Goal: Task Accomplishment & Management: Manage account settings

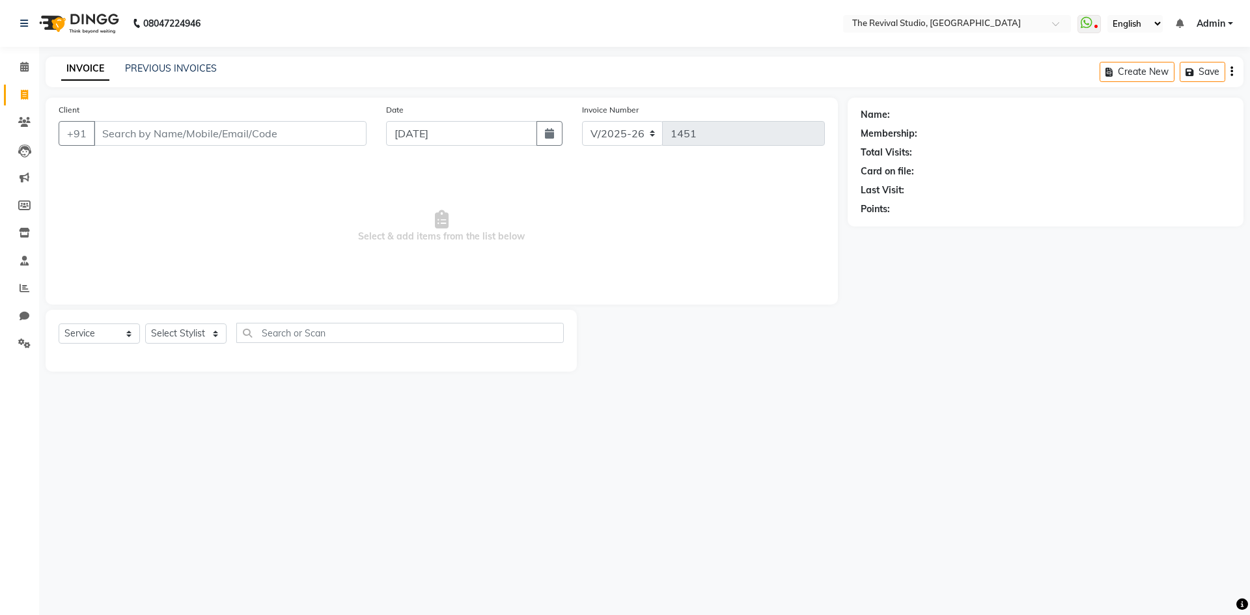
select select "7991"
select select "service"
click at [169, 140] on input "Client" at bounding box center [230, 133] width 273 height 25
type input "8928202778"
click at [333, 139] on span "Add Client" at bounding box center [332, 133] width 51 height 13
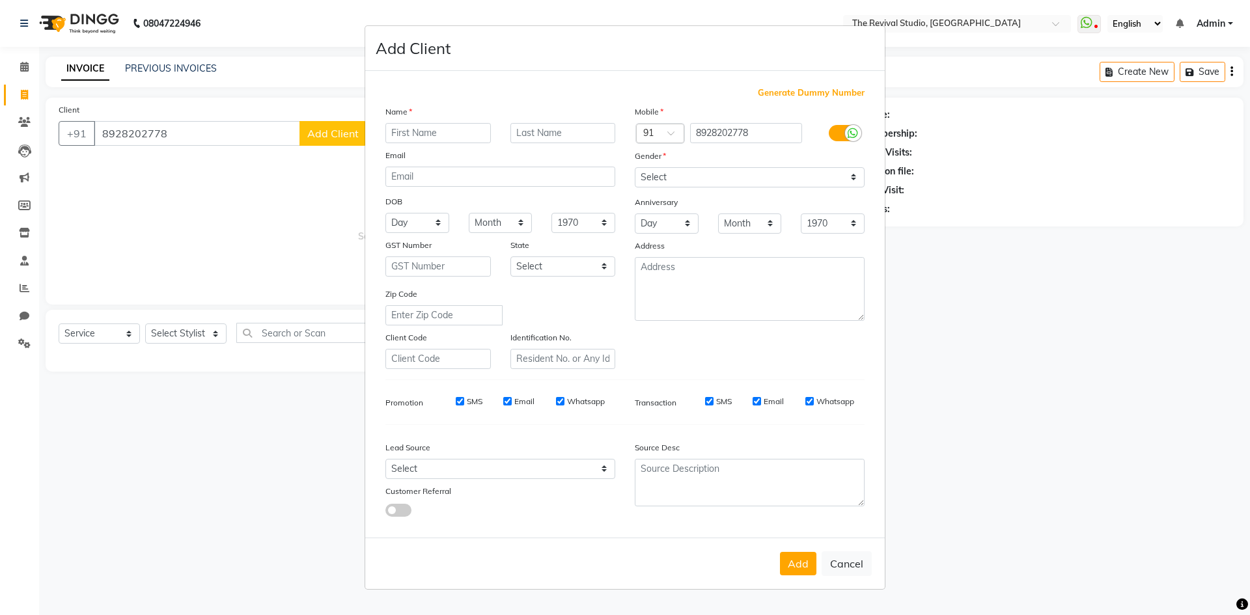
click at [408, 133] on input "text" at bounding box center [437, 133] width 105 height 20
type input "j"
type input "JYOTI"
click at [533, 137] on input "text" at bounding box center [562, 133] width 105 height 20
type input "[PERSON_NAME]"
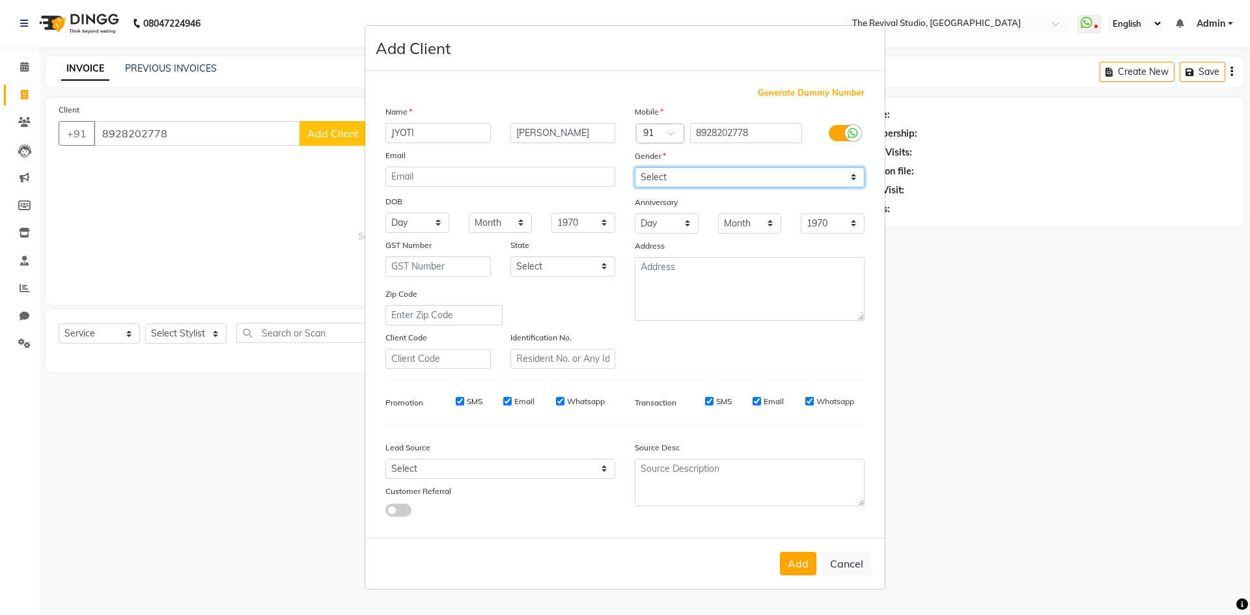
click at [681, 179] on select "Select [DEMOGRAPHIC_DATA] [DEMOGRAPHIC_DATA] Other Prefer Not To Say" at bounding box center [750, 177] width 230 height 20
select select "[DEMOGRAPHIC_DATA]"
click at [635, 167] on select "Select [DEMOGRAPHIC_DATA] [DEMOGRAPHIC_DATA] Other Prefer Not To Say" at bounding box center [750, 177] width 230 height 20
click at [790, 562] on button "Add" at bounding box center [798, 563] width 36 height 23
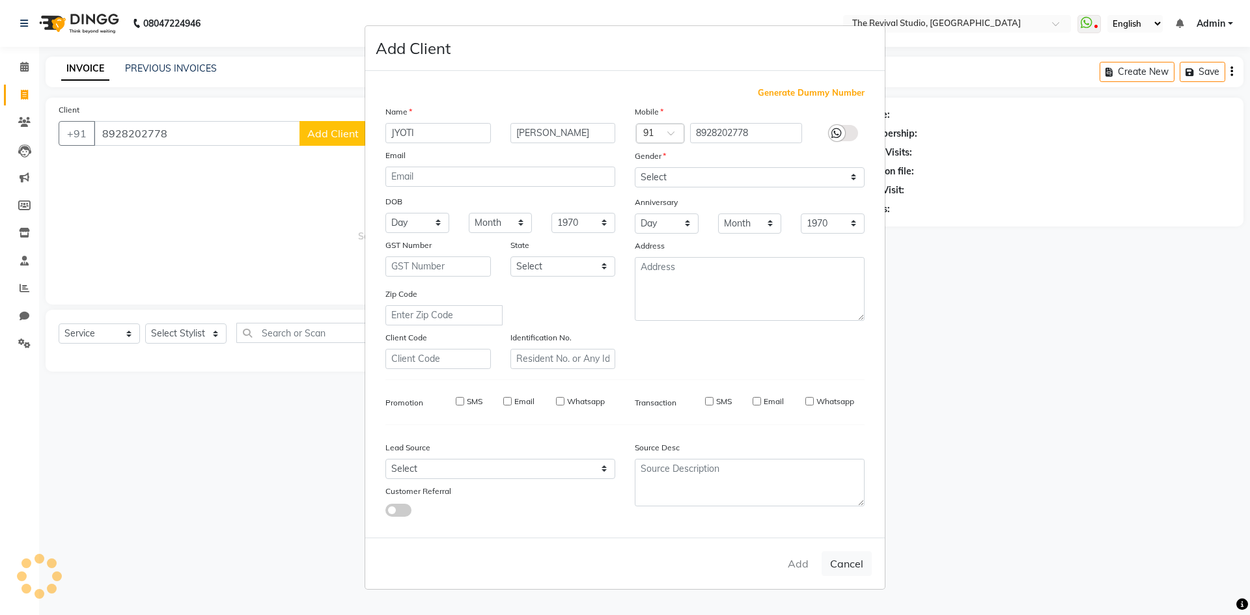
select select
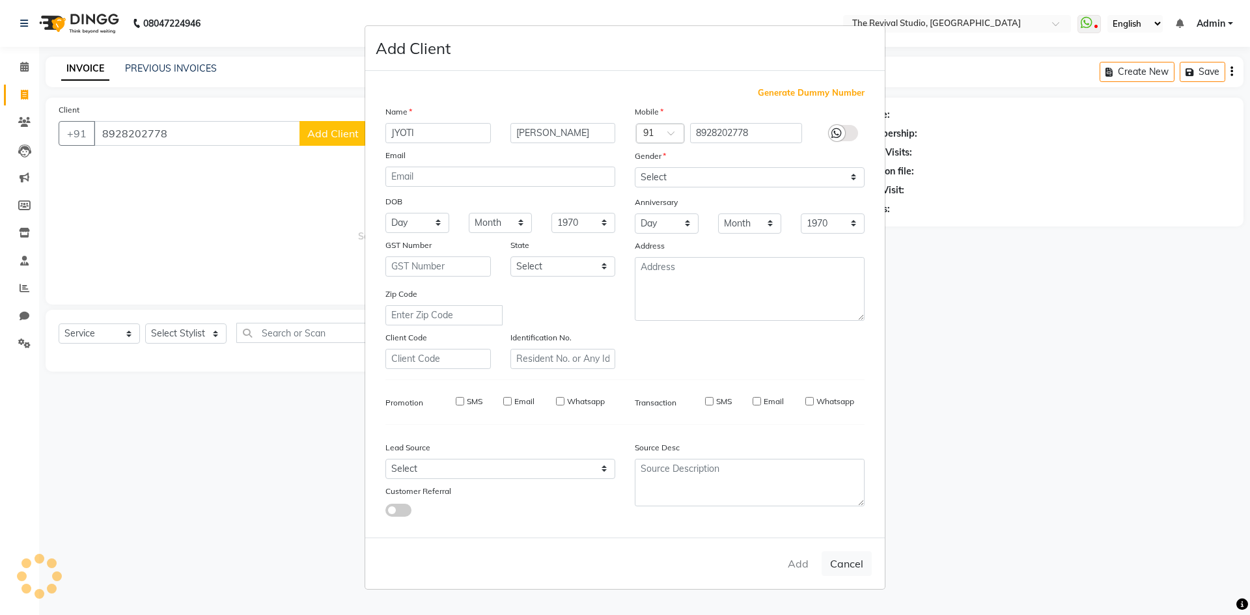
select select
checkbox input "false"
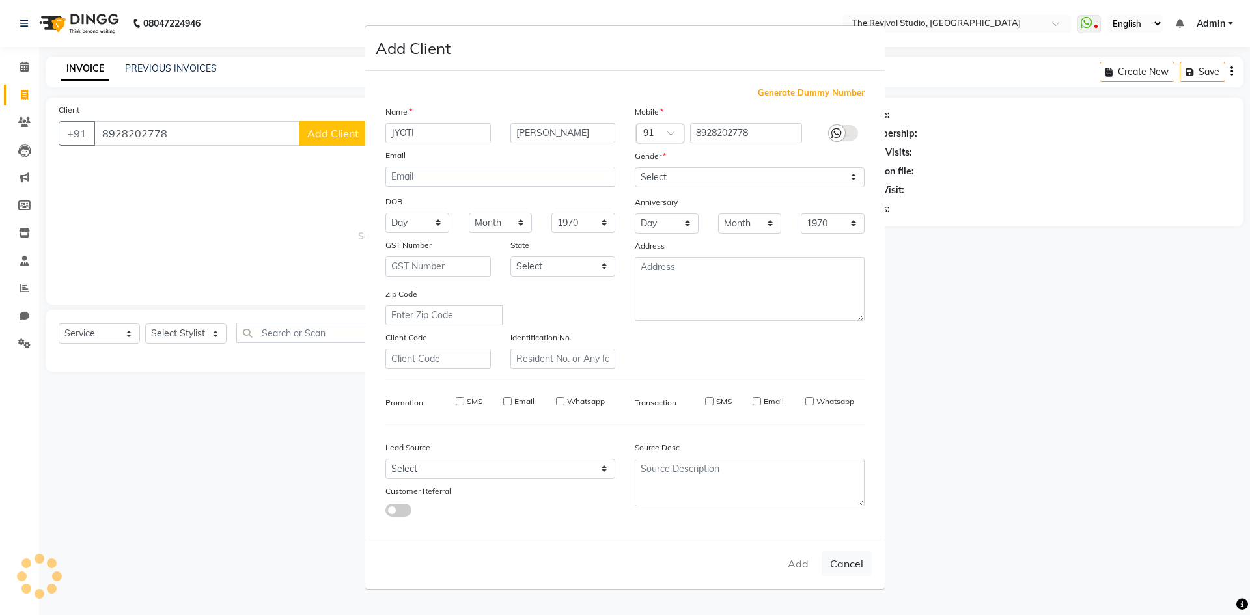
checkbox input "false"
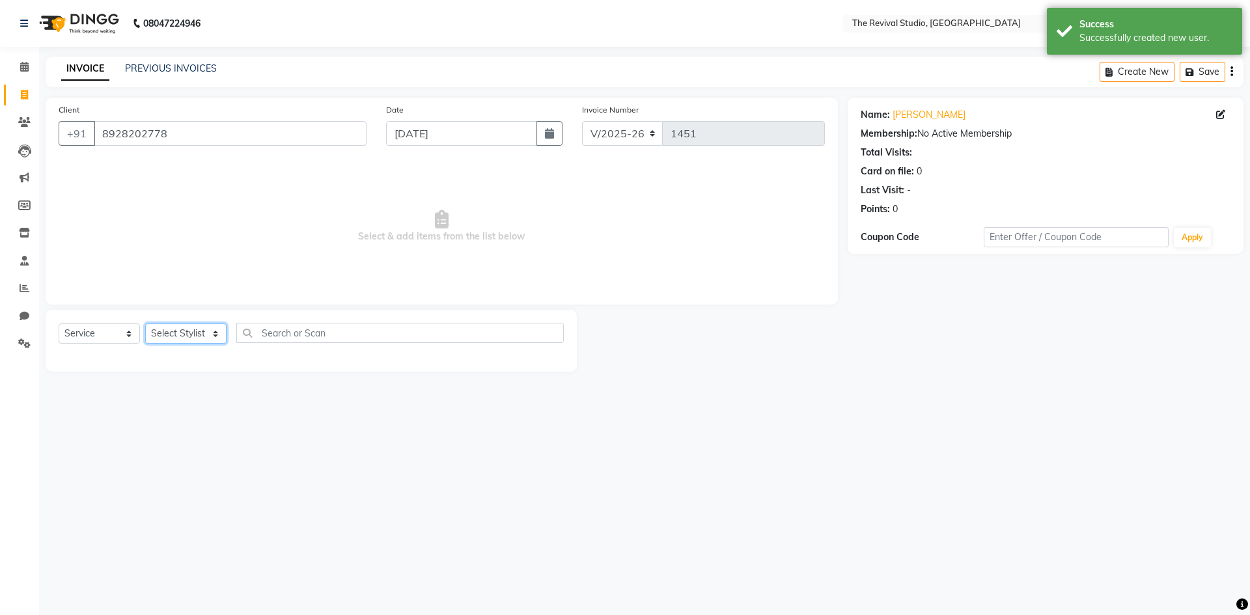
click at [177, 329] on select "Select Stylist BHARTI [PERSON_NAME] Dingg GAYATRI [PERSON_NAME] [PERSON_NAME] R…" at bounding box center [185, 334] width 81 height 20
select select "76738"
click at [145, 324] on select "Select Stylist BHARTI [PERSON_NAME] Dingg GAYATRI [PERSON_NAME] [PERSON_NAME] R…" at bounding box center [185, 334] width 81 height 20
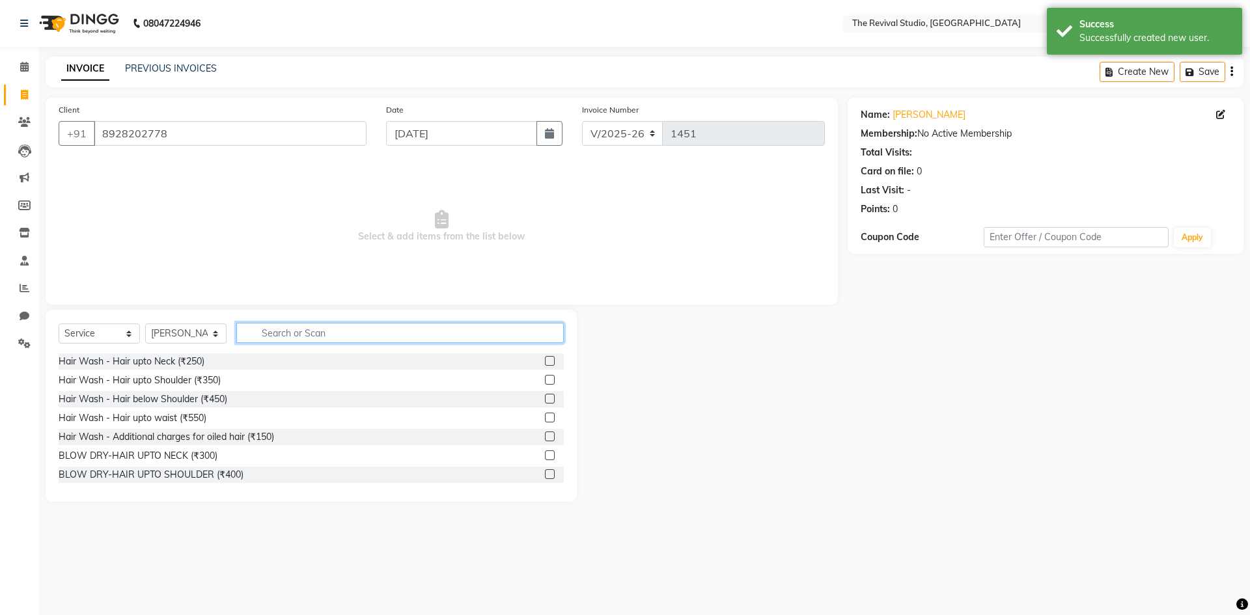
click at [305, 325] on input "text" at bounding box center [399, 333] width 327 height 20
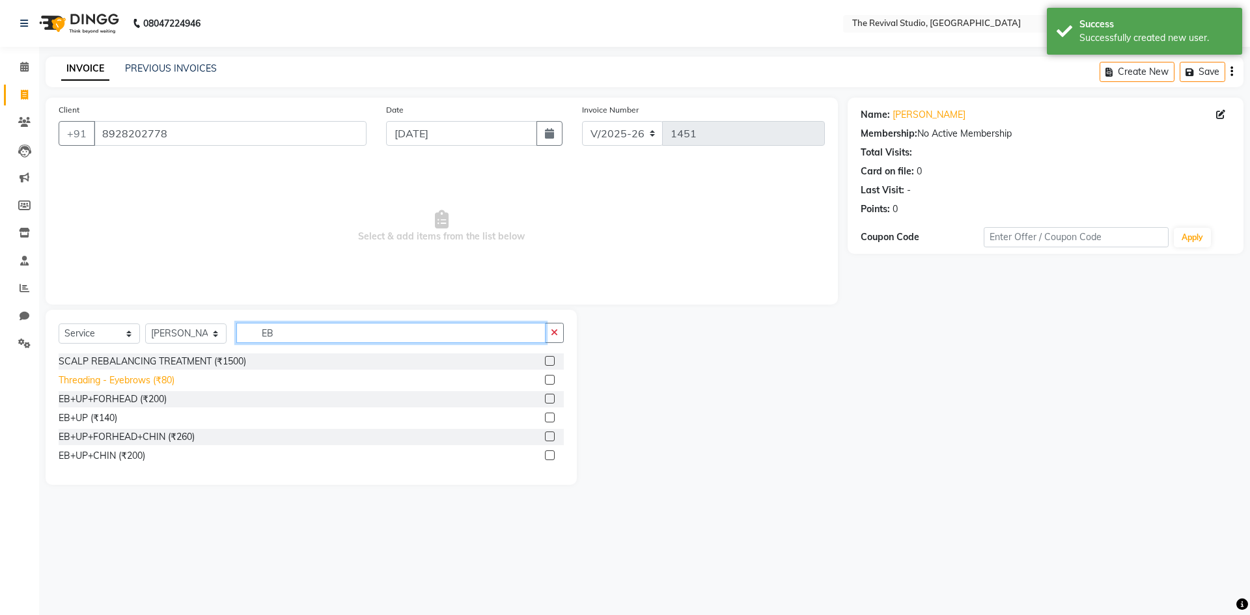
type input "EB"
click at [160, 382] on div "Threading - Eyebrows (₹80)" at bounding box center [117, 381] width 116 height 14
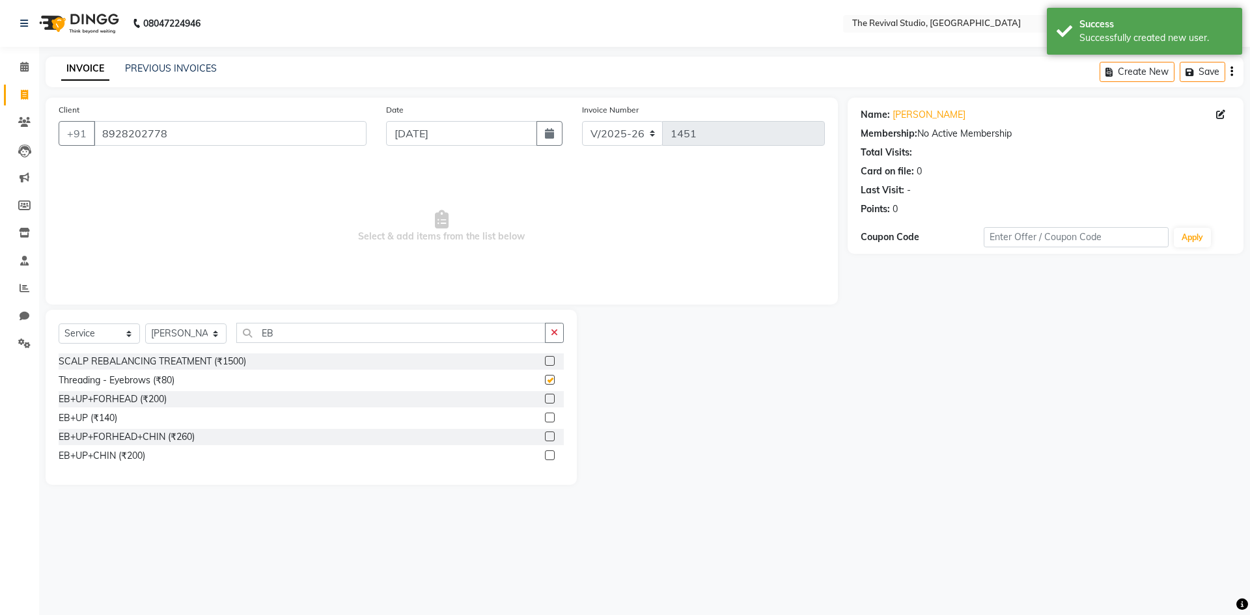
checkbox input "false"
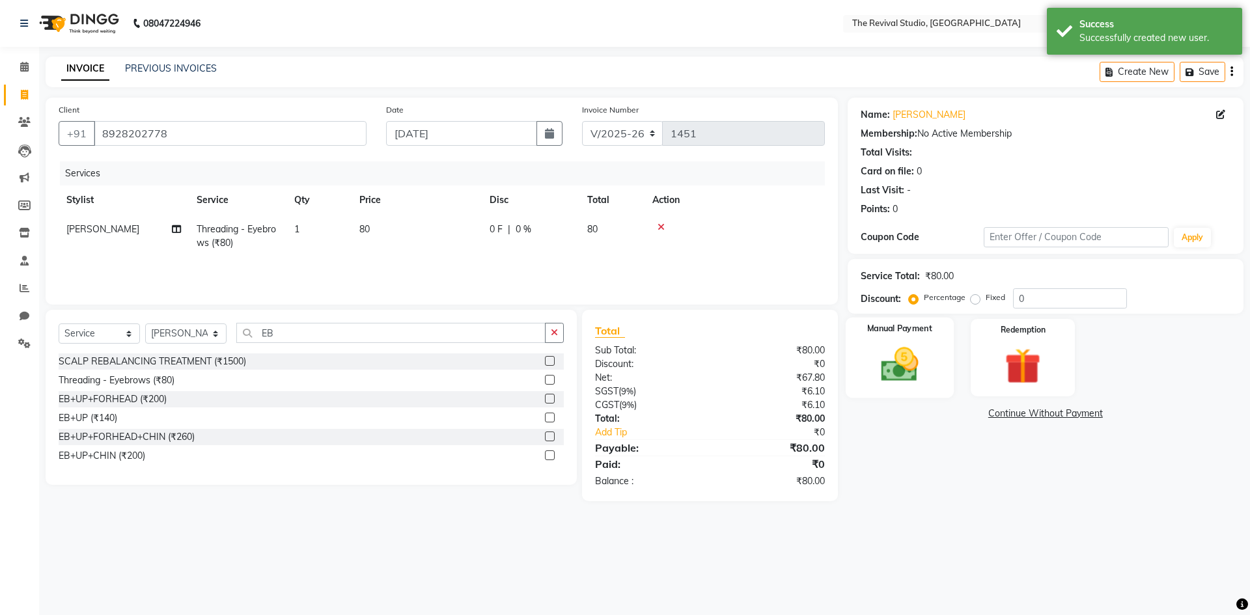
drag, startPoint x: 916, startPoint y: 379, endPoint x: 965, endPoint y: 394, distance: 51.1
click at [917, 379] on img at bounding box center [899, 364] width 61 height 43
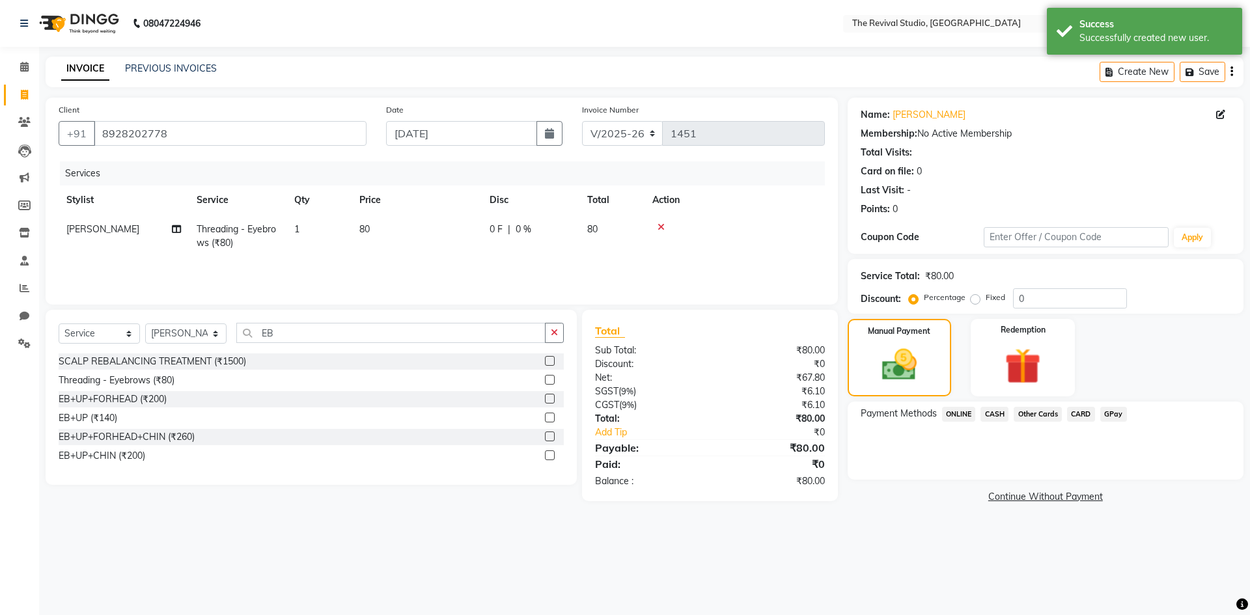
click at [1115, 412] on span "GPay" at bounding box center [1113, 414] width 27 height 15
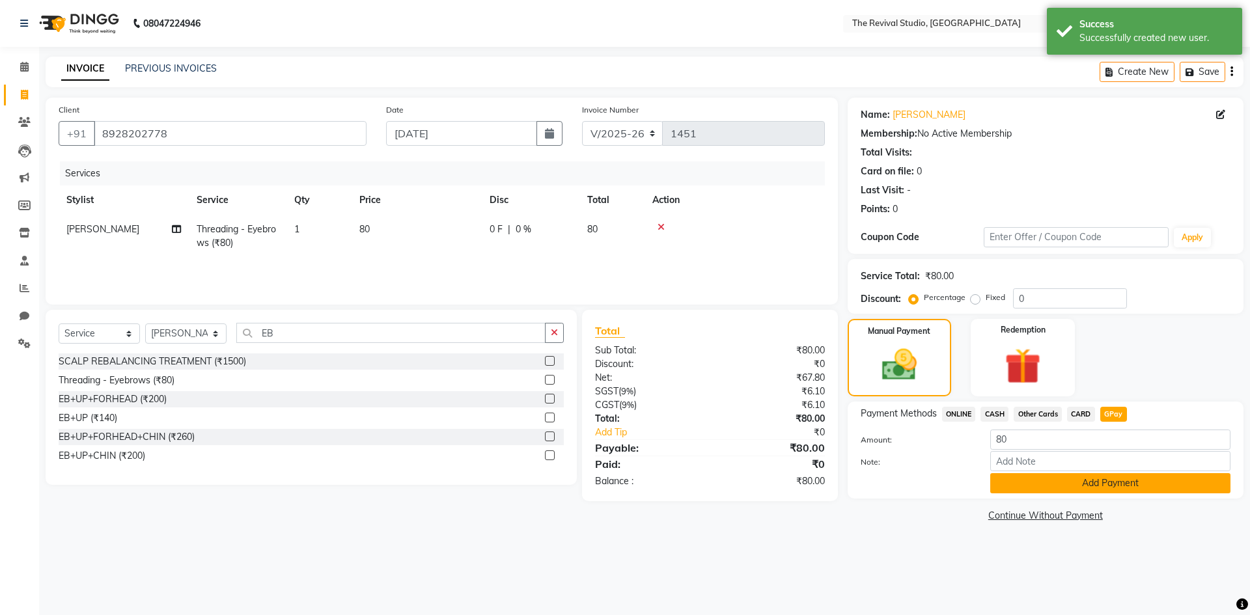
click at [1076, 481] on button "Add Payment" at bounding box center [1110, 483] width 240 height 20
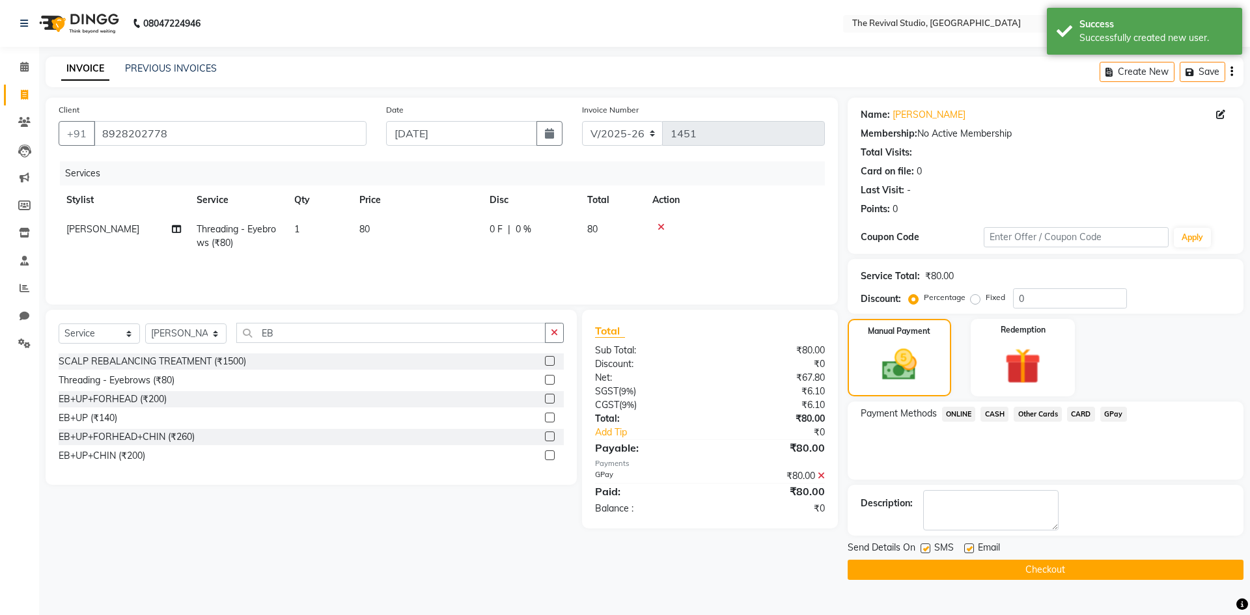
click at [1038, 569] on button "Checkout" at bounding box center [1046, 570] width 396 height 20
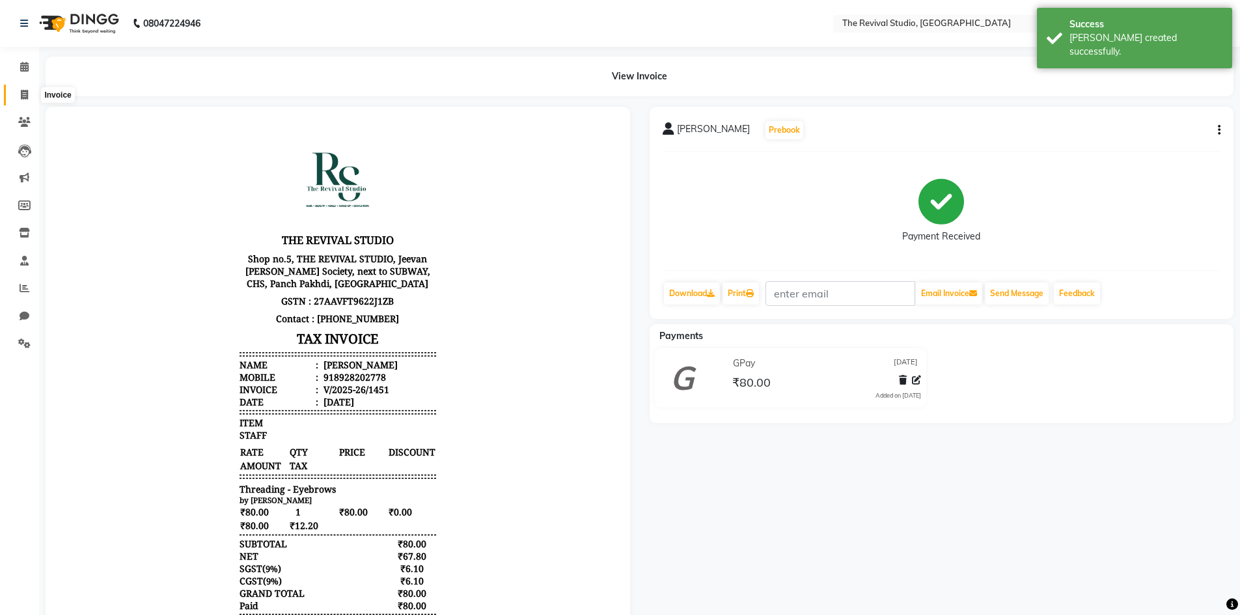
click at [21, 94] on icon at bounding box center [24, 95] width 7 height 10
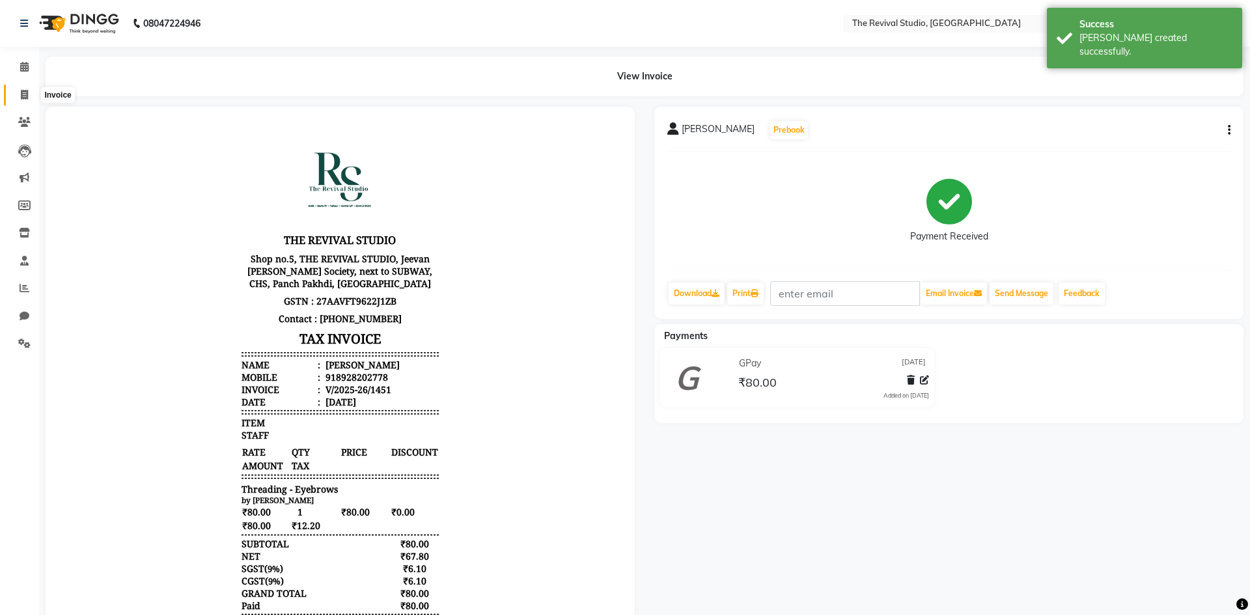
select select "7991"
select select "service"
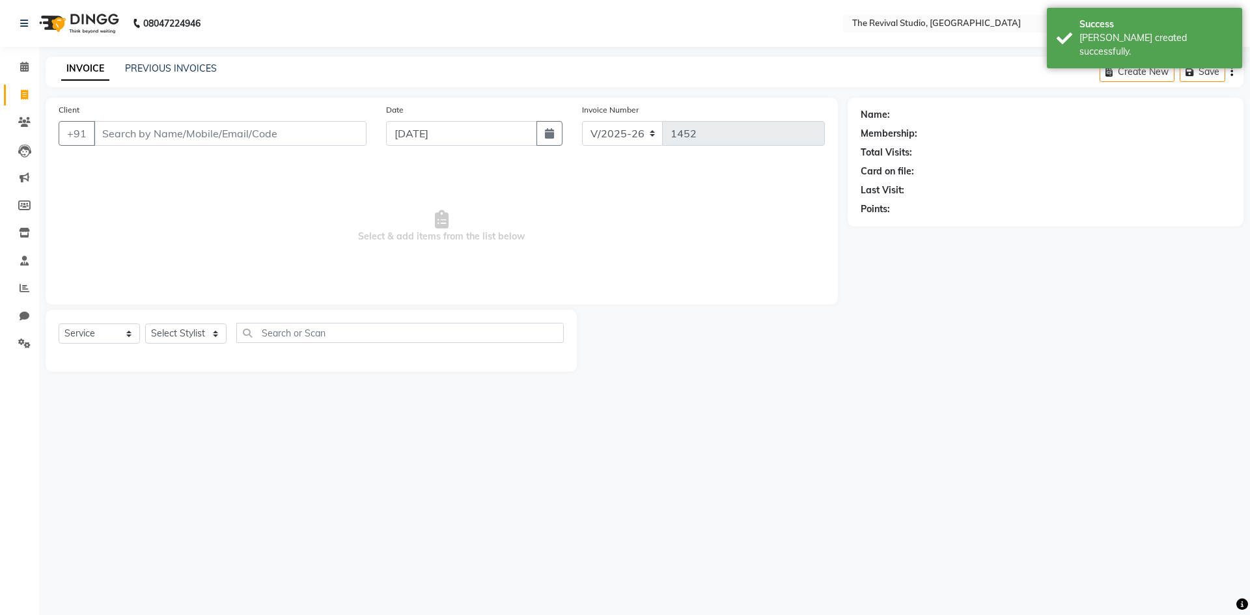
click at [188, 127] on input "Client" at bounding box center [230, 133] width 273 height 25
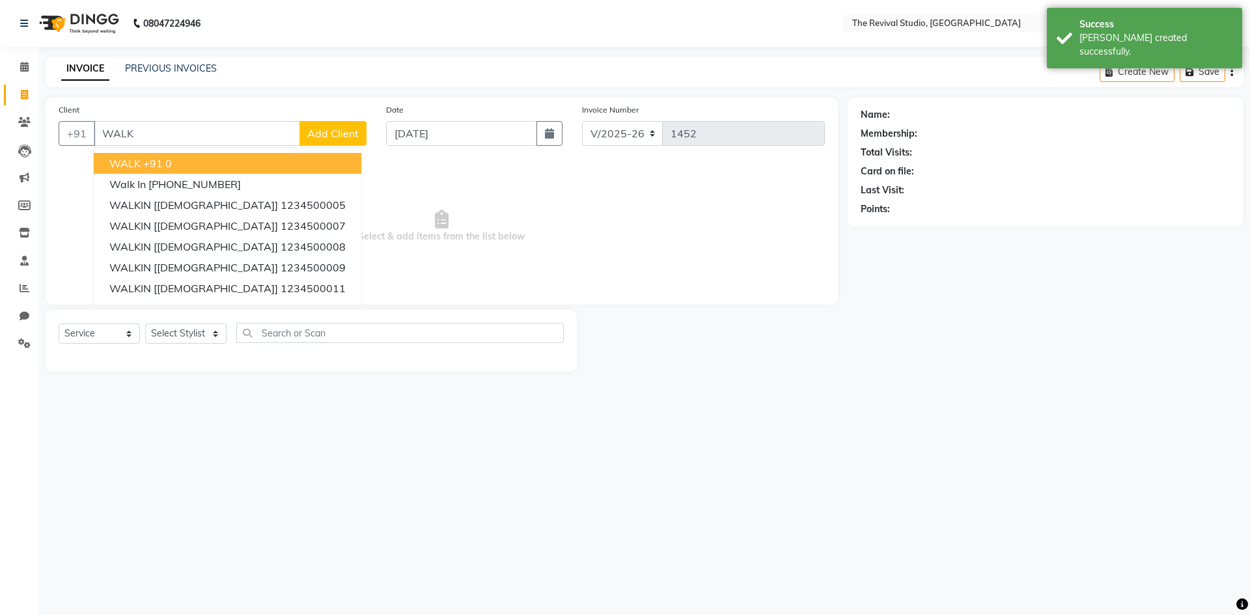
click at [180, 162] on button "WALK +91 0" at bounding box center [228, 163] width 268 height 21
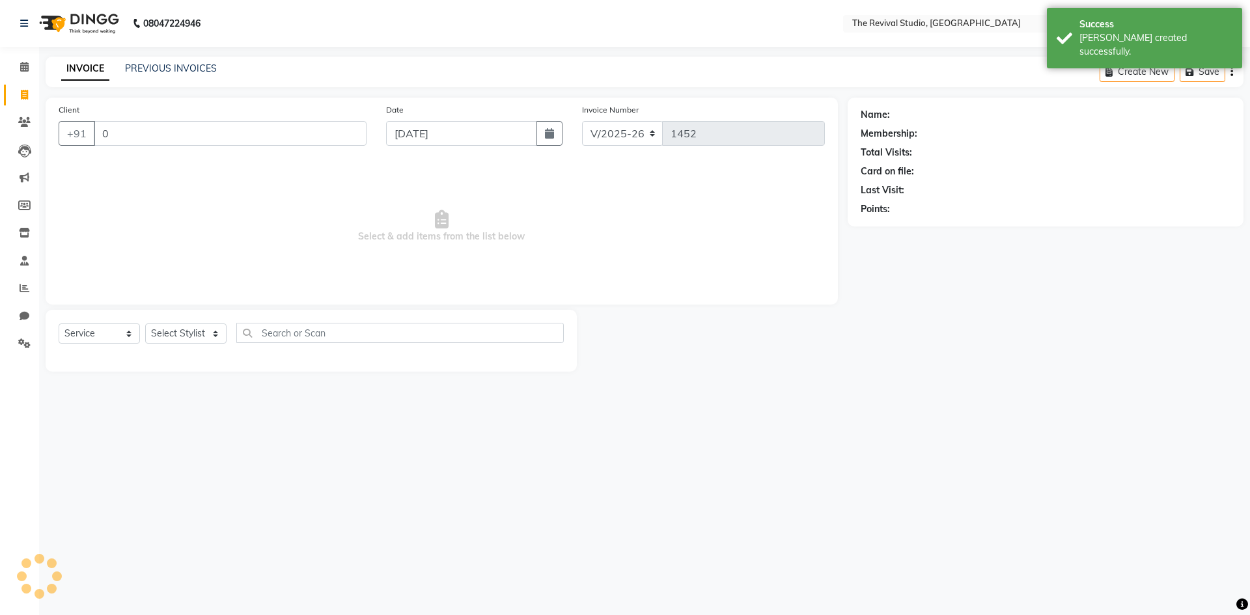
type input "0"
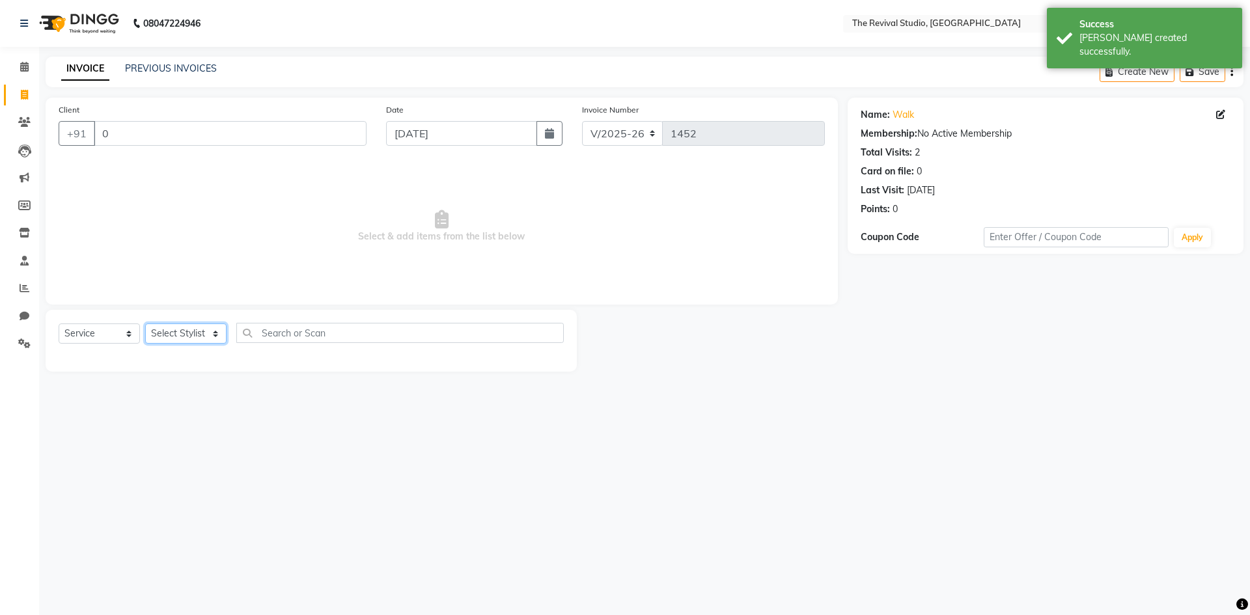
click at [185, 329] on select "Select Stylist BHARTI [PERSON_NAME] Dingg GAYATRI [PERSON_NAME] [PERSON_NAME] R…" at bounding box center [185, 334] width 81 height 20
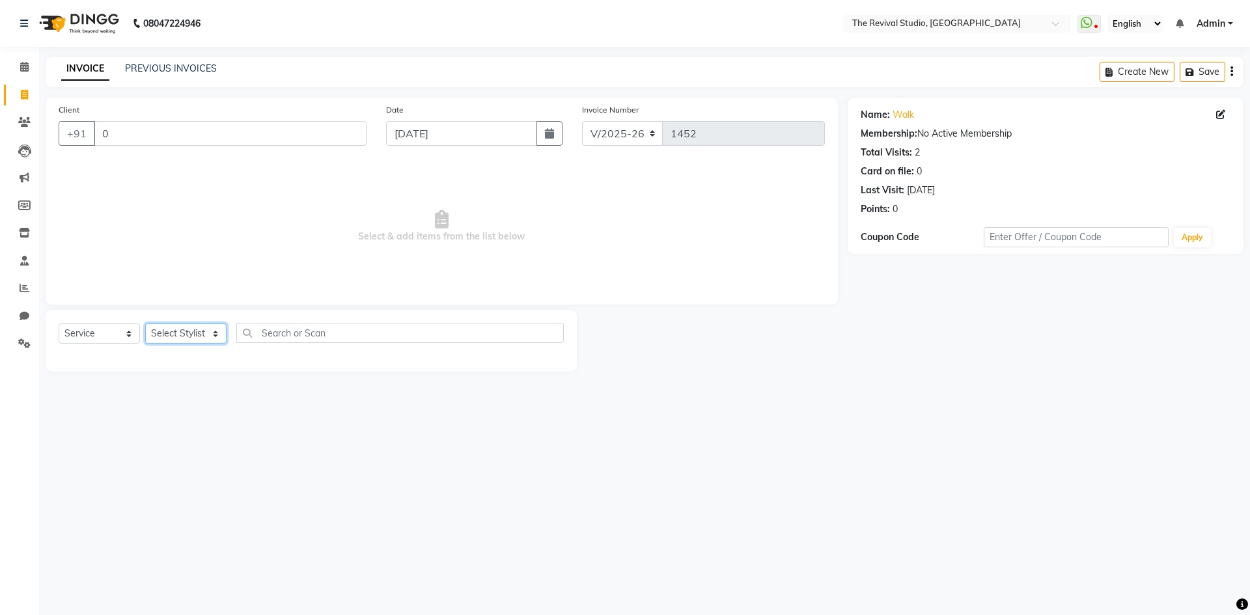
select select "76728"
click at [145, 324] on select "Select Stylist BHARTI [PERSON_NAME] Dingg GAYATRI [PERSON_NAME] [PERSON_NAME] R…" at bounding box center [185, 334] width 81 height 20
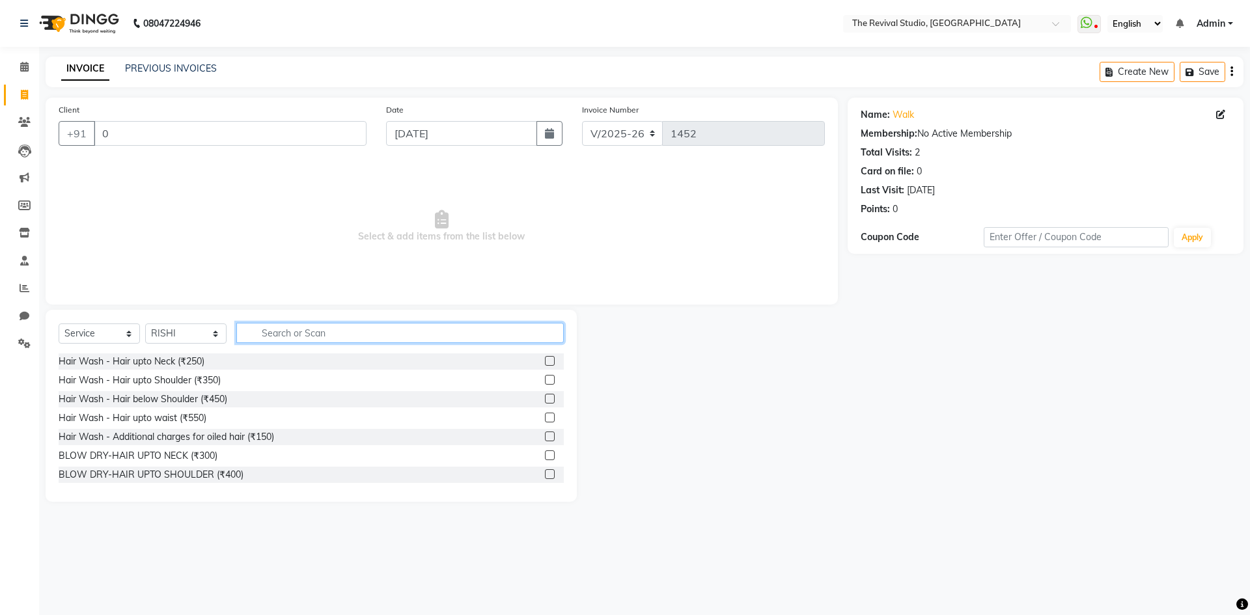
click at [285, 341] on input "text" at bounding box center [399, 333] width 327 height 20
type input "CUT"
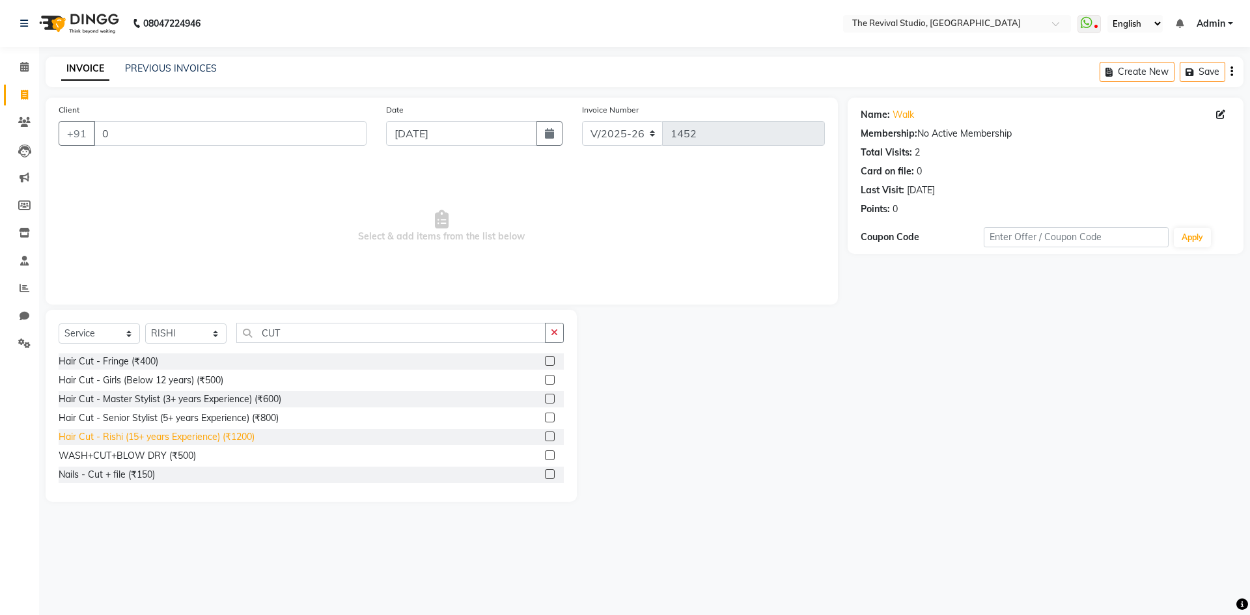
click at [239, 436] on div "Hair Cut - Rishi (15+ years Experience) (₹1200)" at bounding box center [157, 437] width 196 height 14
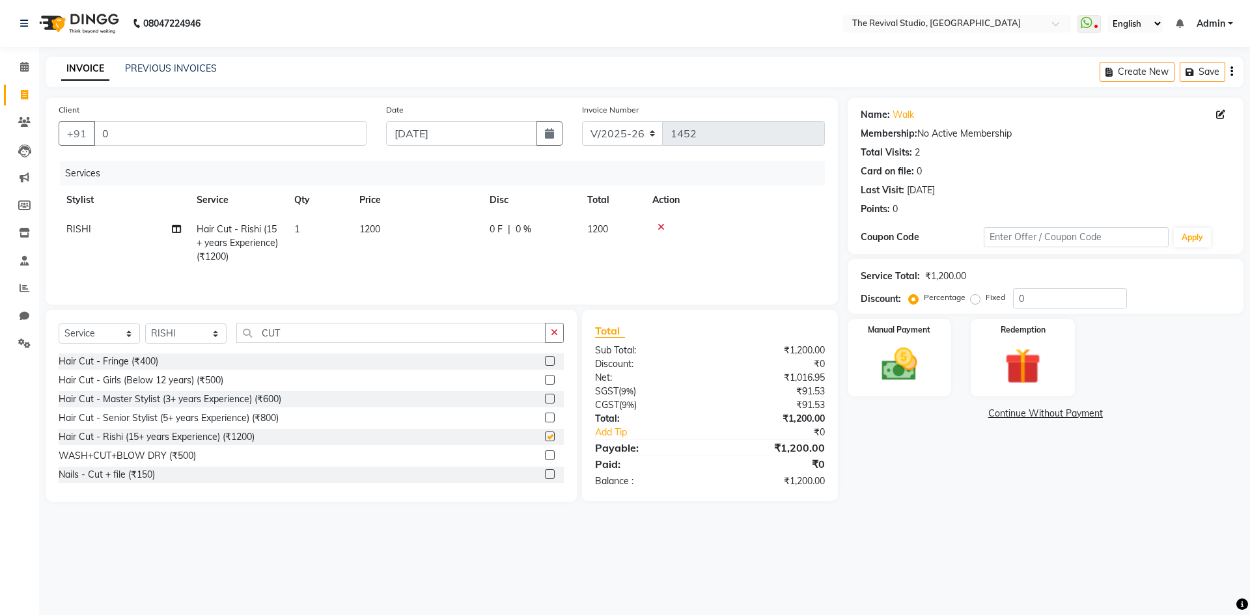
checkbox input "false"
click at [391, 238] on td "1200" at bounding box center [417, 243] width 130 height 57
select select "76728"
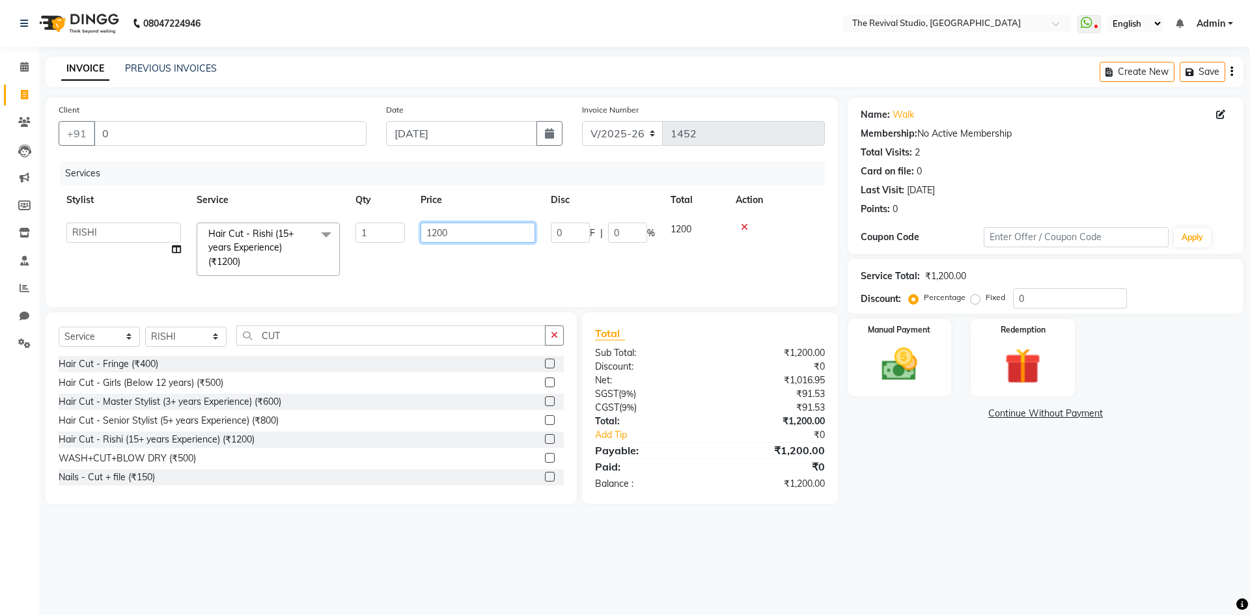
click at [462, 236] on input "1200" at bounding box center [478, 233] width 115 height 20
type input "1"
type input "500"
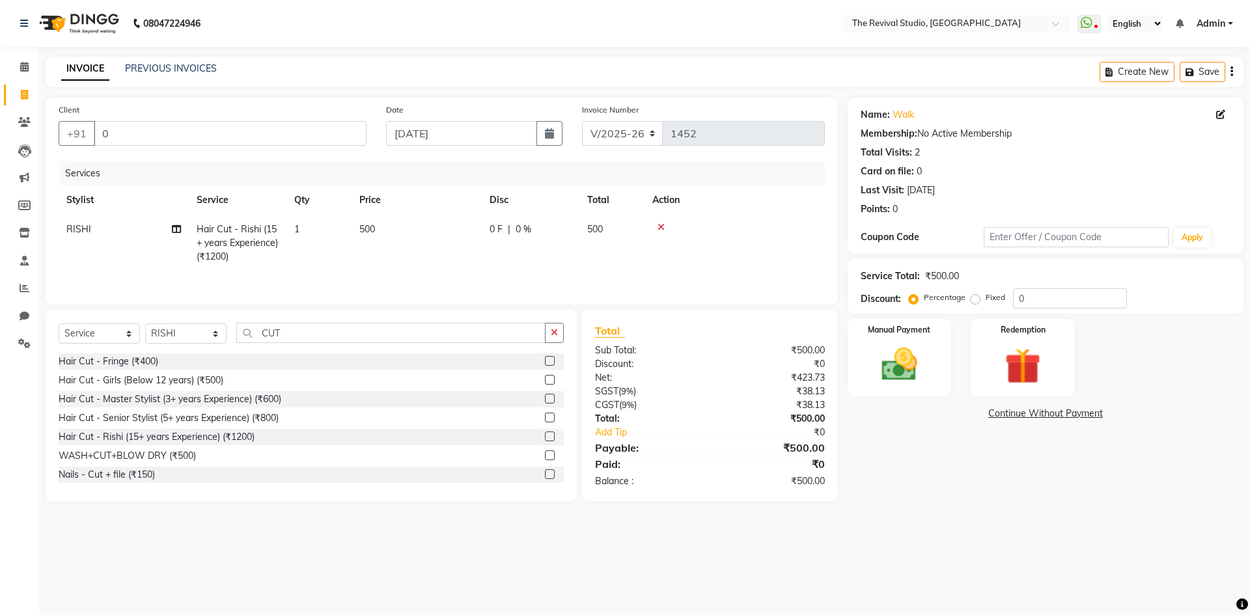
click at [454, 282] on div "Services Stylist Service Qty Price Disc Total Action RISHI Hair Cut - Rishi (15…" at bounding box center [442, 226] width 766 height 130
click at [910, 335] on label "Manual Payment" at bounding box center [899, 329] width 65 height 12
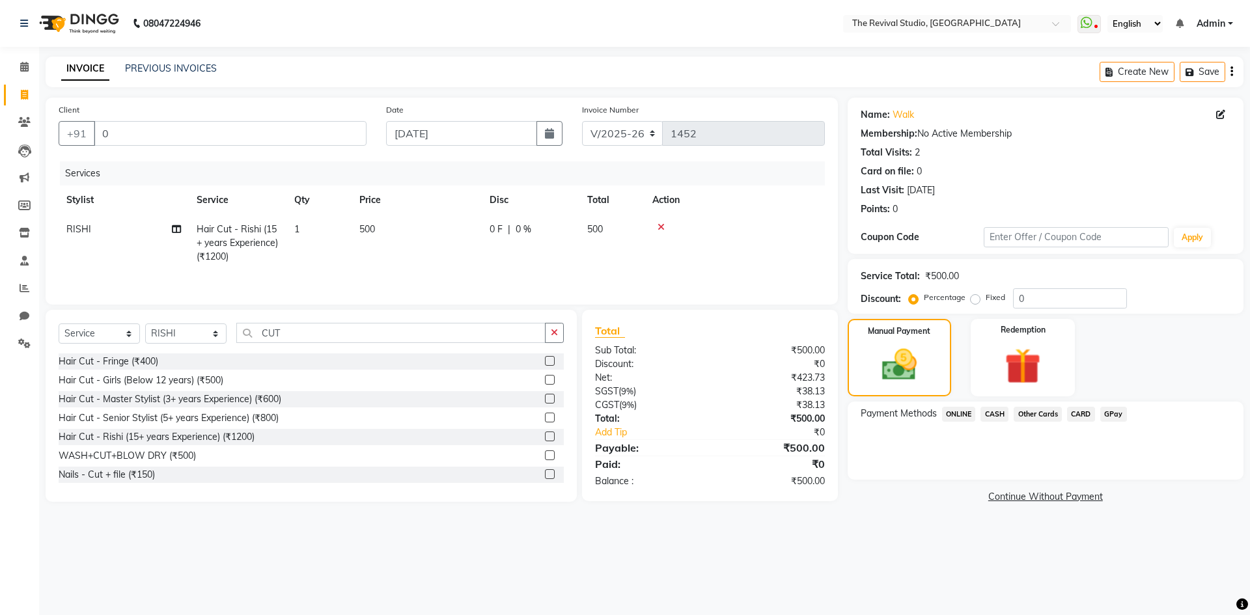
click at [996, 412] on span "CASH" at bounding box center [995, 414] width 28 height 15
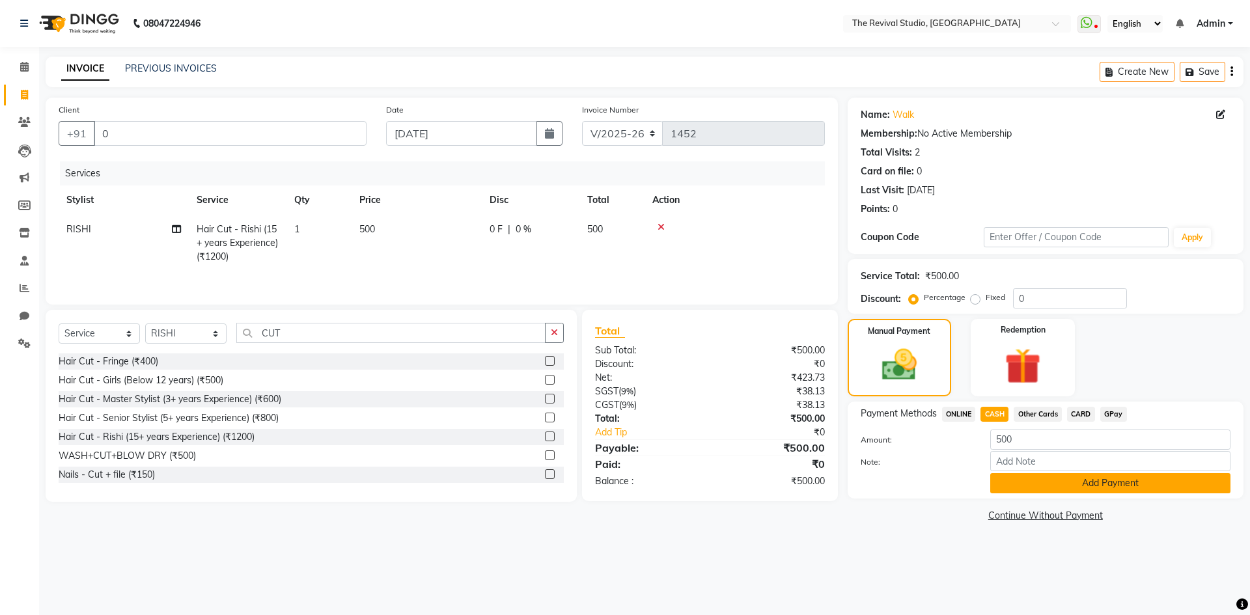
click at [1066, 484] on button "Add Payment" at bounding box center [1110, 483] width 240 height 20
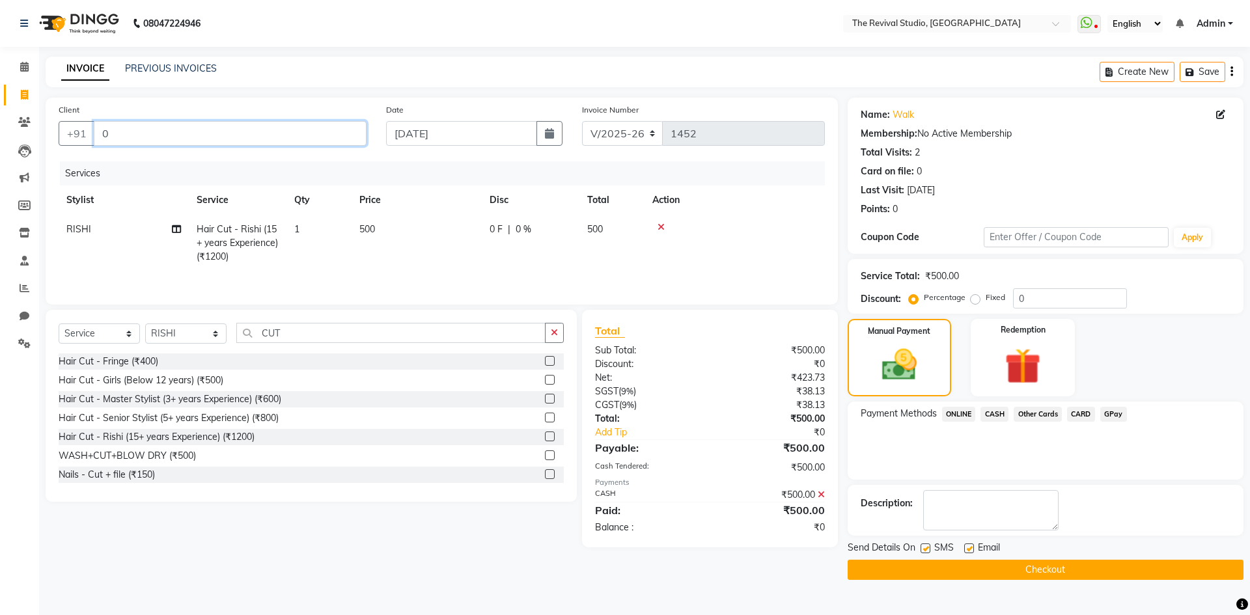
click at [161, 139] on input "0" at bounding box center [230, 133] width 273 height 25
click at [1021, 574] on button "Checkout" at bounding box center [1046, 570] width 396 height 20
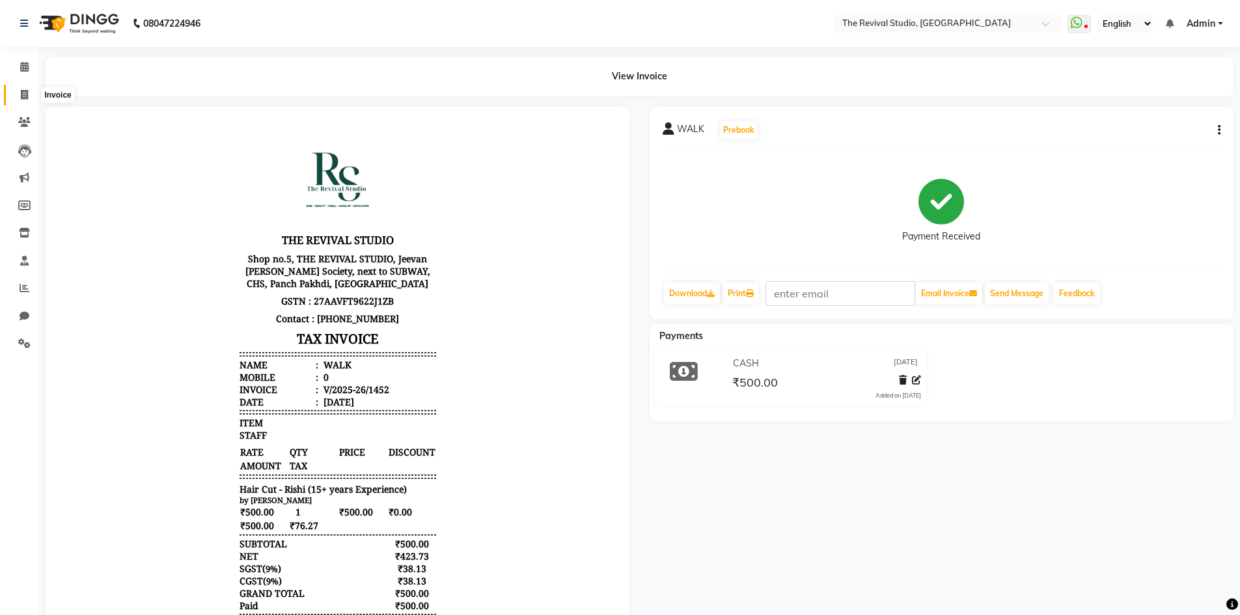
click at [28, 95] on icon at bounding box center [24, 95] width 7 height 10
select select "service"
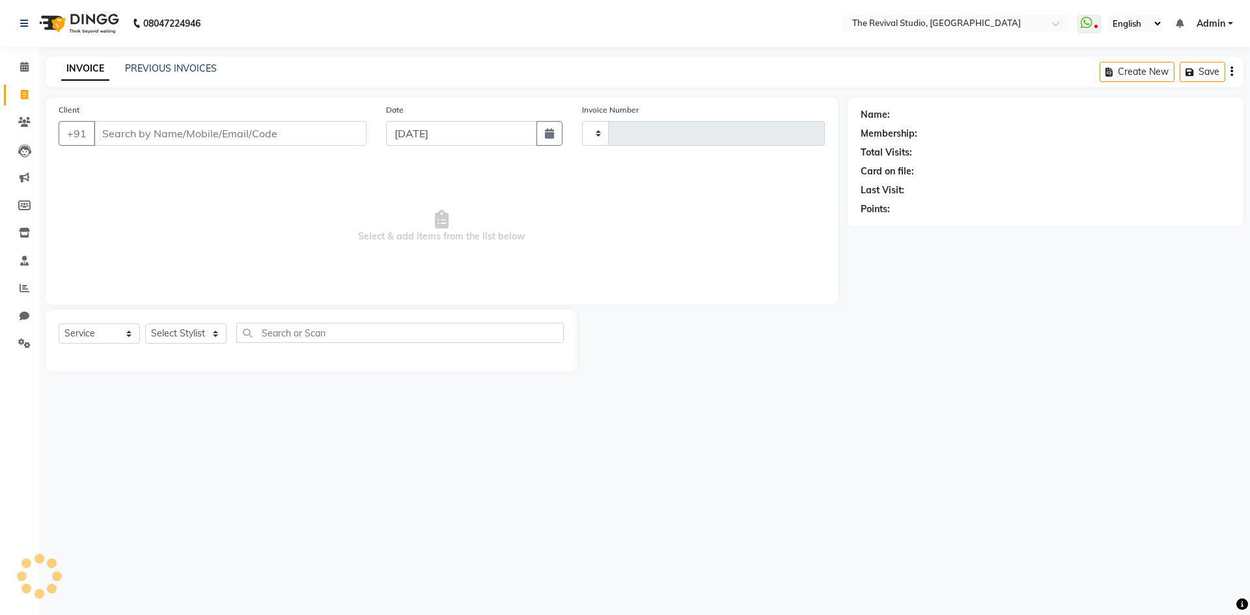
type input "1453"
select select "7991"
click at [24, 284] on icon at bounding box center [25, 288] width 10 height 10
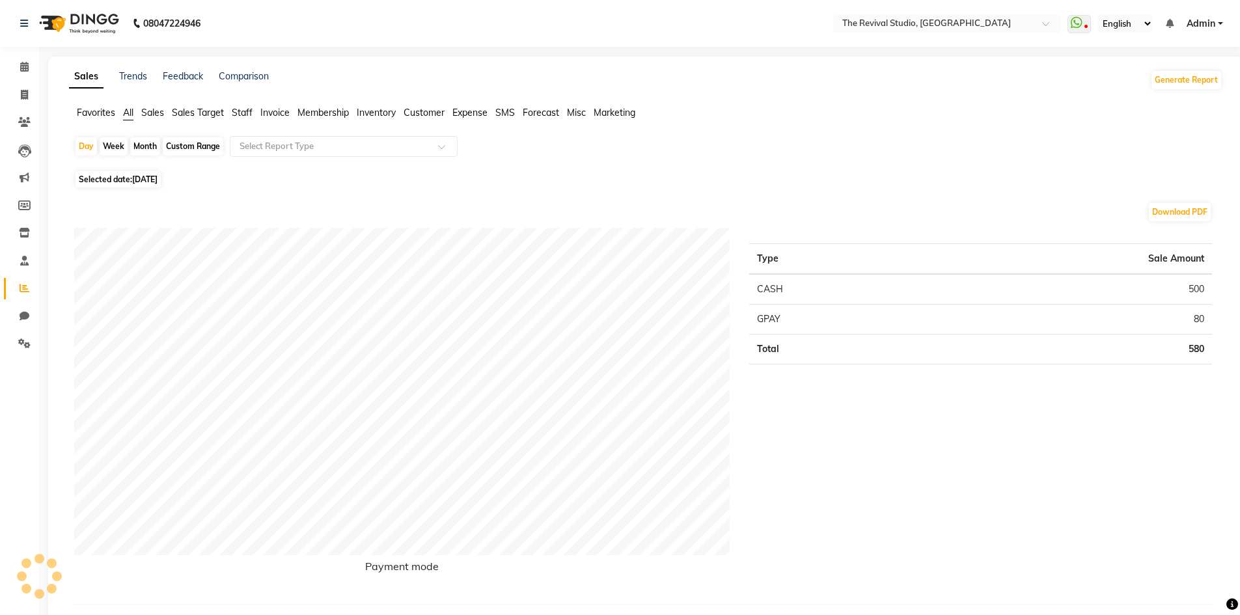
click at [150, 145] on div "Month" at bounding box center [145, 146] width 30 height 18
select select "9"
select select "2025"
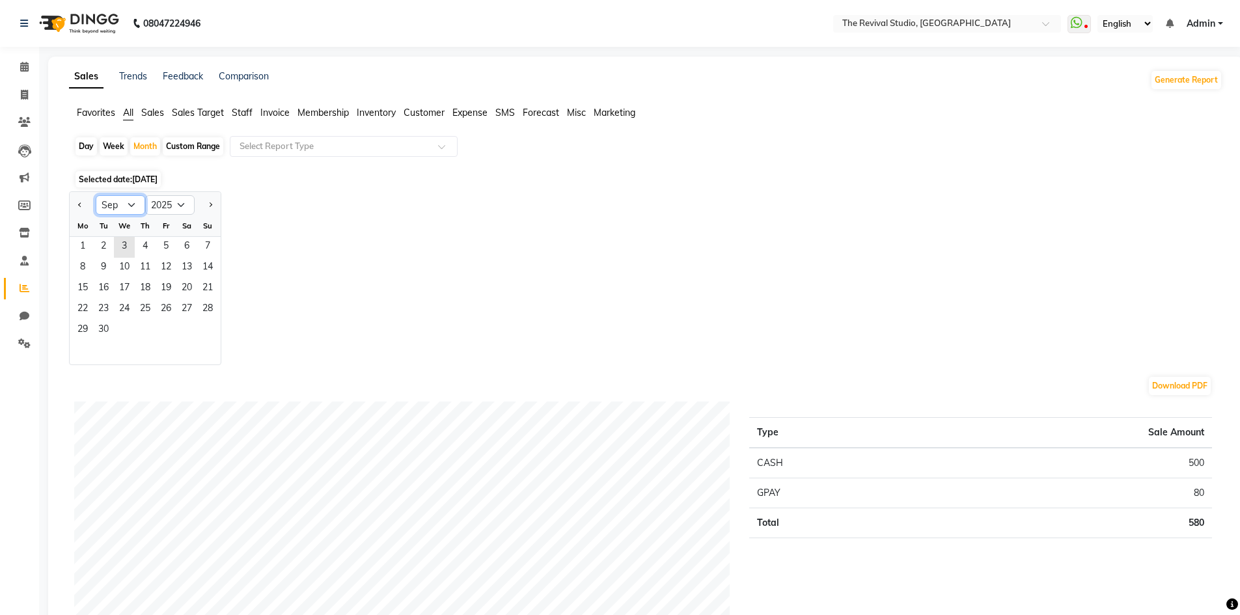
click at [118, 207] on select "Jan Feb Mar Apr May Jun [DATE] Aug Sep Oct Nov Dec" at bounding box center [120, 205] width 49 height 20
select select "8"
click at [96, 195] on select "Jan Feb Mar Apr May Jun [DATE] Aug Sep Oct Nov Dec" at bounding box center [120, 205] width 49 height 20
click at [167, 246] on span "1" at bounding box center [166, 247] width 21 height 21
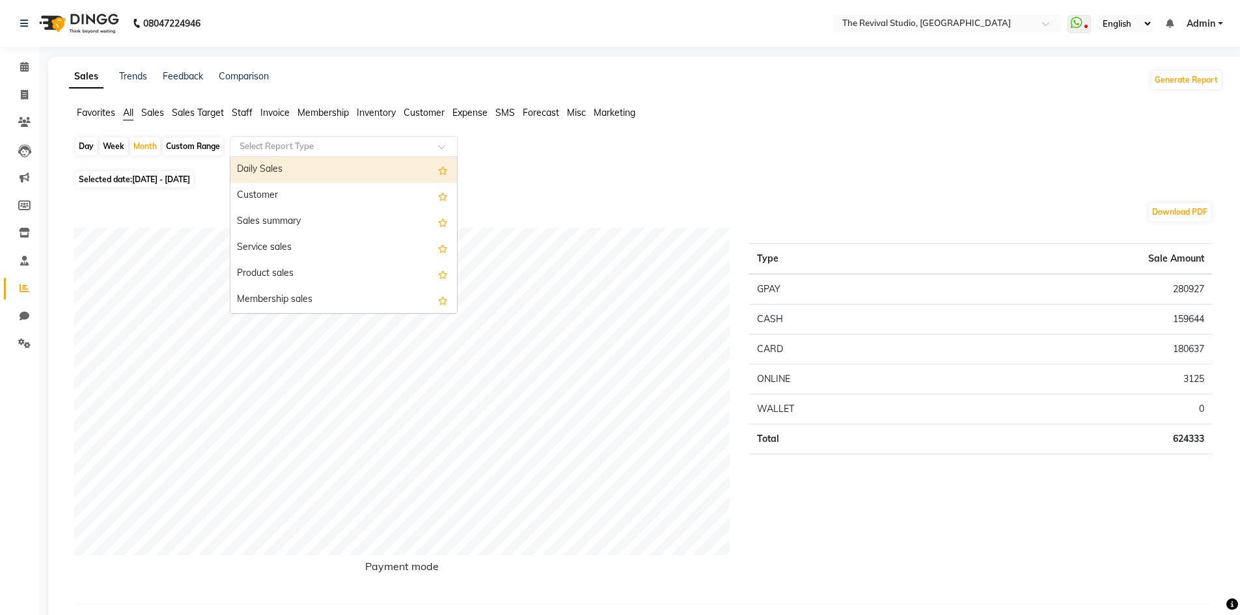
click at [294, 141] on input "text" at bounding box center [331, 146] width 188 height 13
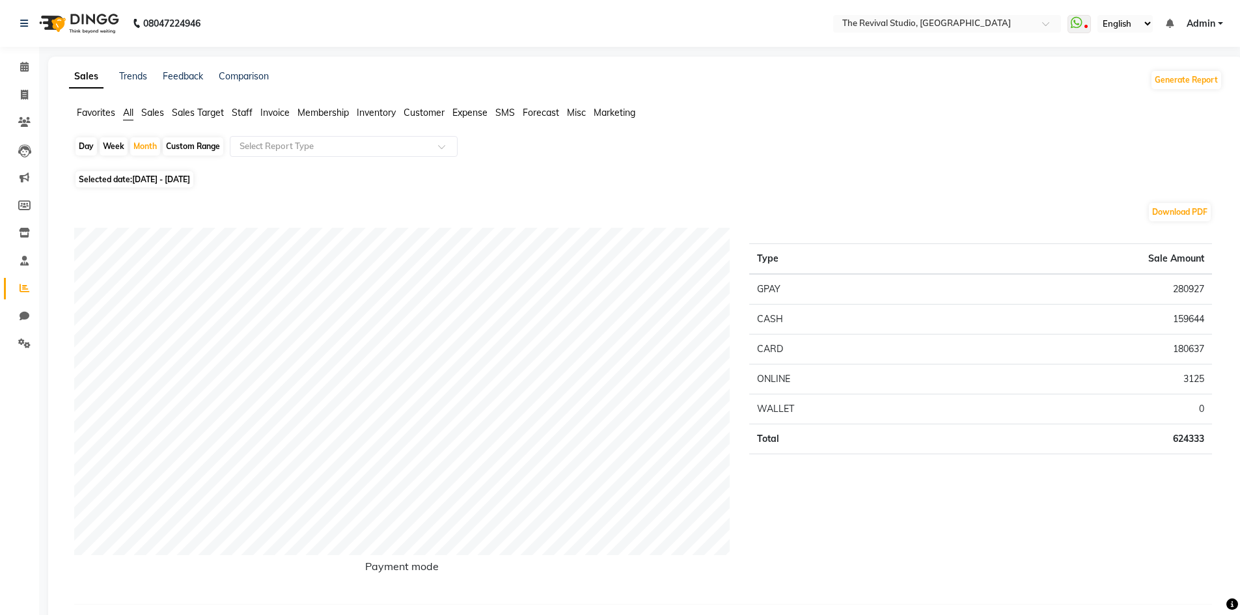
click at [234, 113] on span "Staff" at bounding box center [242, 113] width 21 height 12
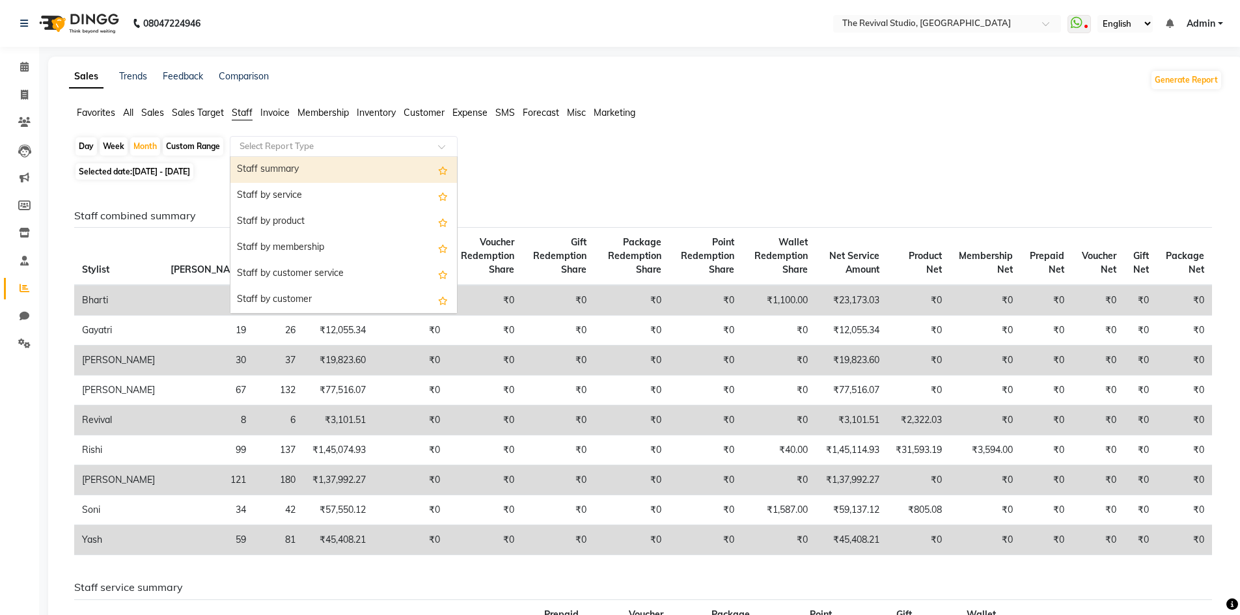
click at [272, 149] on input "text" at bounding box center [331, 146] width 188 height 13
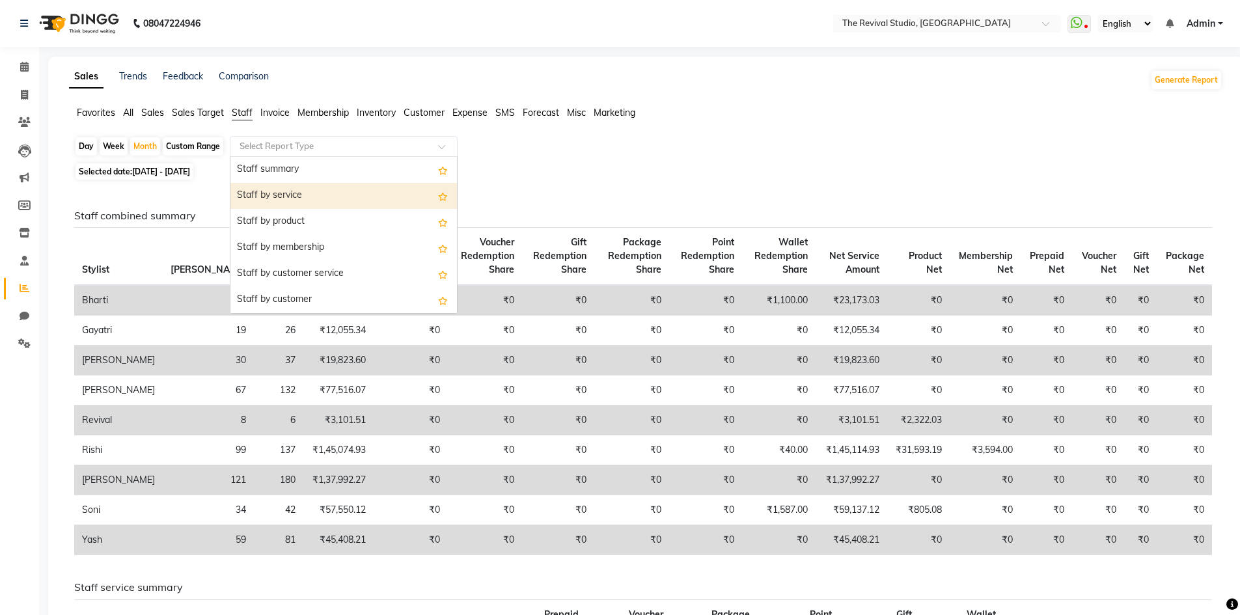
click at [288, 198] on div "Staff by service" at bounding box center [343, 196] width 227 height 26
select select "full_report"
select select "csv"
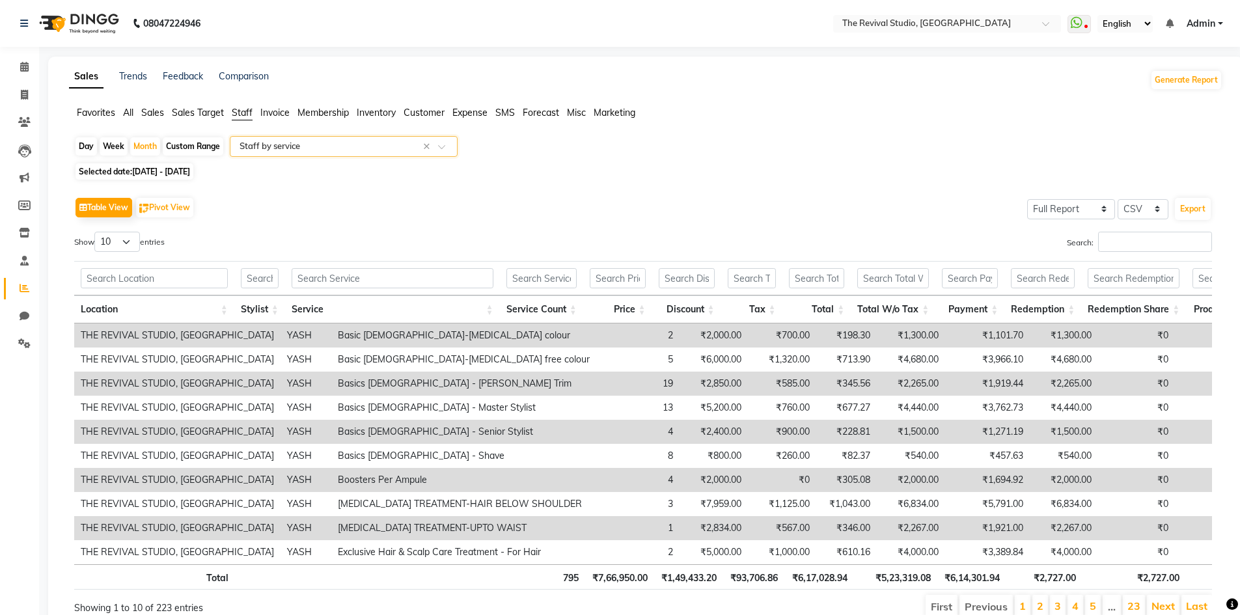
click at [332, 146] on input "text" at bounding box center [331, 146] width 188 height 13
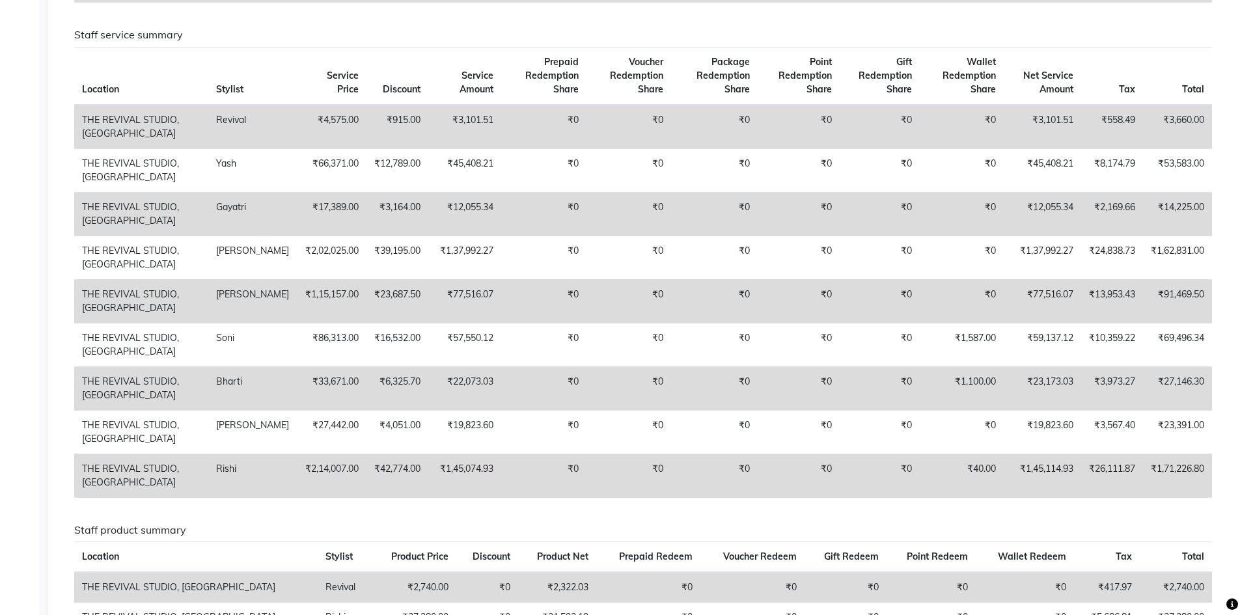
scroll to position [553, 0]
click at [1119, 34] on h6 "Staff service summary" at bounding box center [643, 34] width 1138 height 12
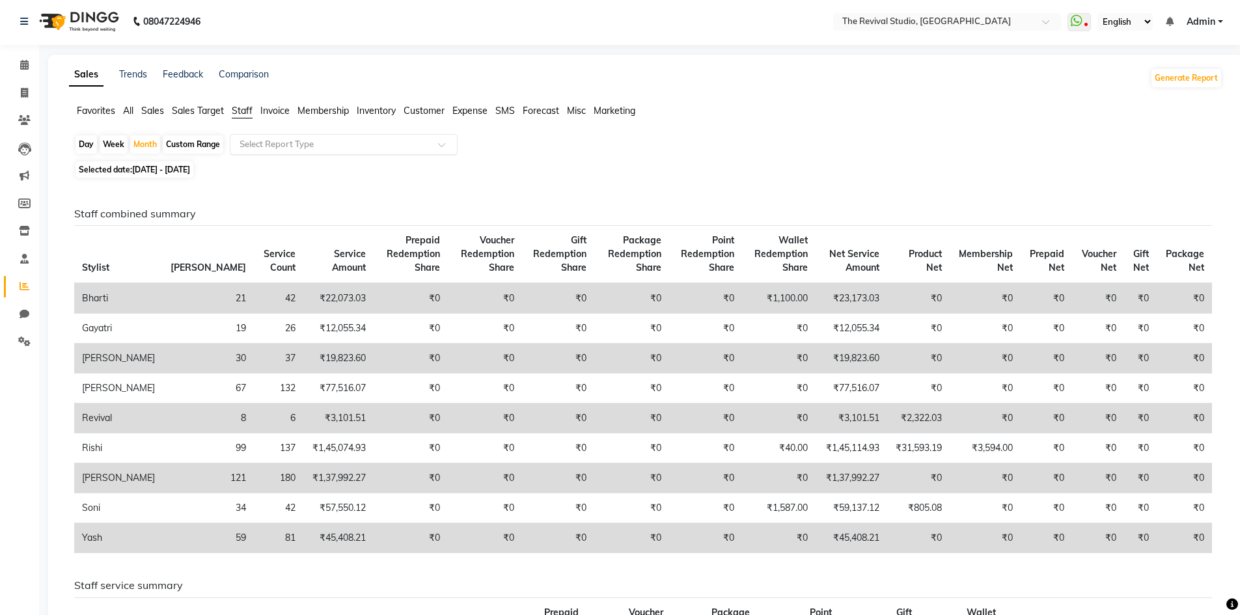
scroll to position [0, 0]
click at [21, 283] on icon at bounding box center [25, 288] width 10 height 10
click at [18, 65] on span at bounding box center [24, 67] width 23 height 15
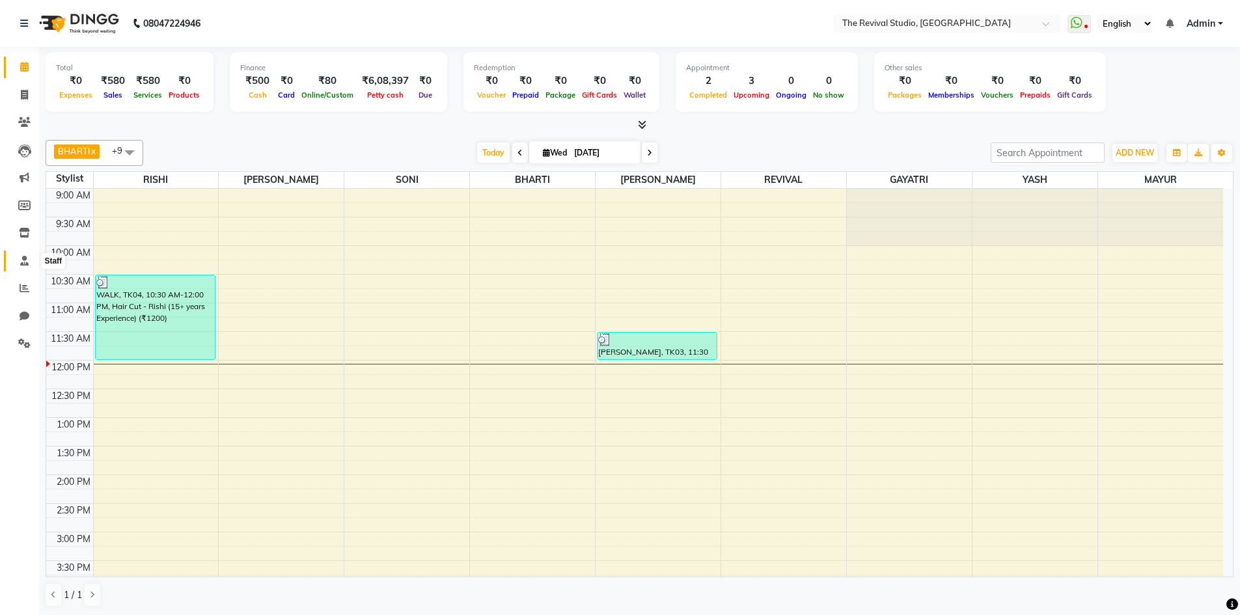
click at [24, 260] on icon at bounding box center [24, 261] width 8 height 10
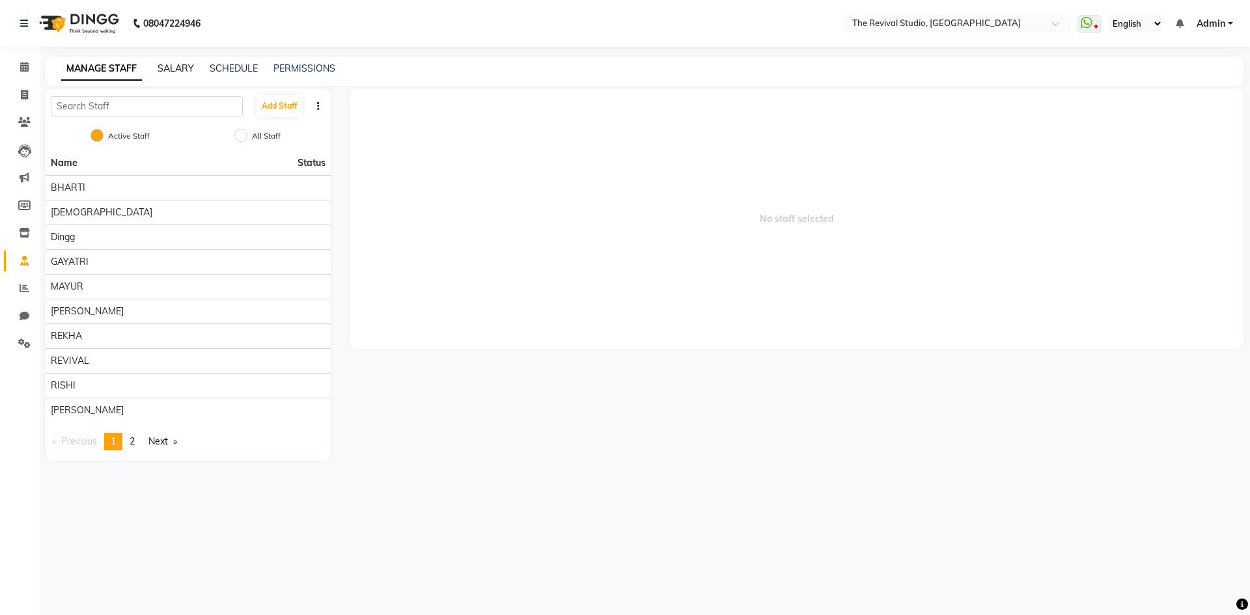
click at [179, 70] on link "SALARY" at bounding box center [176, 69] width 36 height 12
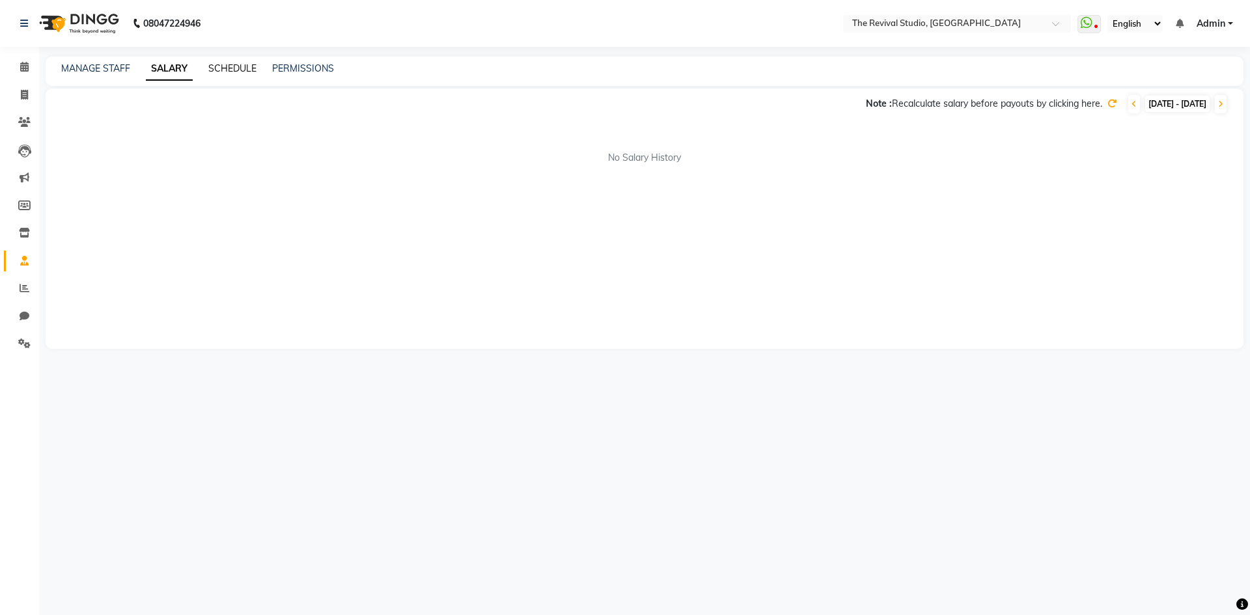
click at [227, 68] on link "SCHEDULE" at bounding box center [232, 69] width 48 height 12
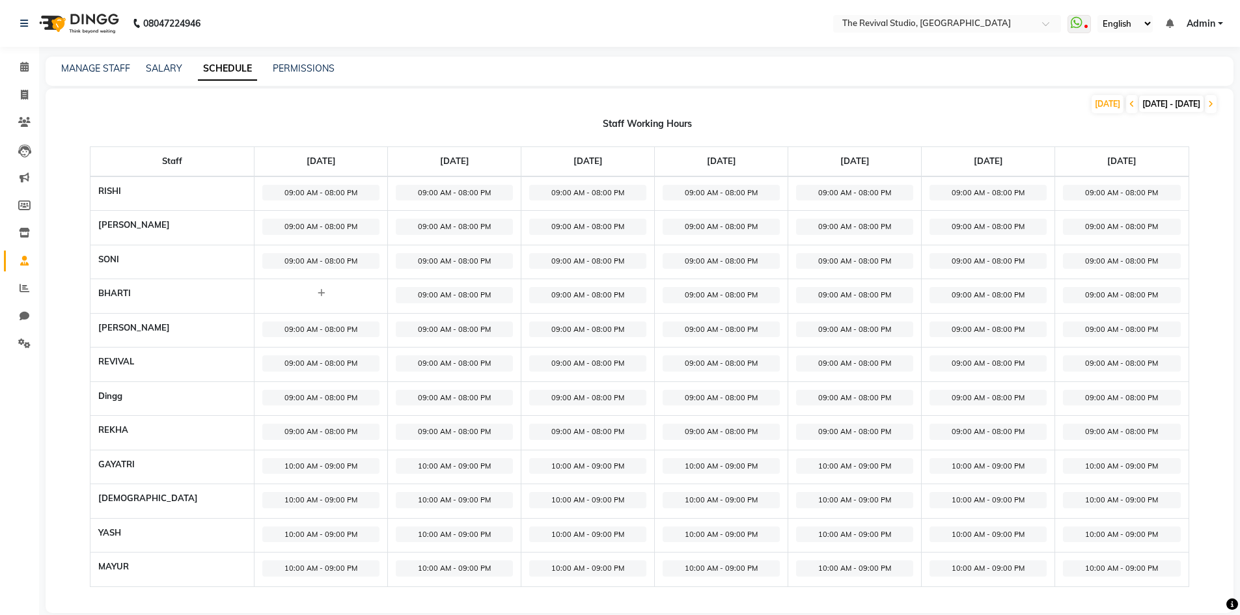
click at [279, 190] on span "09:00 AM - 08:00 PM" at bounding box center [320, 193] width 117 height 16
select select "09:00 AM"
select select "08:00 PM"
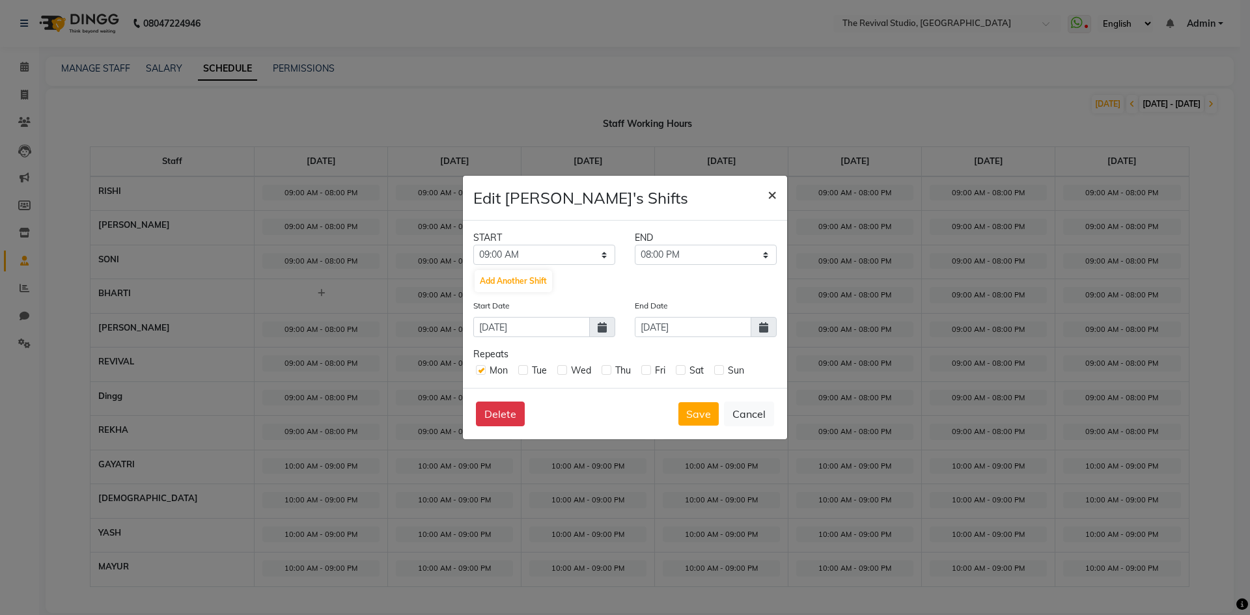
click at [772, 195] on span "×" at bounding box center [772, 194] width 9 height 20
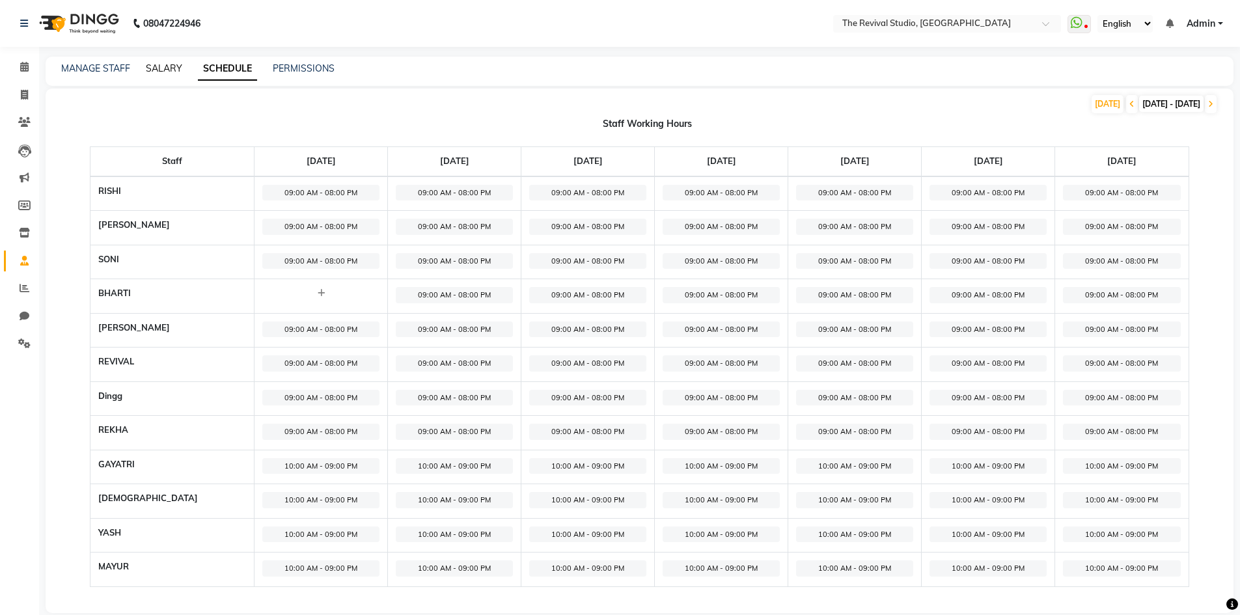
click at [176, 70] on link "SALARY" at bounding box center [164, 69] width 36 height 12
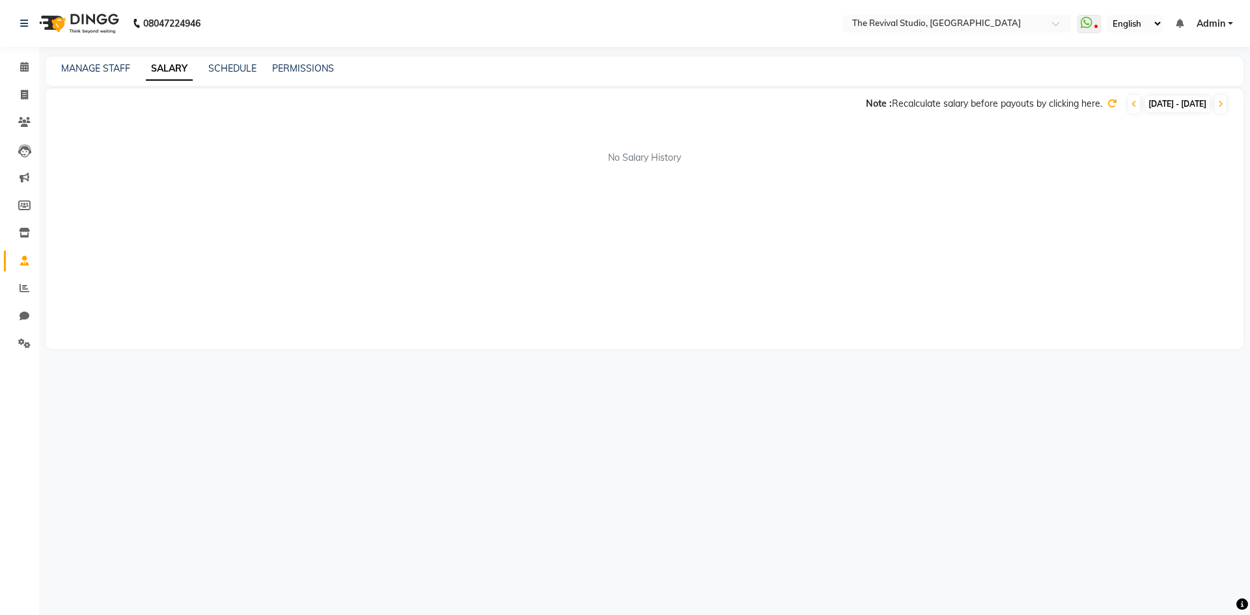
click at [735, 212] on div "Note : Recalculate salary before payouts by clicking here. [DATE] - [DATE] No S…" at bounding box center [645, 219] width 1198 height 260
click at [1107, 100] on icon at bounding box center [1111, 103] width 9 height 9
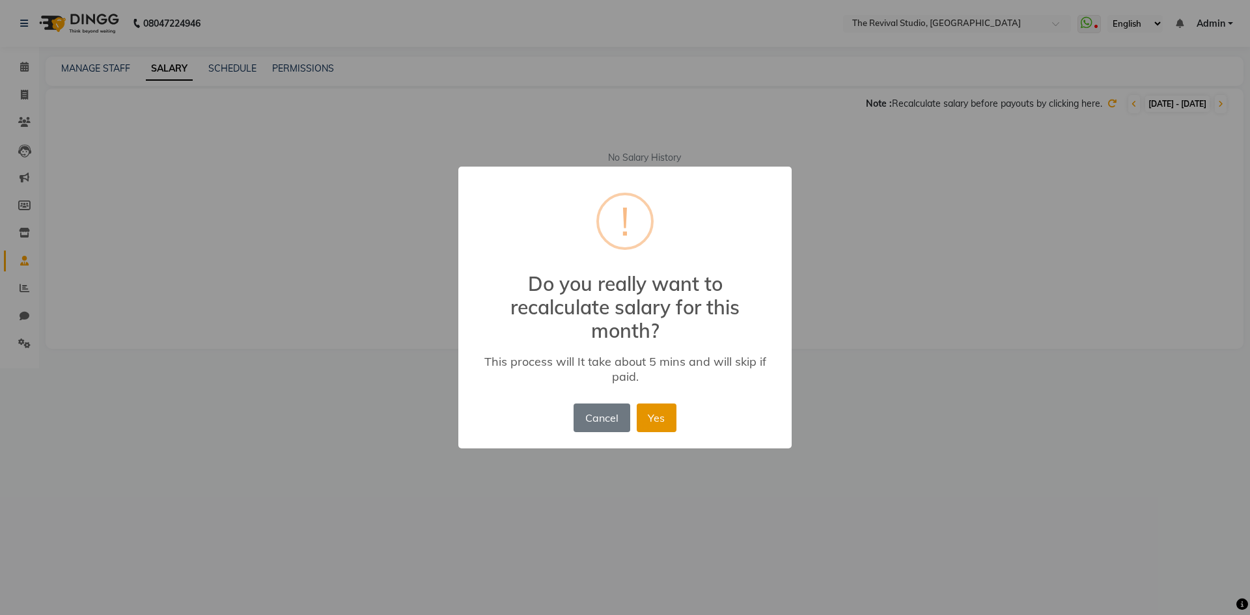
click at [653, 419] on button "Yes" at bounding box center [657, 418] width 40 height 29
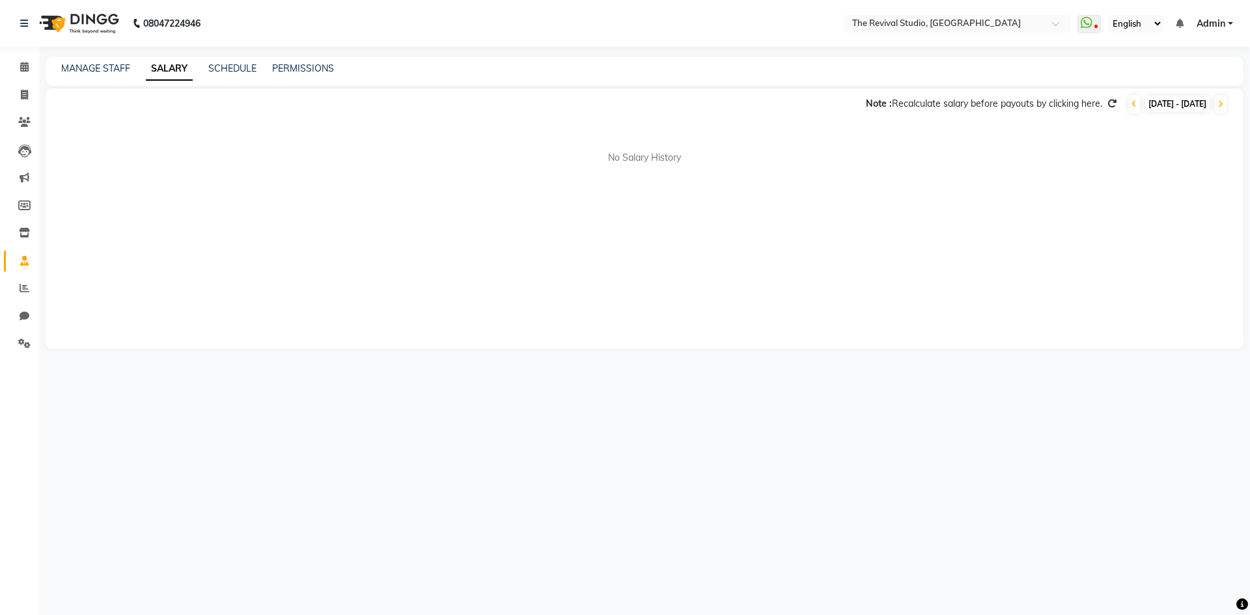
click at [1003, 308] on div "Note : Recalculate salary before payouts by clicking here. [DATE] - [DATE] No S…" at bounding box center [645, 219] width 1198 height 260
click at [740, 288] on div "Note : Recalculate salary before payouts by clicking here. [DATE] - [DATE] No S…" at bounding box center [645, 219] width 1198 height 260
click at [105, 69] on link "MANAGE STAFF" at bounding box center [95, 69] width 69 height 12
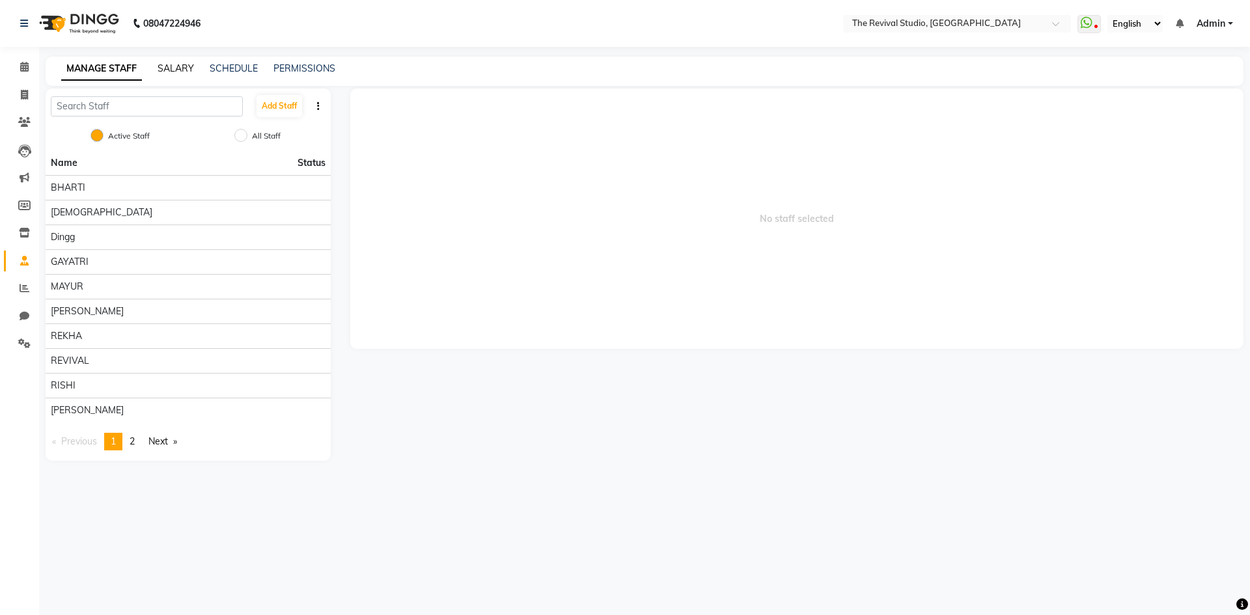
click at [180, 67] on link "SALARY" at bounding box center [176, 69] width 36 height 12
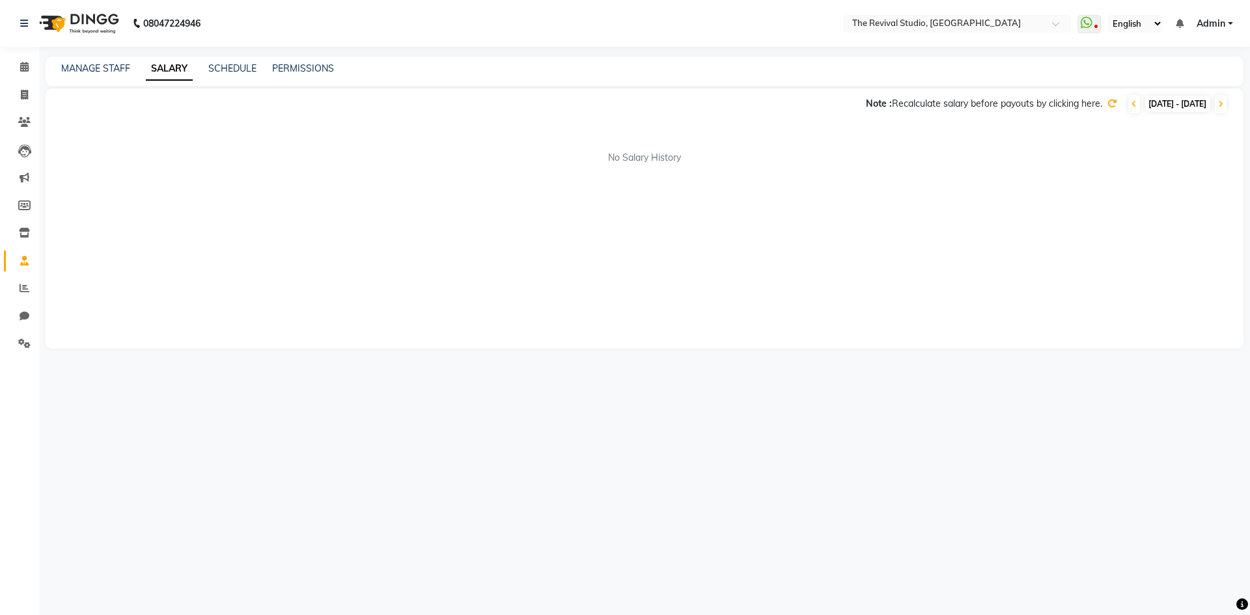
click at [641, 168] on div "Note : Recalculate salary before payouts by clicking here. [DATE] - [DATE] No S…" at bounding box center [645, 219] width 1198 height 260
click at [1244, 601] on icon at bounding box center [1242, 605] width 12 height 12
click at [208, 343] on div "Note : Recalculate salary before payouts by clicking here. [DATE] - [DATE] No S…" at bounding box center [645, 219] width 1198 height 260
click at [679, 182] on div "Note : Recalculate salary before payouts by clicking here. [DATE] - [DATE] No S…" at bounding box center [645, 219] width 1198 height 260
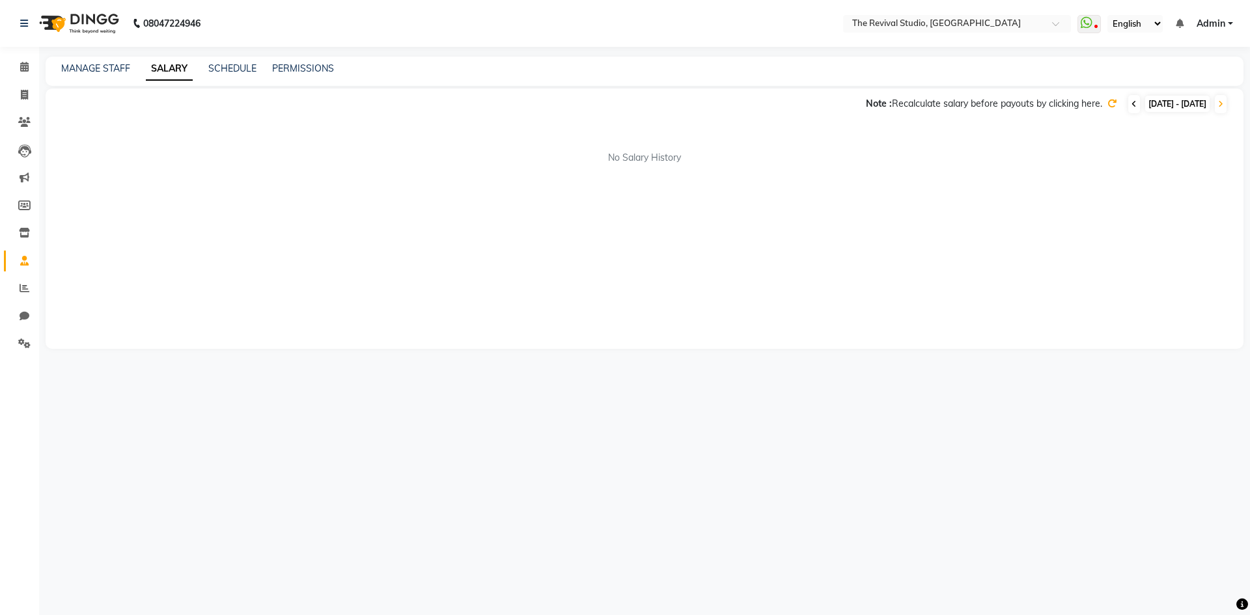
click at [1132, 102] on icon at bounding box center [1134, 104] width 5 height 8
click at [1225, 102] on span at bounding box center [1221, 104] width 12 height 18
click at [311, 68] on link "PERMISSIONS" at bounding box center [303, 69] width 62 height 12
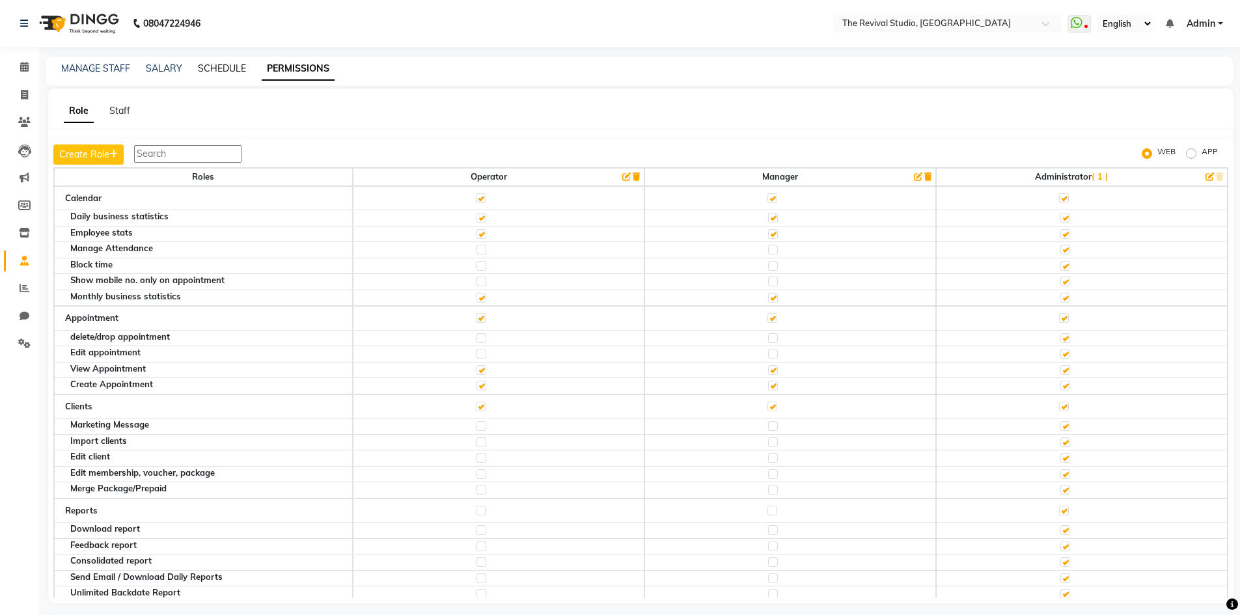
click at [221, 68] on link "SCHEDULE" at bounding box center [222, 69] width 48 height 12
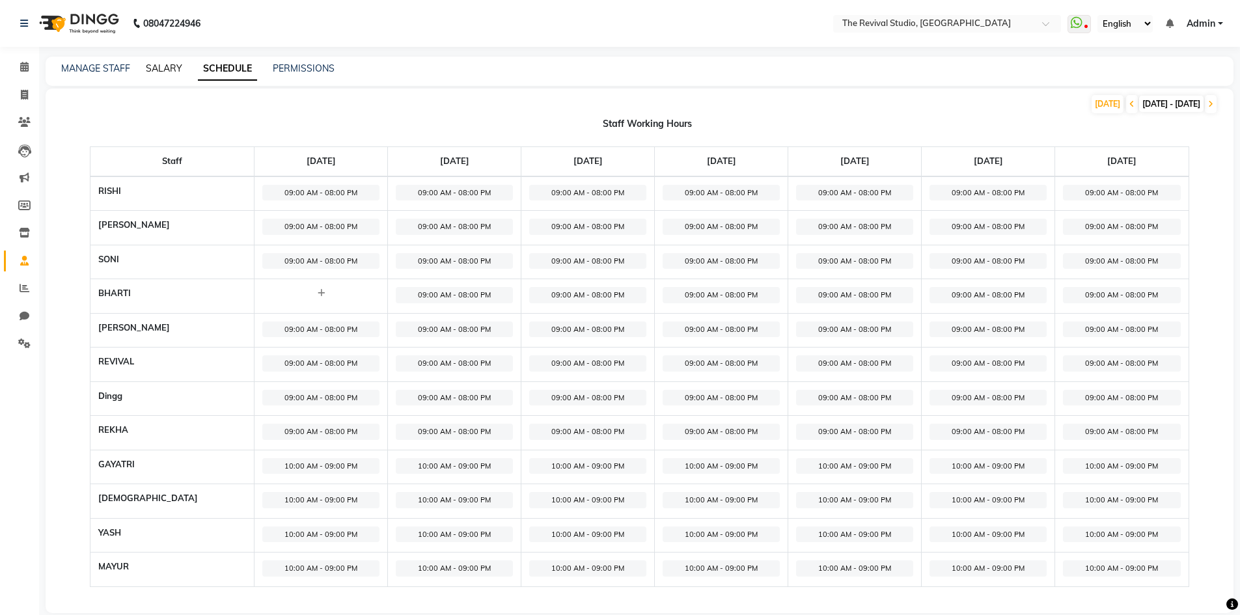
click at [160, 64] on link "SALARY" at bounding box center [164, 69] width 36 height 12
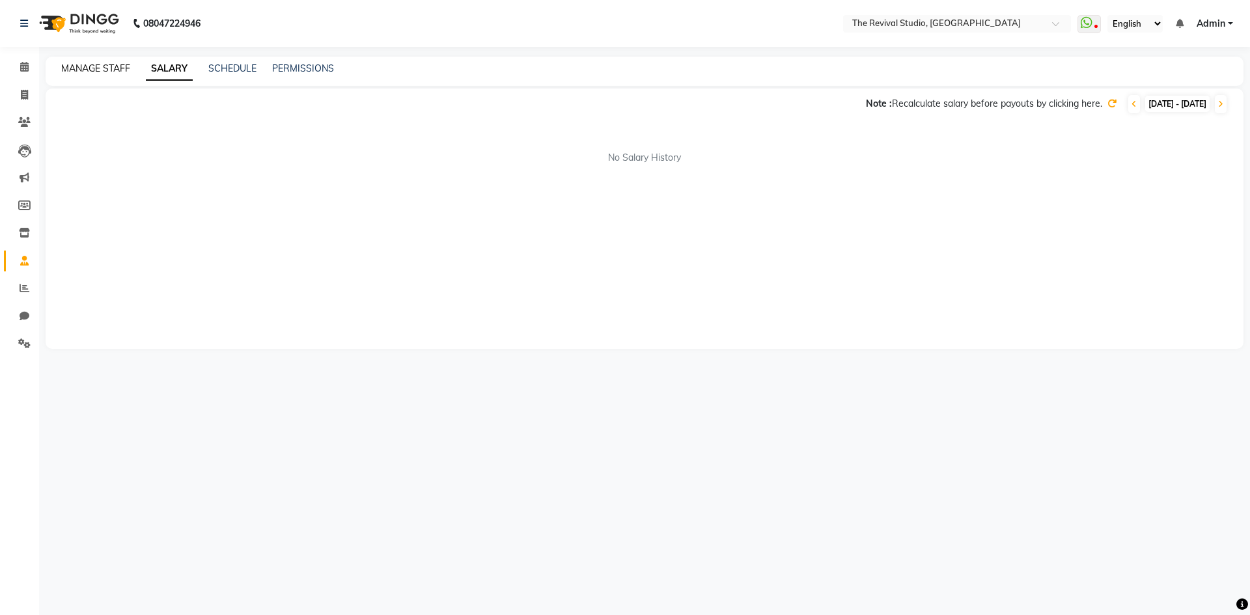
click at [76, 72] on link "MANAGE STAFF" at bounding box center [95, 69] width 69 height 12
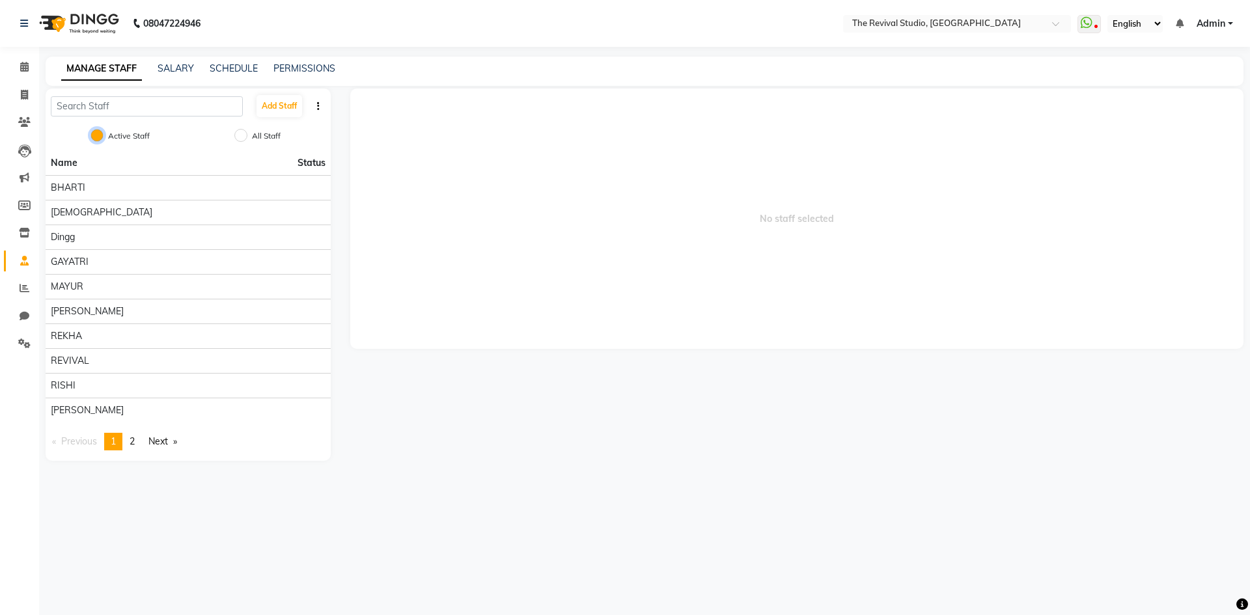
click at [94, 136] on input "Active Staff" at bounding box center [96, 135] width 13 height 13
click at [94, 135] on input "Active Staff" at bounding box center [96, 135] width 13 height 13
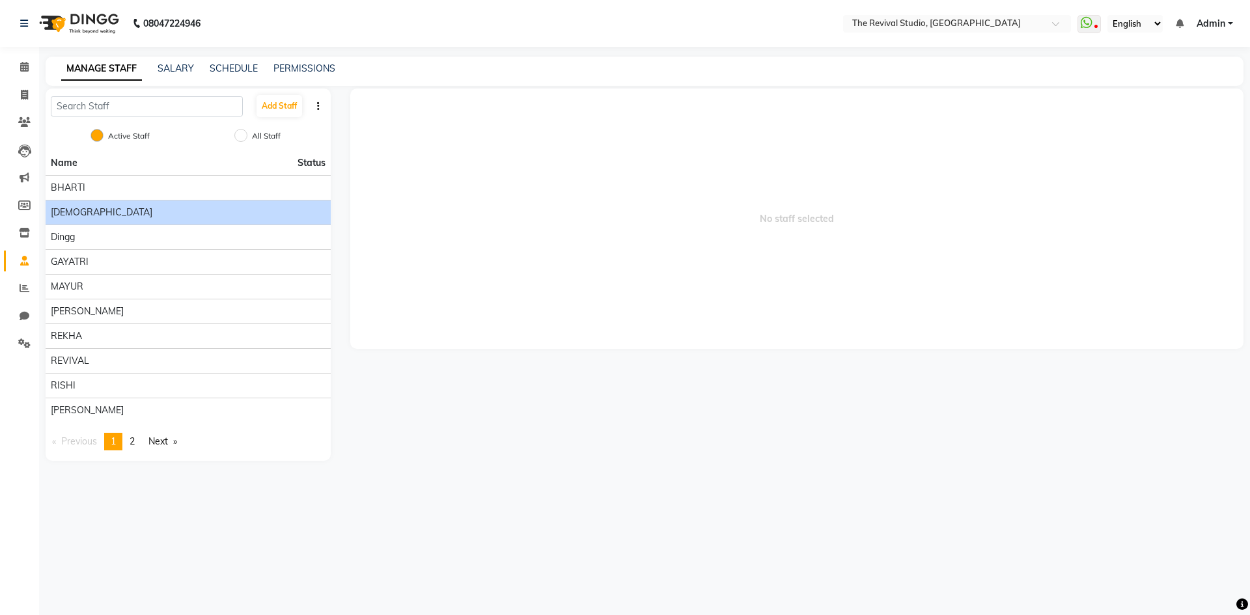
click at [84, 206] on span "[DEMOGRAPHIC_DATA]" at bounding box center [102, 213] width 102 height 14
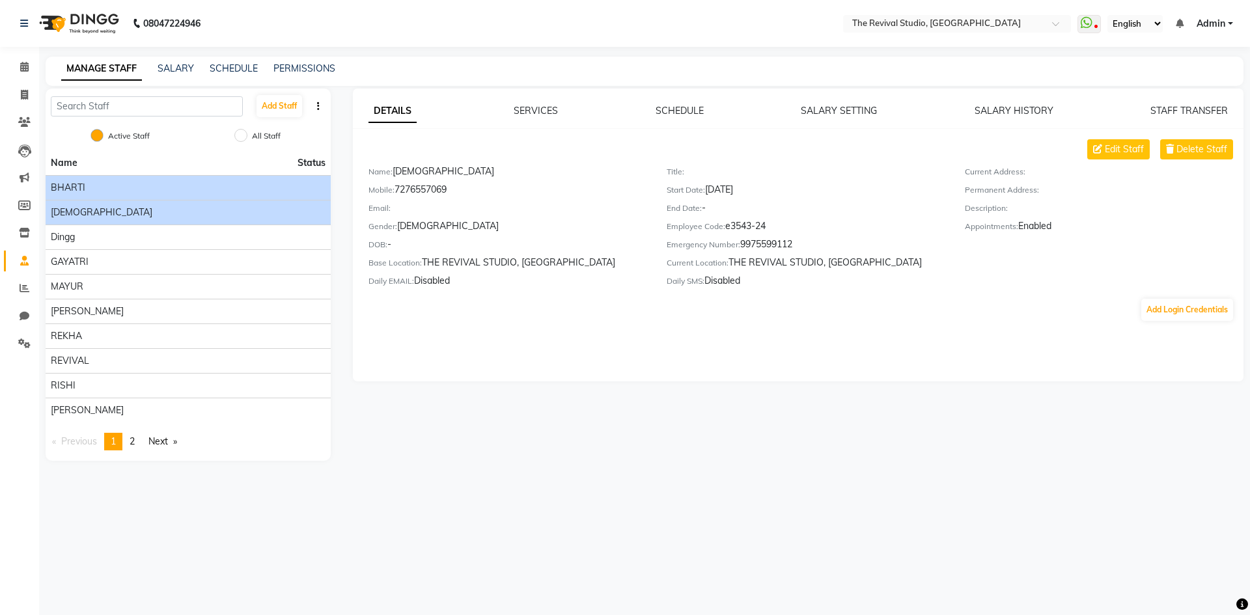
click at [81, 182] on span "BHARTI" at bounding box center [68, 188] width 35 height 14
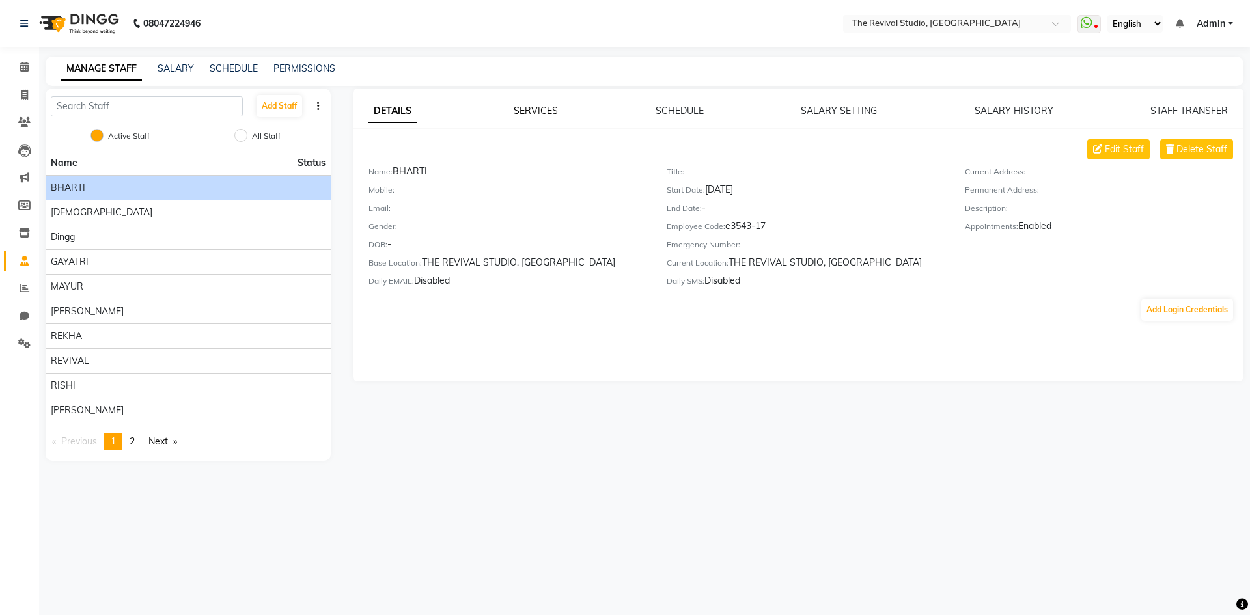
click at [542, 109] on link "SERVICES" at bounding box center [536, 111] width 44 height 12
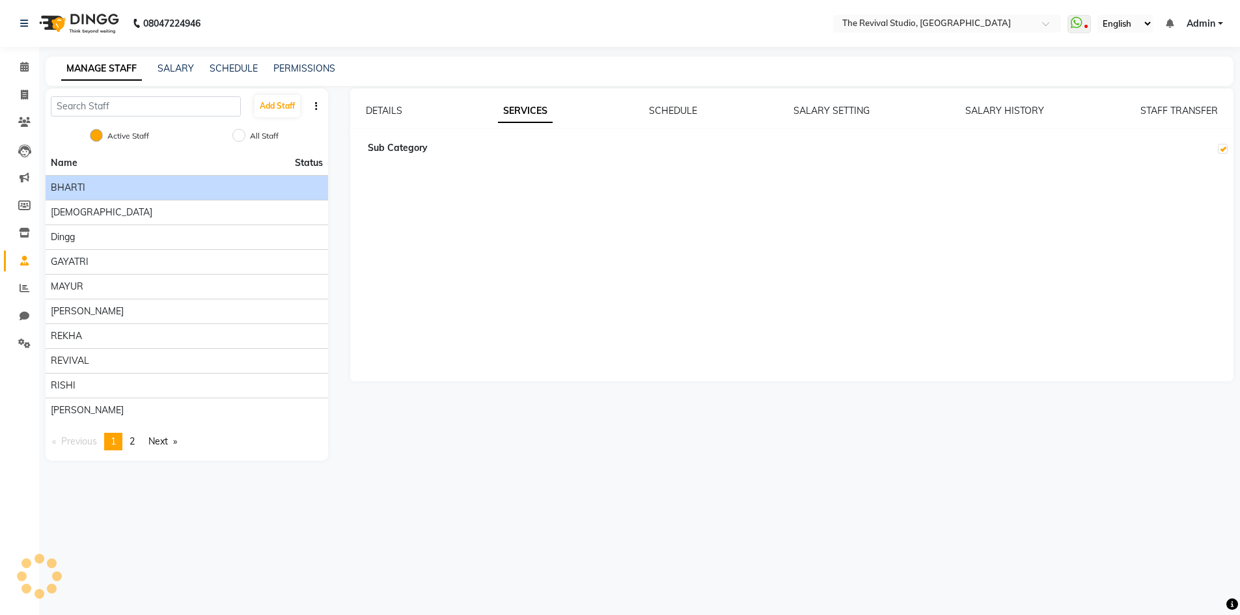
checkbox input "true"
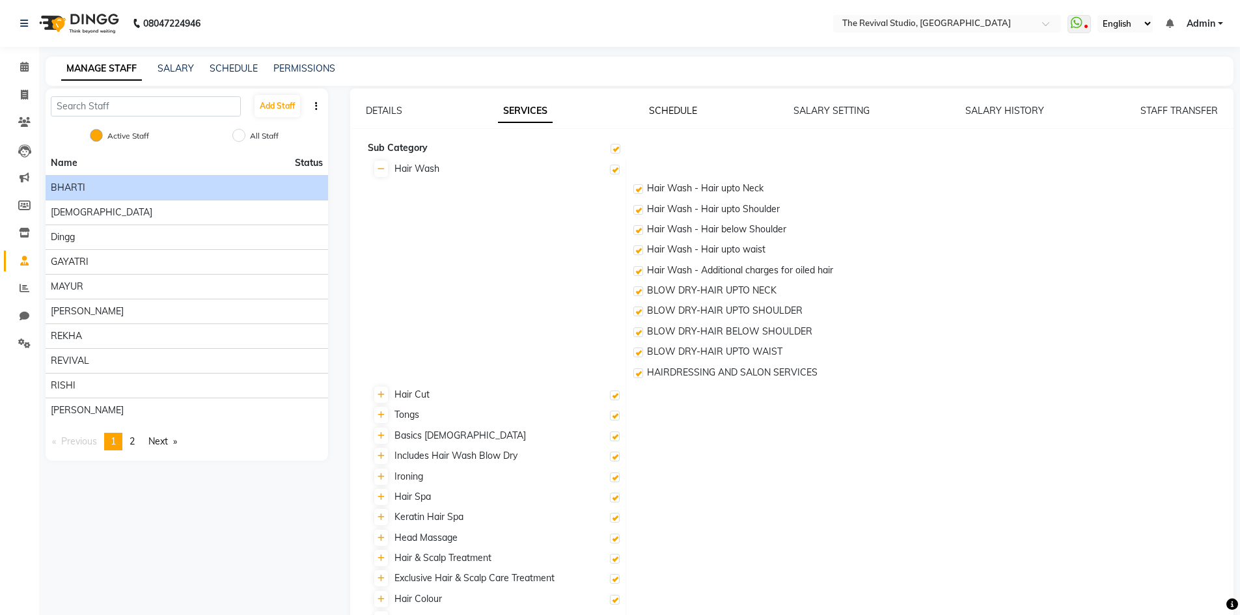
click at [676, 109] on link "SCHEDULE" at bounding box center [673, 111] width 48 height 12
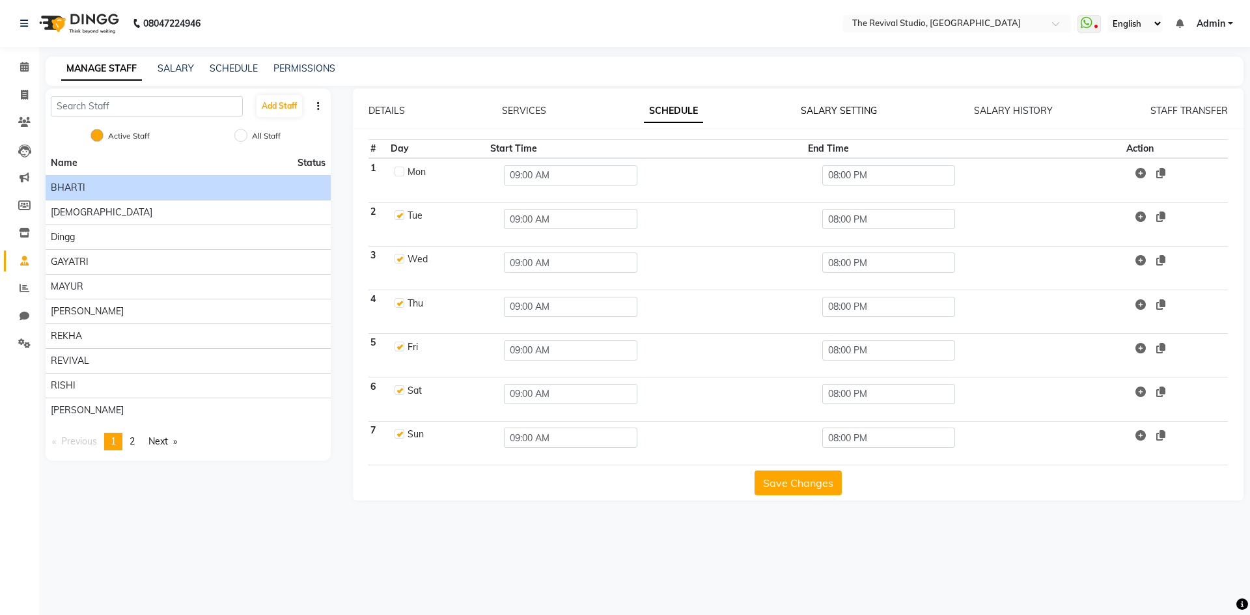
click at [854, 106] on link "SALARY SETTING" at bounding box center [839, 111] width 76 height 12
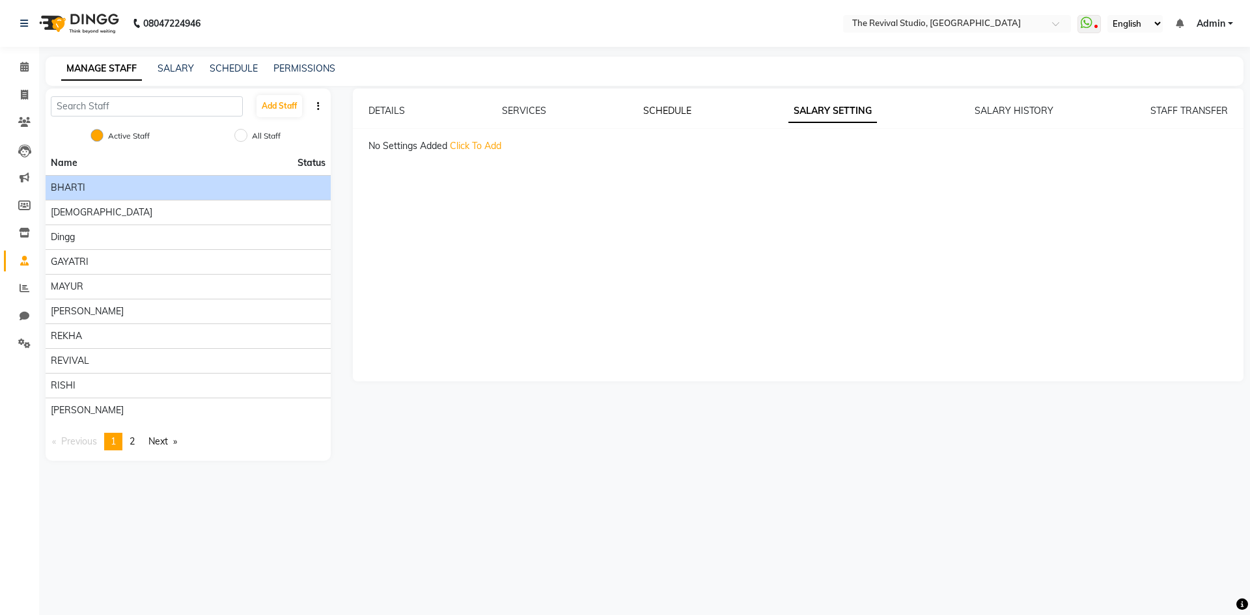
click at [660, 113] on link "SCHEDULE" at bounding box center [667, 111] width 48 height 12
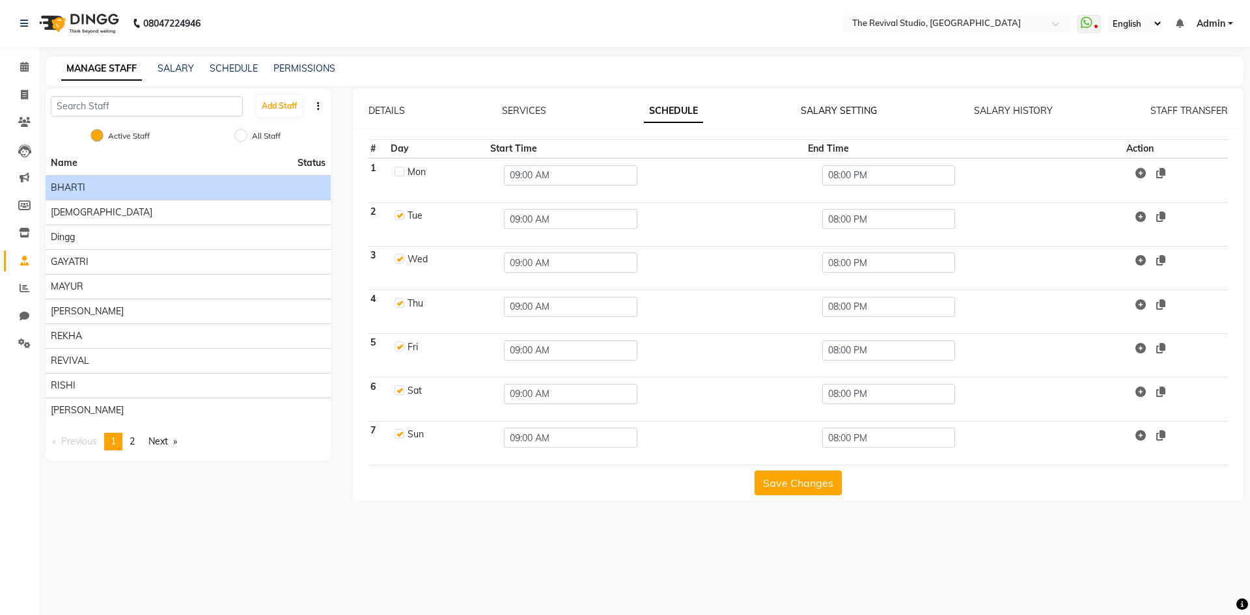
click at [850, 110] on link "SALARY SETTING" at bounding box center [839, 111] width 76 height 12
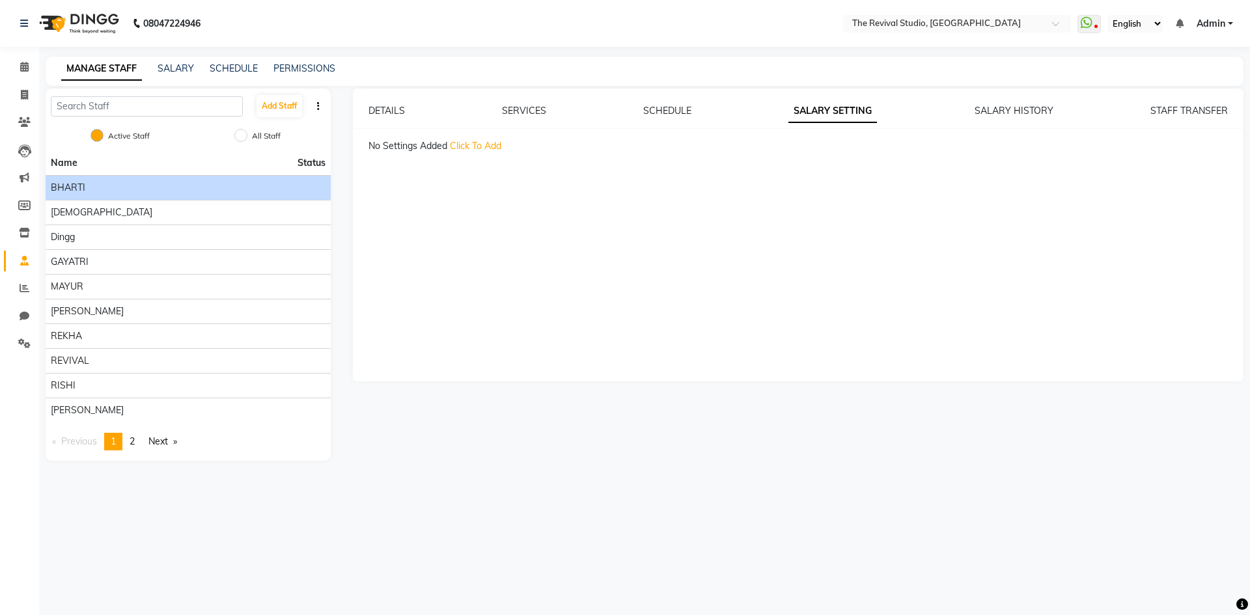
click at [469, 145] on span "Click To Add" at bounding box center [475, 146] width 51 height 12
select select "flat"
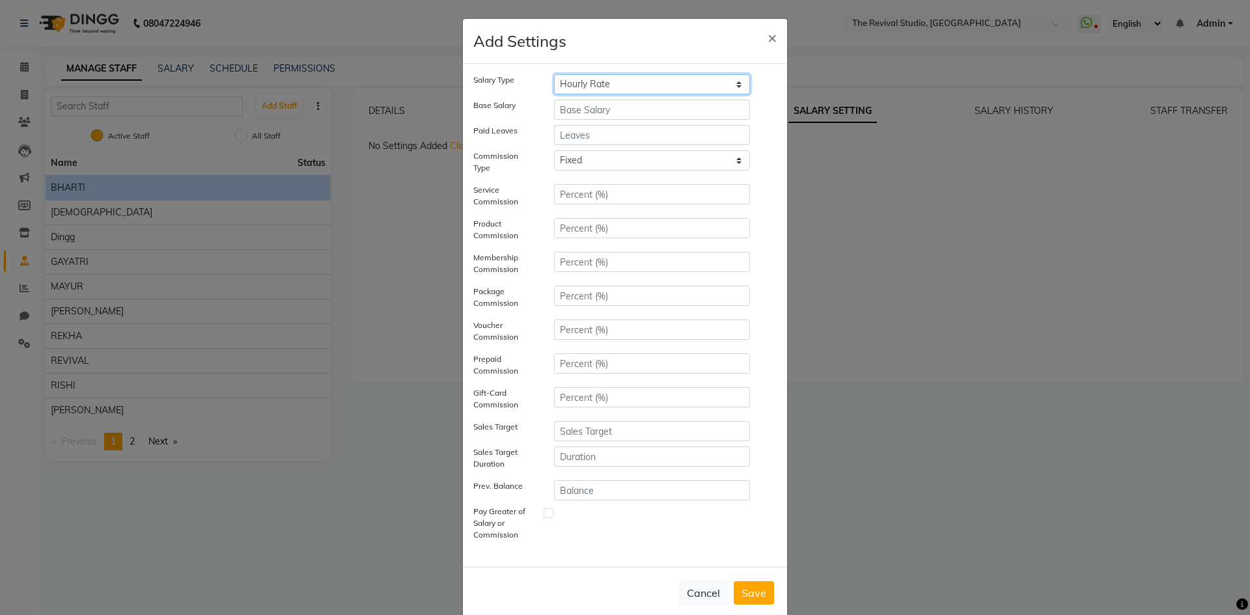
click at [617, 83] on select "Hourly Rate Bi-Weekly Twice Monthly Monthly Yearly" at bounding box center [652, 84] width 196 height 20
select select "monthly"
click at [554, 74] on select "Hourly Rate Bi-Weekly Twice Monthly Monthly Yearly" at bounding box center [652, 84] width 196 height 20
click at [605, 104] on input "number" at bounding box center [652, 110] width 196 height 20
type input "12000"
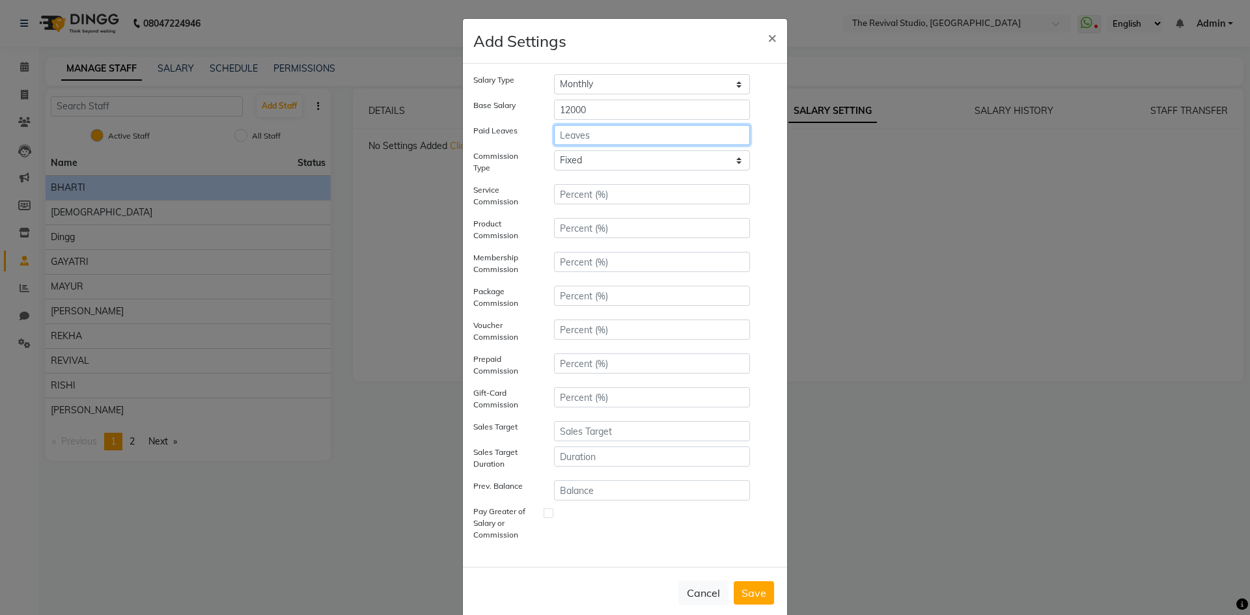
click at [589, 140] on input "number" at bounding box center [652, 135] width 196 height 20
type input "0"
click at [581, 165] on select "Tiered Fixed" at bounding box center [652, 160] width 196 height 20
click at [554, 150] on select "Tiered Fixed" at bounding box center [652, 160] width 196 height 20
click at [584, 197] on input "number" at bounding box center [652, 194] width 196 height 20
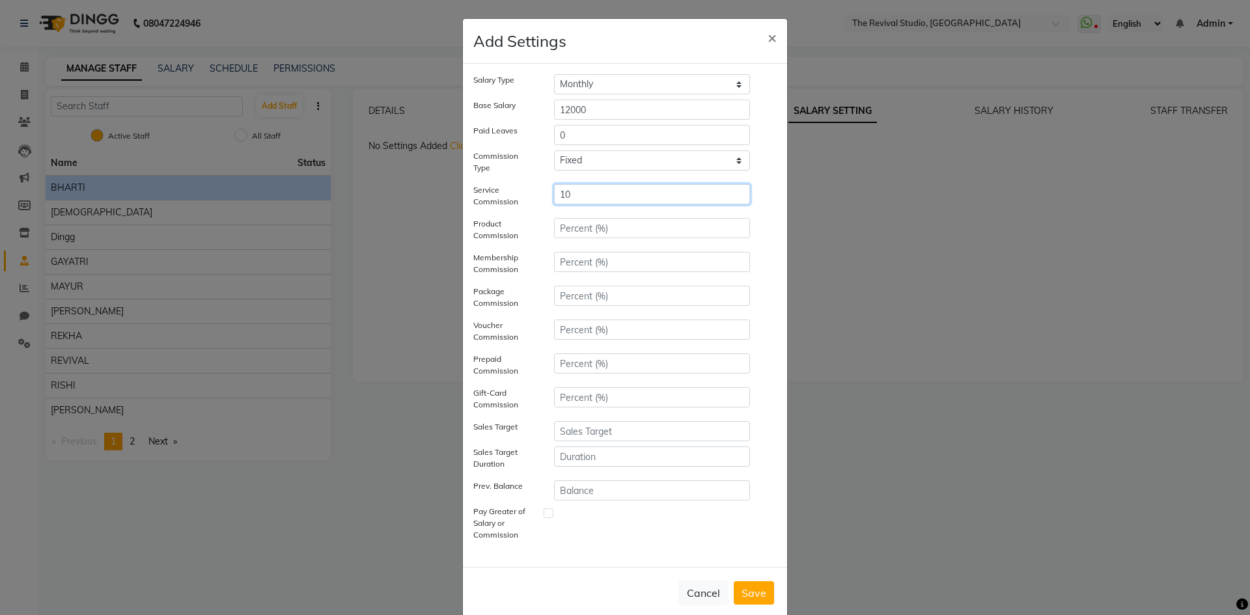
type input "10"
click at [592, 231] on input "number" at bounding box center [652, 228] width 196 height 20
type input "0"
click at [579, 263] on input "number" at bounding box center [652, 262] width 196 height 20
type input "0"
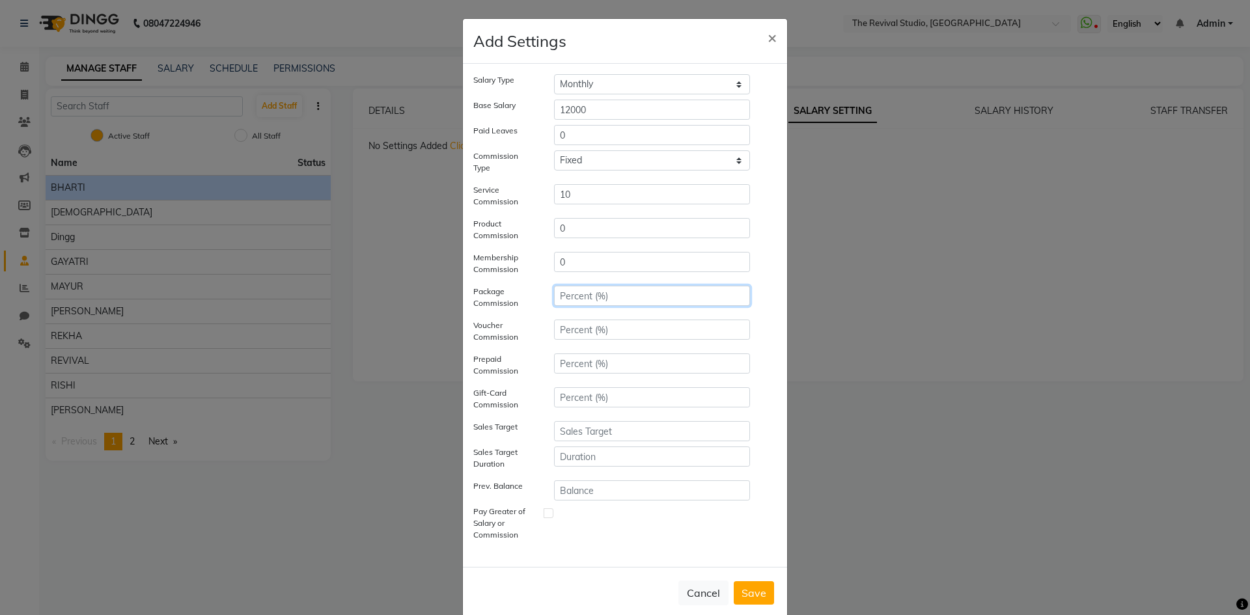
click at [579, 298] on input "number" at bounding box center [652, 296] width 196 height 20
type input "0"
click at [576, 328] on input "number" at bounding box center [652, 330] width 196 height 20
type input "0"
click at [589, 370] on input "number" at bounding box center [652, 364] width 196 height 20
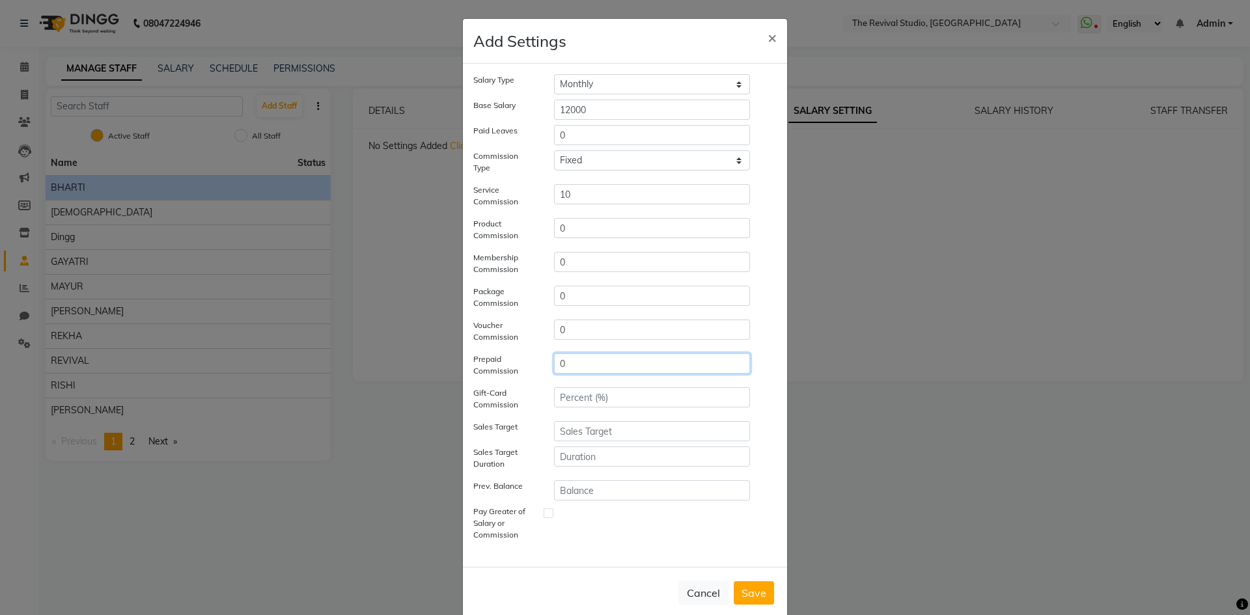
type input "0"
click at [596, 396] on input "number" at bounding box center [652, 397] width 196 height 20
type input "0"
click at [592, 432] on input "number" at bounding box center [652, 431] width 196 height 20
type input "0"
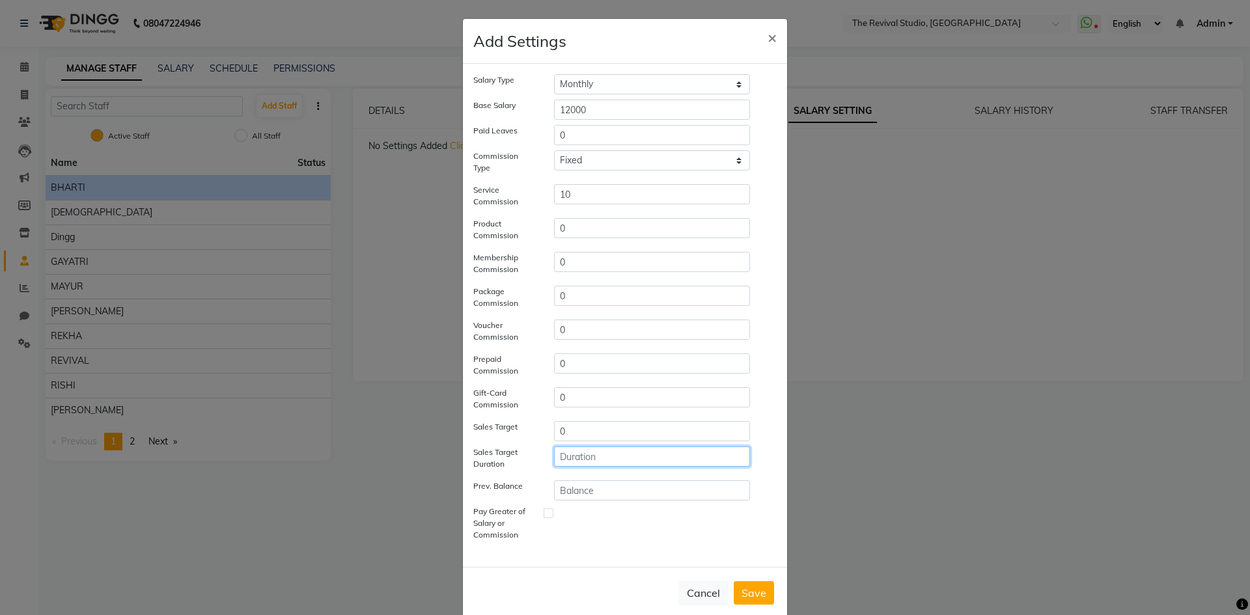
click at [602, 460] on input "number" at bounding box center [652, 457] width 196 height 20
type input "0"
click at [602, 485] on input "number" at bounding box center [652, 490] width 196 height 20
type input "0"
click at [544, 514] on label at bounding box center [549, 513] width 10 height 10
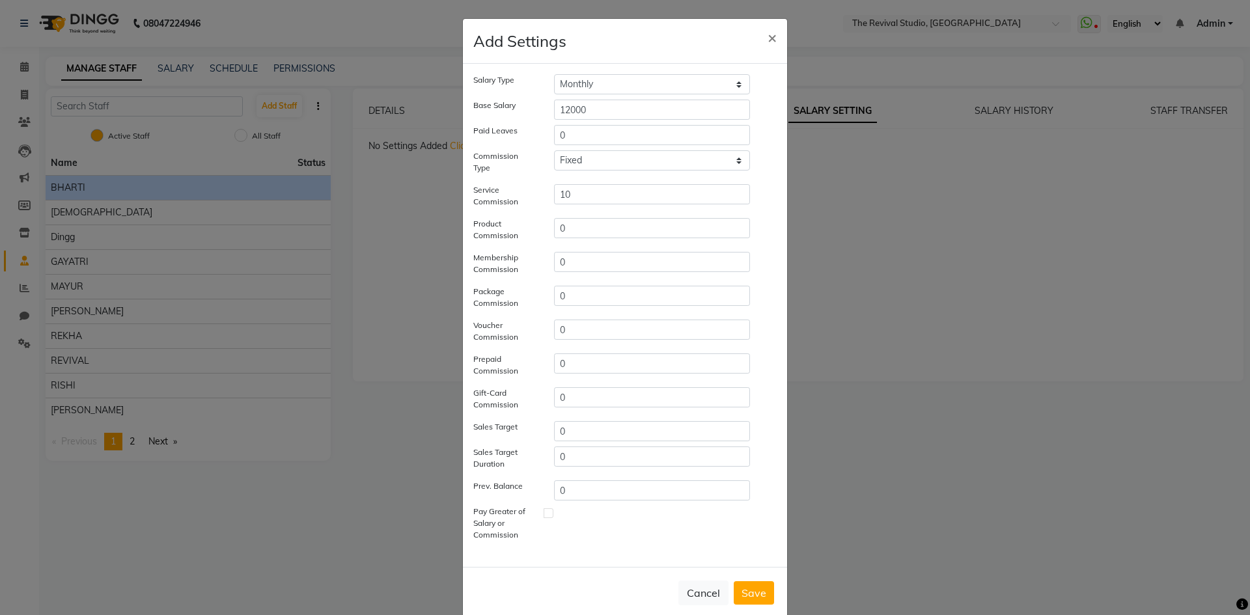
click at [554, 514] on input "checkbox" at bounding box center [558, 527] width 8 height 38
click at [544, 514] on label at bounding box center [549, 513] width 10 height 10
click at [554, 514] on input "checkbox" at bounding box center [558, 527] width 8 height 38
click at [544, 514] on label at bounding box center [549, 513] width 10 height 10
click at [554, 514] on input "checkbox" at bounding box center [558, 527] width 8 height 38
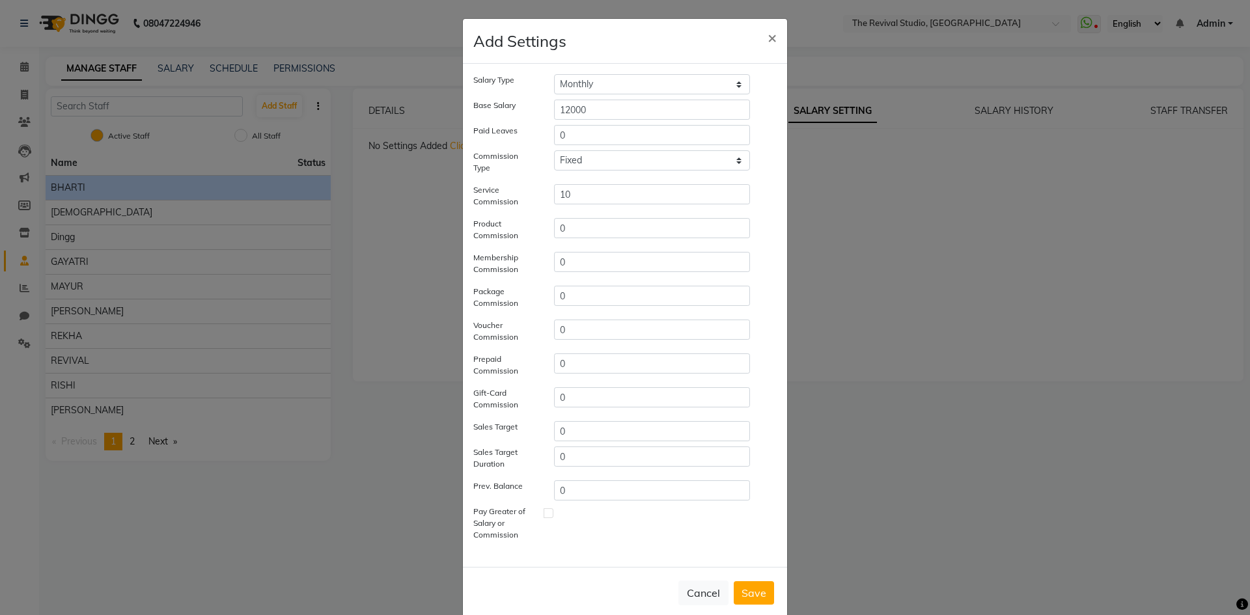
checkbox input "true"
click at [753, 596] on button "Save" at bounding box center [754, 592] width 40 height 23
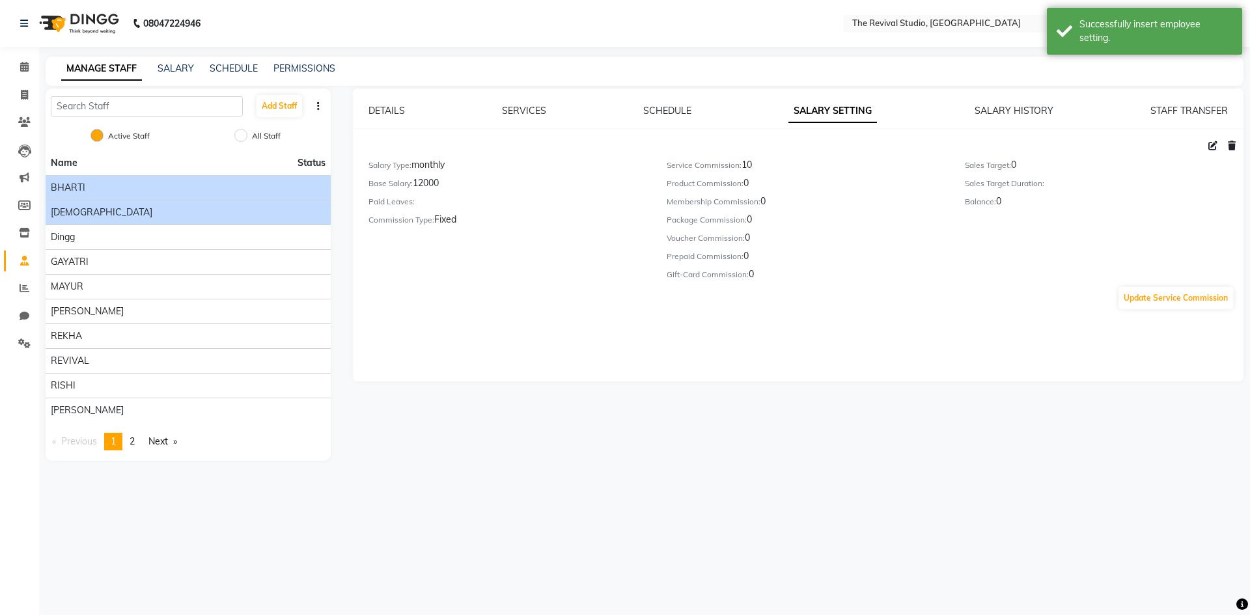
click at [90, 214] on span "[DEMOGRAPHIC_DATA]" at bounding box center [102, 213] width 102 height 14
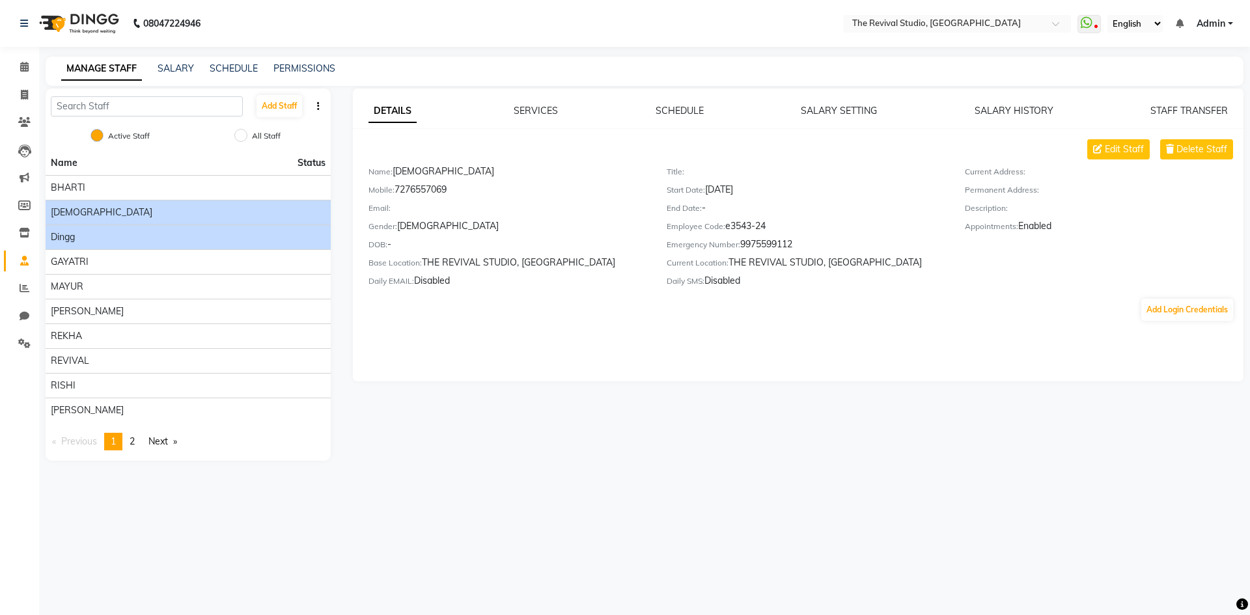
click at [111, 236] on div "Dingg" at bounding box center [188, 237] width 275 height 14
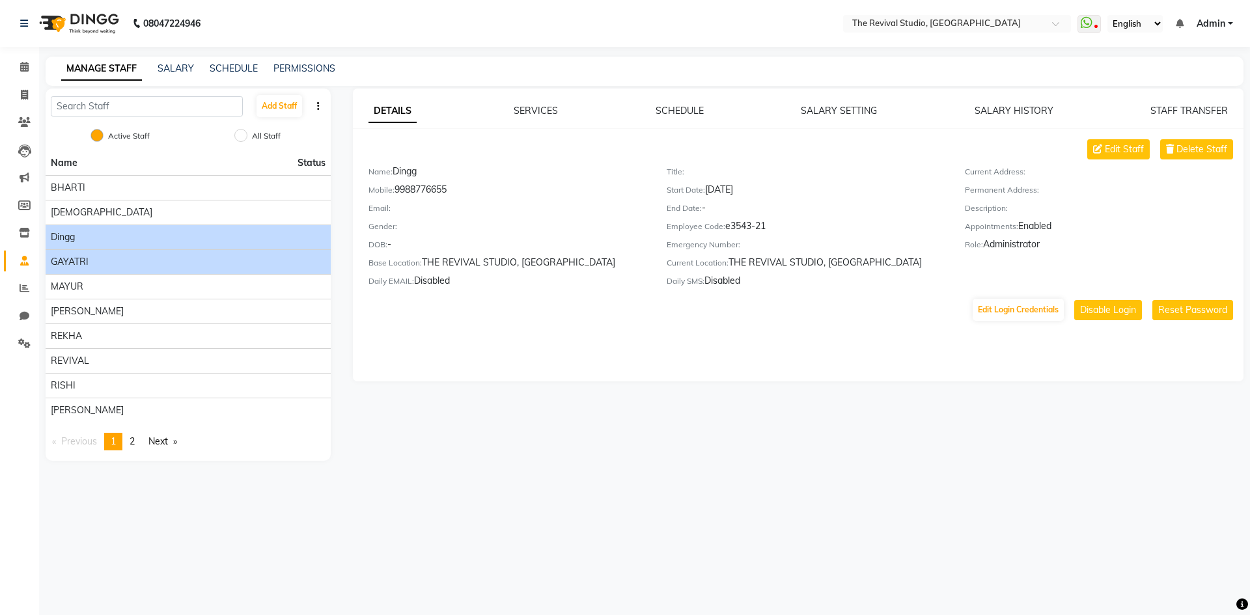
click at [85, 266] on span "GAYATRI" at bounding box center [70, 262] width 38 height 14
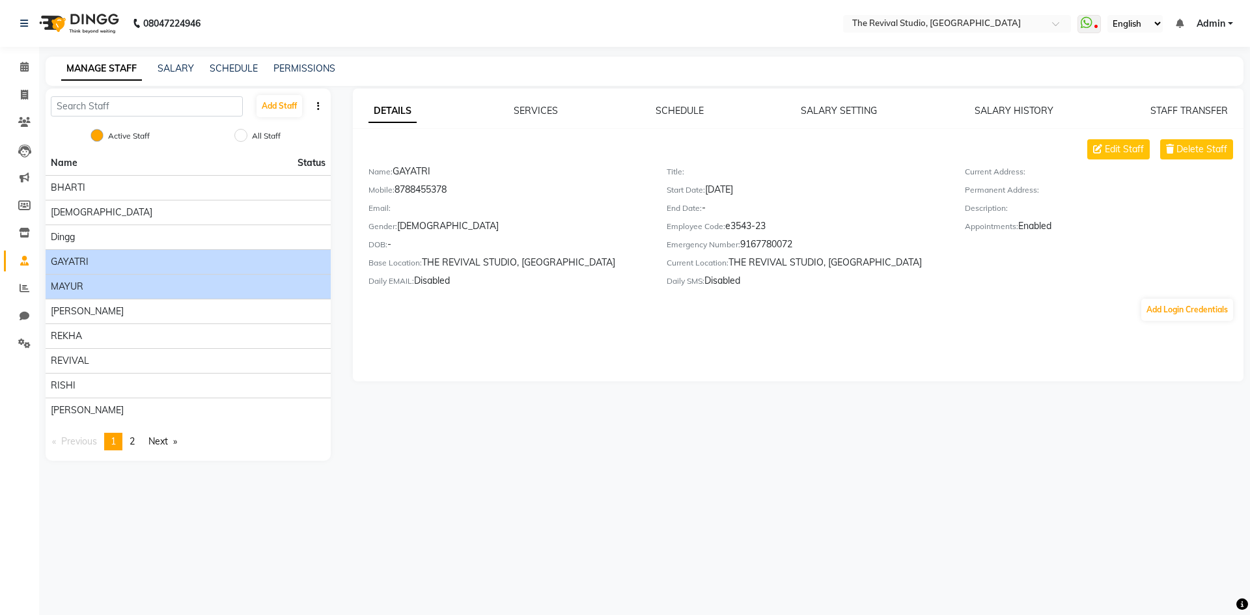
click at [83, 285] on div "MAYUR" at bounding box center [188, 287] width 275 height 14
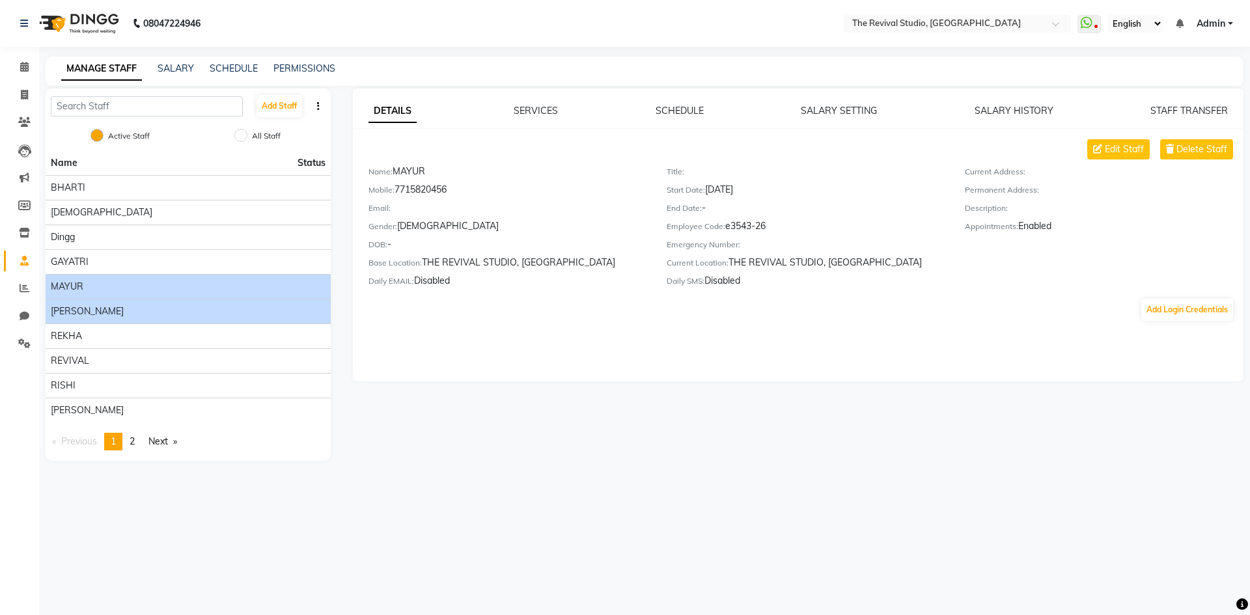
click at [93, 307] on span "[PERSON_NAME]" at bounding box center [87, 312] width 73 height 14
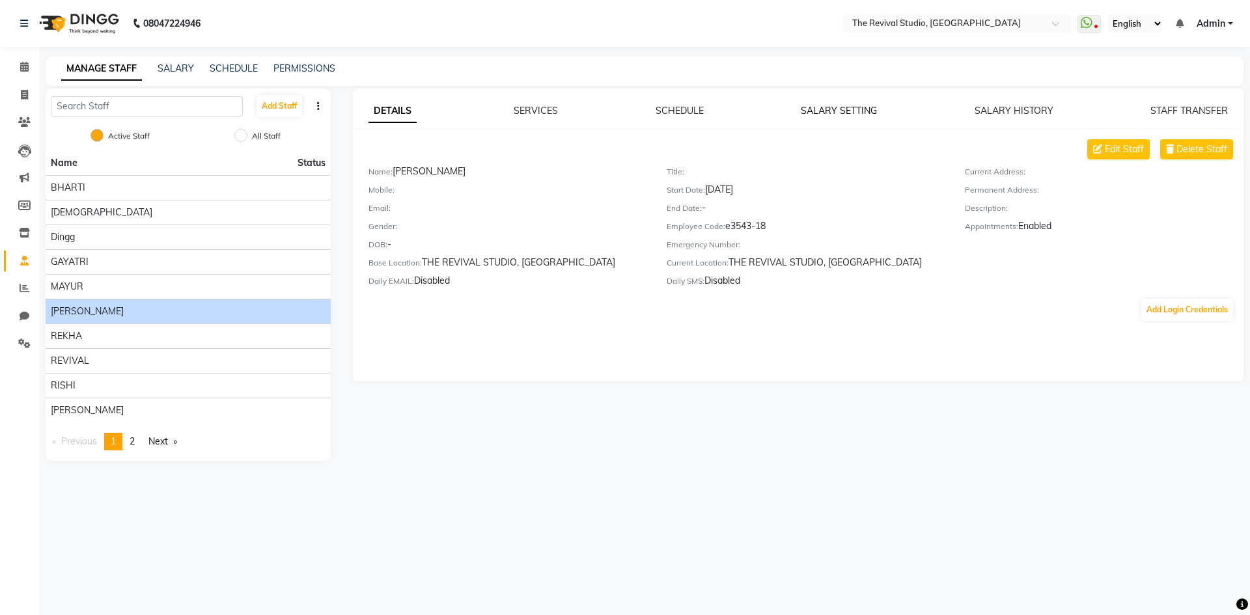
click at [836, 112] on link "SALARY SETTING" at bounding box center [839, 111] width 76 height 12
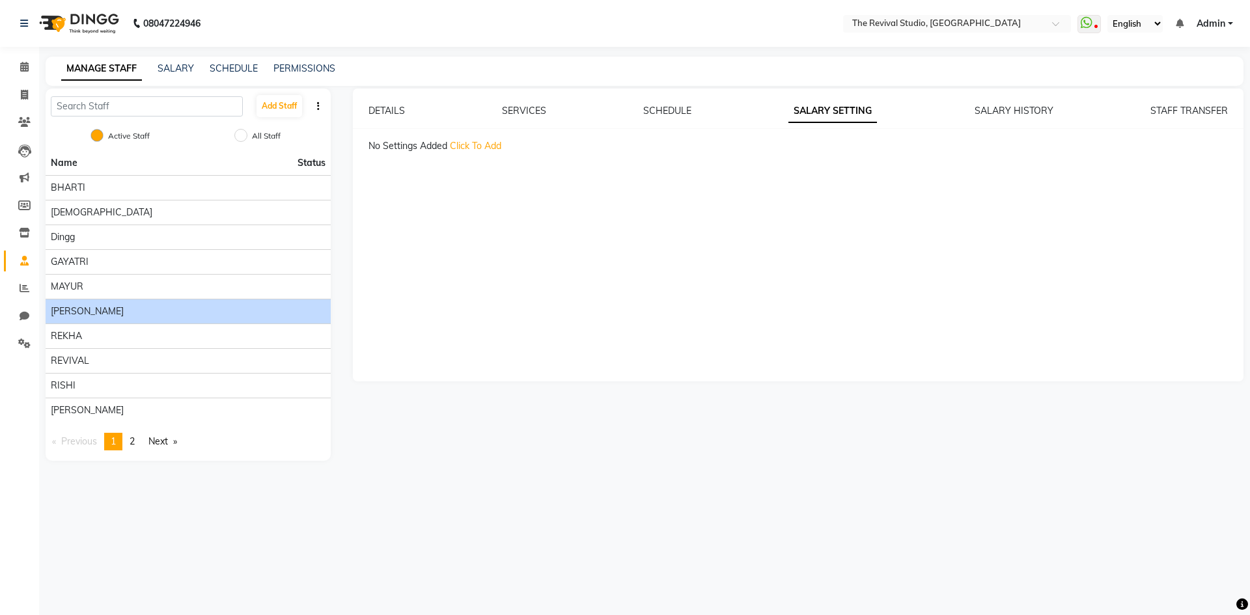
click at [490, 143] on span "Click To Add" at bounding box center [475, 146] width 51 height 12
select select "flat"
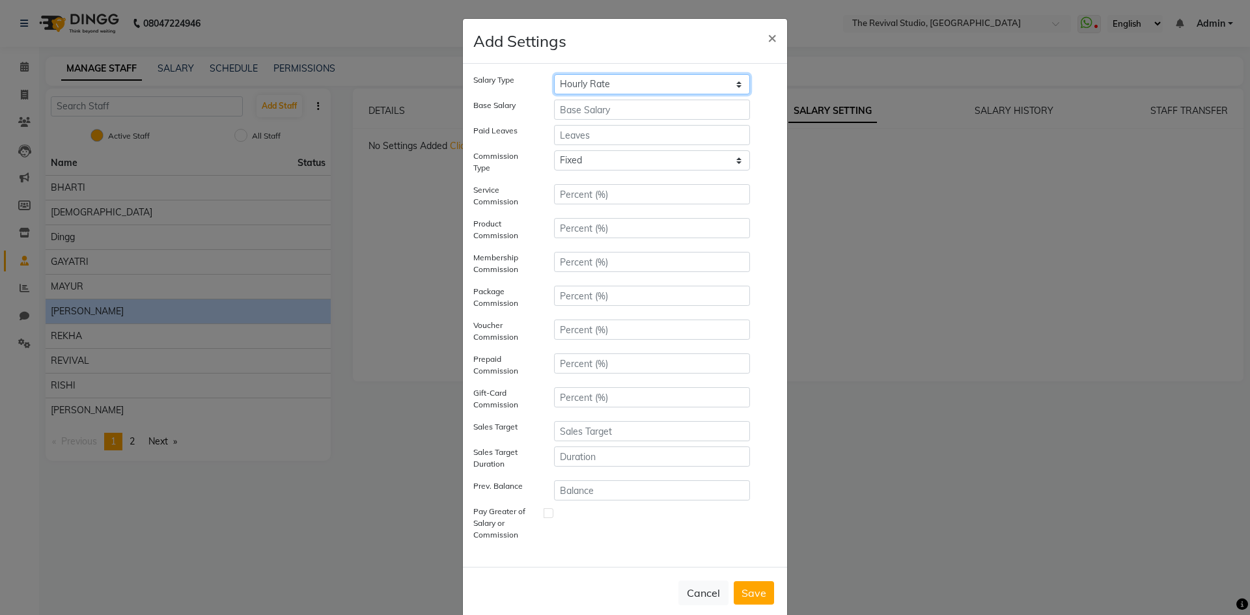
click at [606, 88] on select "Hourly Rate Bi-Weekly Twice Monthly Monthly Yearly" at bounding box center [652, 84] width 196 height 20
select select "monthly"
click at [554, 74] on select "Hourly Rate Bi-Weekly Twice Monthly Monthly Yearly" at bounding box center [652, 84] width 196 height 20
click at [591, 113] on input "number" at bounding box center [652, 110] width 196 height 20
type input "18000"
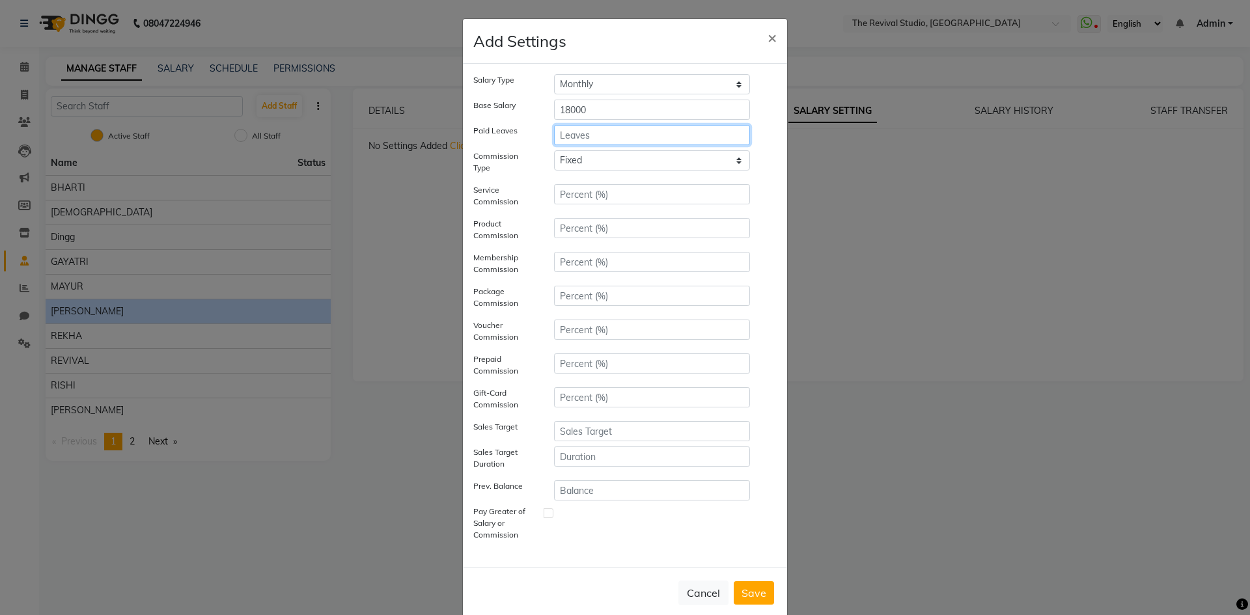
click at [577, 143] on input "number" at bounding box center [652, 135] width 196 height 20
type input "0"
click at [583, 195] on input "number" at bounding box center [652, 194] width 196 height 20
type input "0"
click at [604, 232] on input "number" at bounding box center [652, 228] width 196 height 20
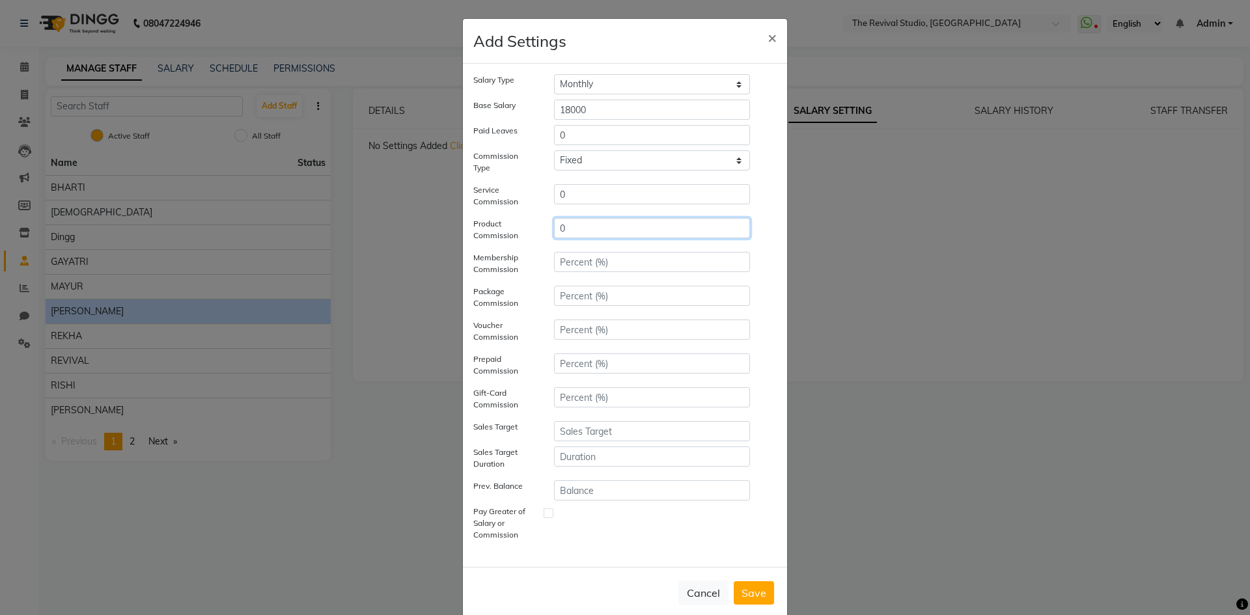
type input "0"
click at [577, 270] on input "number" at bounding box center [652, 262] width 196 height 20
type input "0"
click at [587, 300] on input "number" at bounding box center [652, 296] width 196 height 20
type input "0"
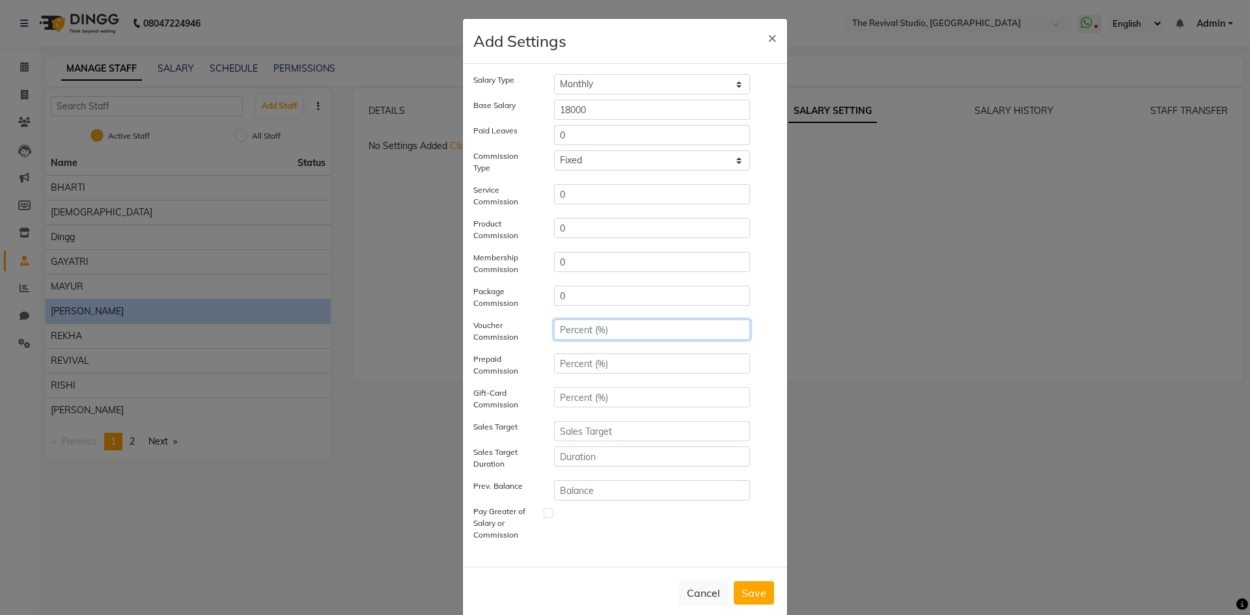
click at [579, 335] on input "number" at bounding box center [652, 330] width 196 height 20
type input "0"
click at [588, 366] on input "number" at bounding box center [652, 364] width 196 height 20
type input "0"
click at [591, 396] on input "number" at bounding box center [652, 397] width 196 height 20
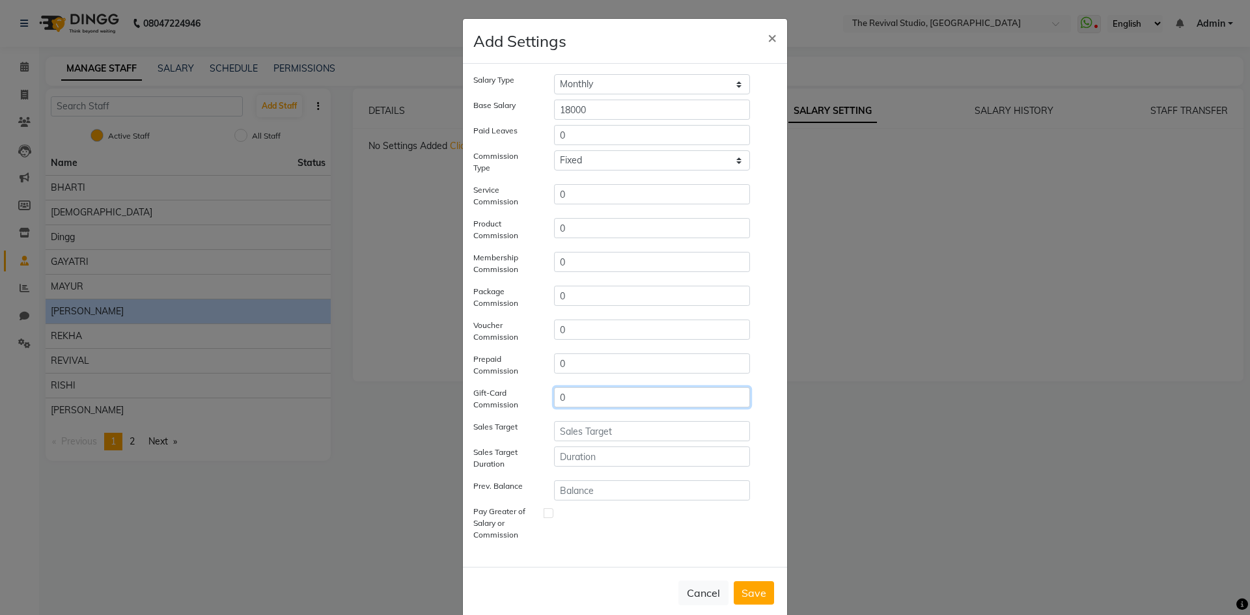
type input "0"
click at [597, 433] on input "number" at bounding box center [652, 431] width 196 height 20
type input "0"
click at [591, 455] on input "number" at bounding box center [652, 457] width 196 height 20
type input "0"
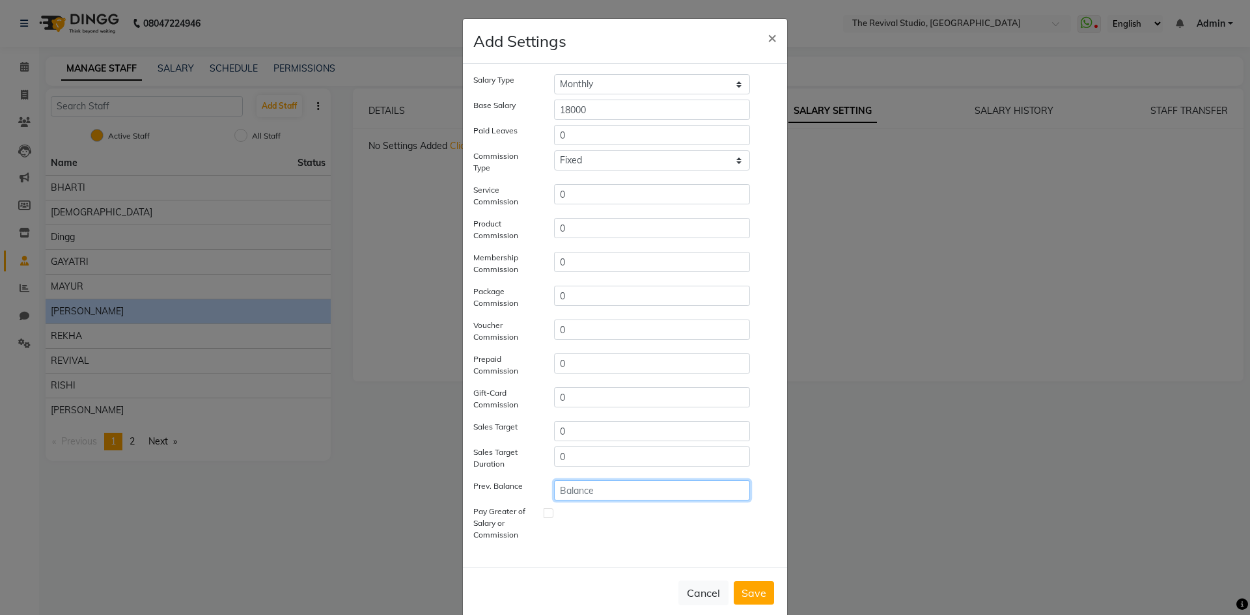
click at [594, 495] on input "number" at bounding box center [652, 490] width 196 height 20
type input "0"
click at [548, 512] on label at bounding box center [549, 513] width 10 height 10
click at [554, 512] on input "checkbox" at bounding box center [558, 527] width 8 height 38
checkbox input "true"
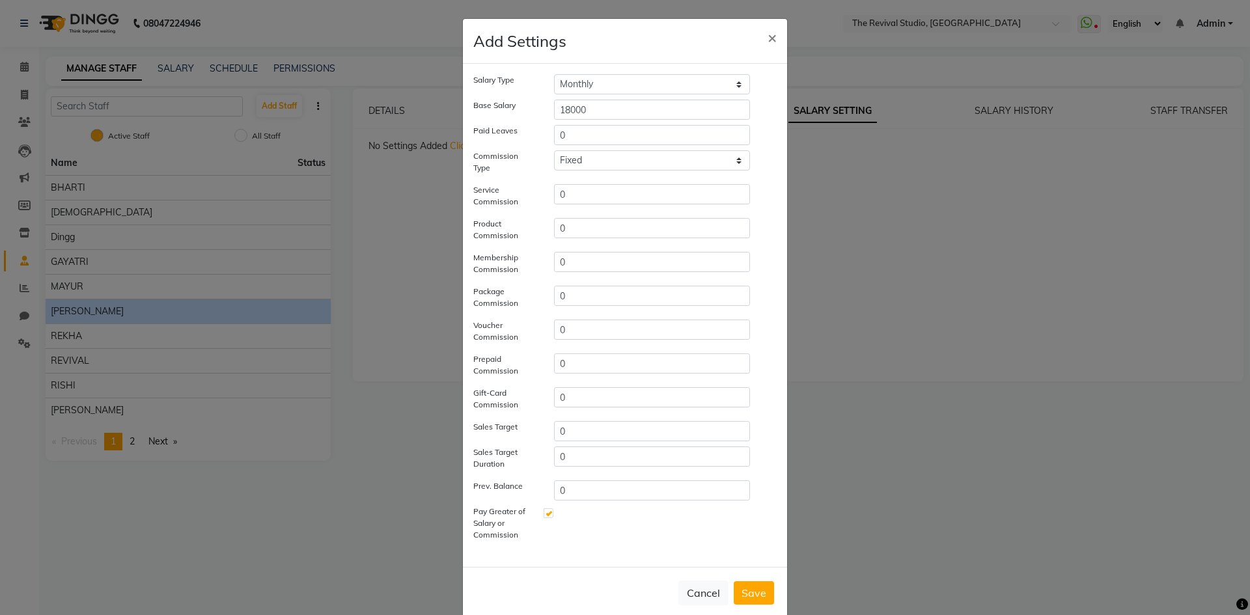
click at [749, 588] on button "Save" at bounding box center [754, 592] width 40 height 23
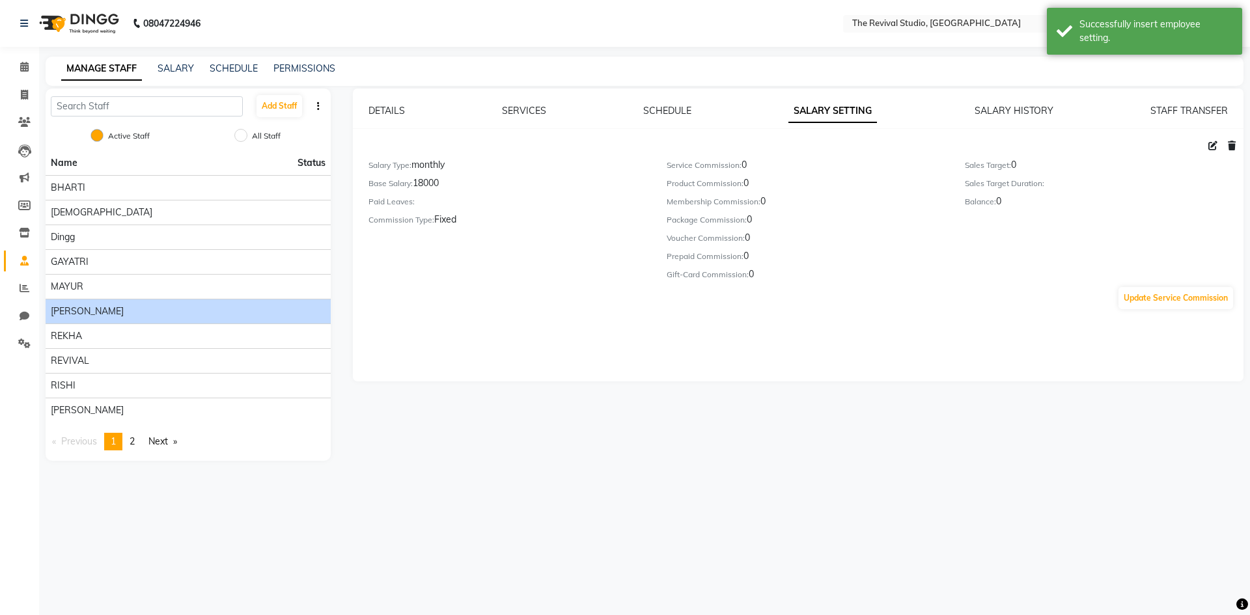
click at [487, 443] on div "DETAILS SERVICES SCHEDULE SALARY SETTING SALARY HISTORY STAFF TRANSFER Salary T…" at bounding box center [797, 275] width 913 height 372
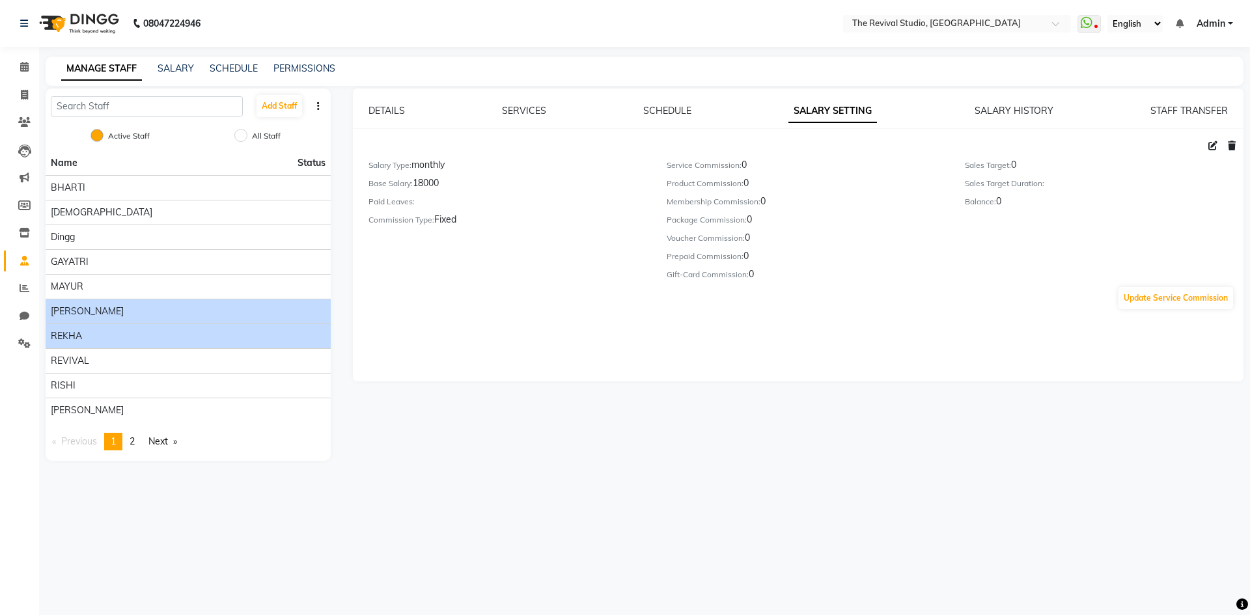
click at [77, 335] on span "REKHA" at bounding box center [66, 336] width 31 height 14
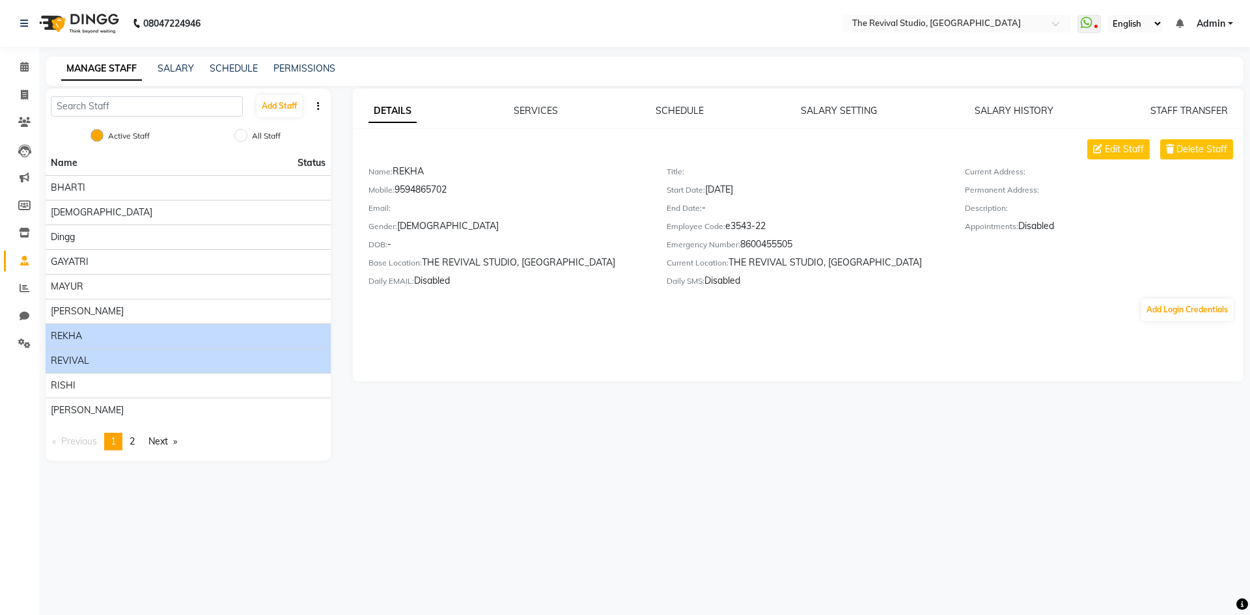
click at [68, 358] on span "REVIVAL" at bounding box center [70, 361] width 38 height 14
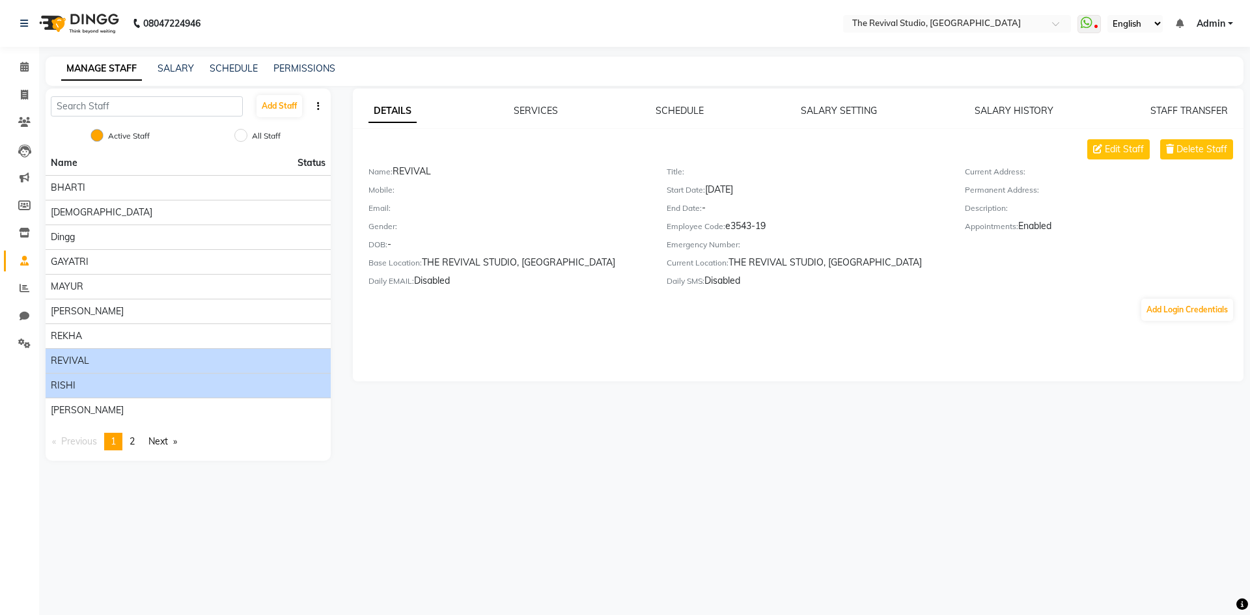
click at [66, 389] on span "RISHI" at bounding box center [63, 386] width 25 height 14
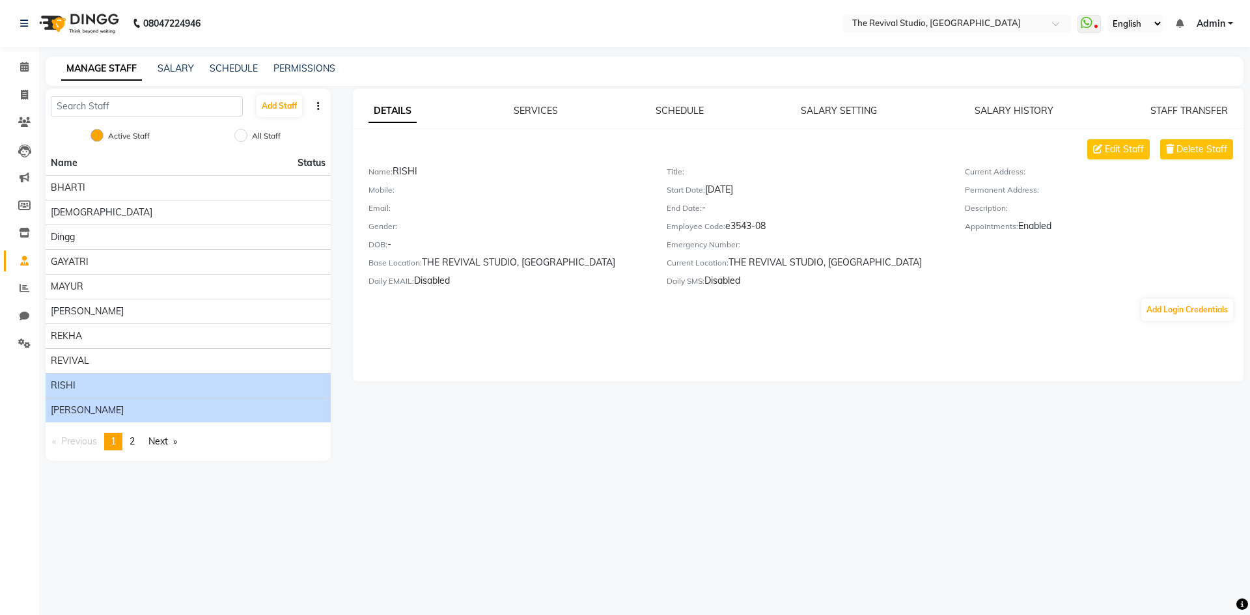
click at [68, 403] on li "[PERSON_NAME]" at bounding box center [188, 410] width 285 height 25
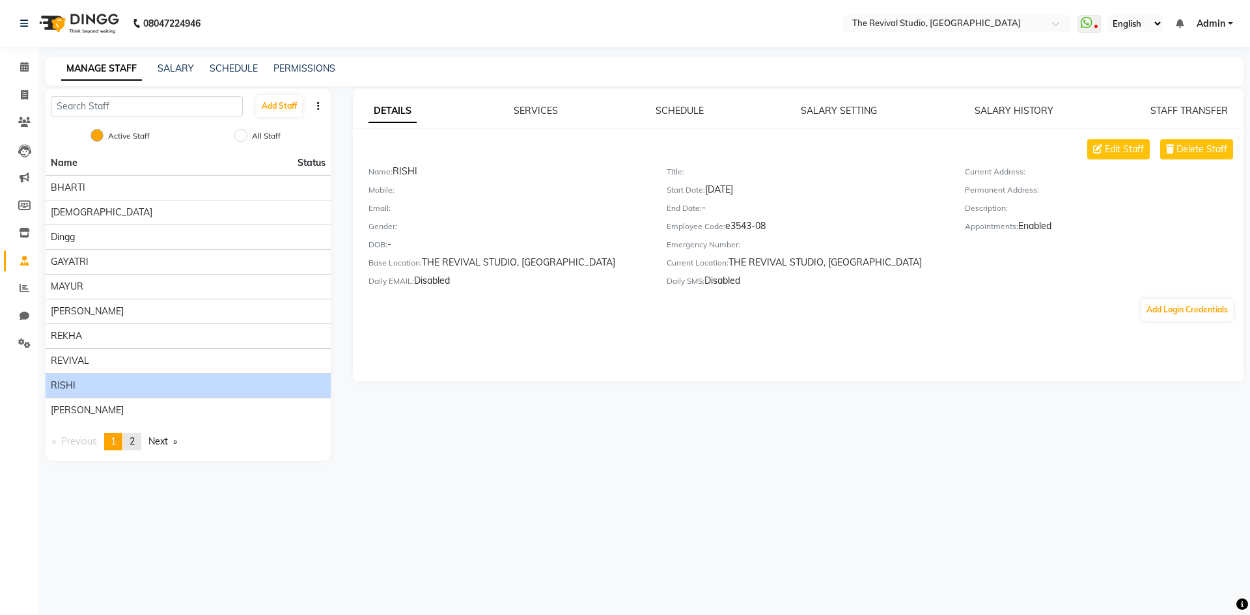
click at [135, 438] on span "2" at bounding box center [132, 442] width 5 height 12
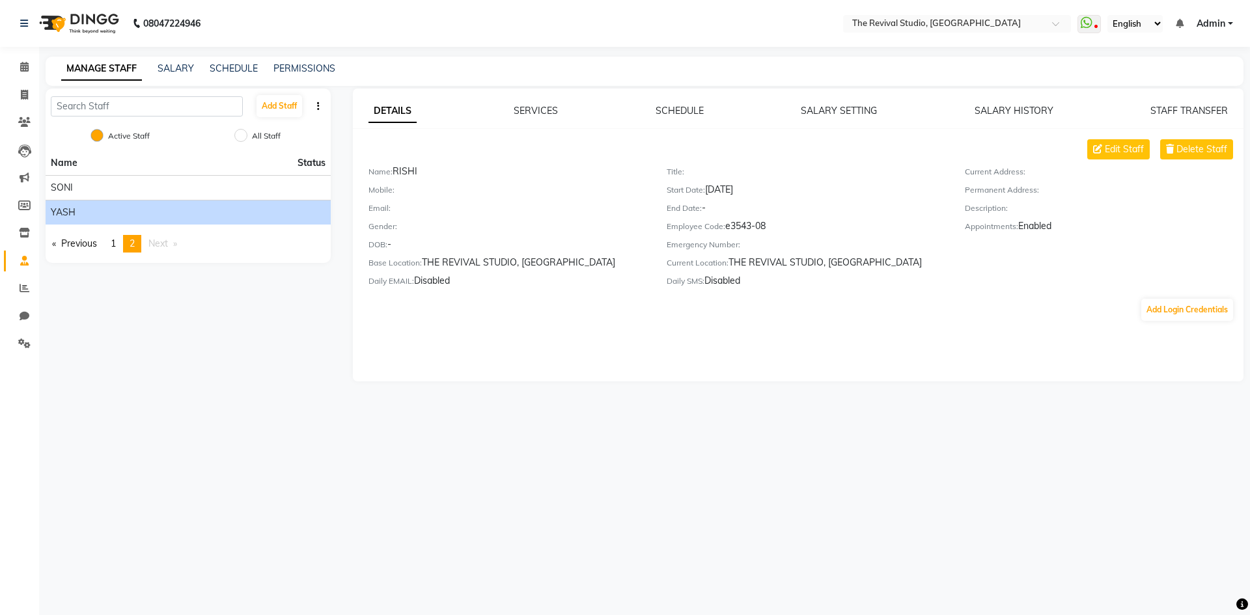
click at [84, 211] on div "YASH" at bounding box center [188, 213] width 275 height 14
click at [61, 212] on span "YASH" at bounding box center [63, 213] width 25 height 14
click at [245, 324] on div "Add Staff Active Staff All Staff Name Status [PERSON_NAME] Previous page 2 / 2 …" at bounding box center [188, 235] width 305 height 293
click at [114, 244] on span "1" at bounding box center [113, 244] width 5 height 12
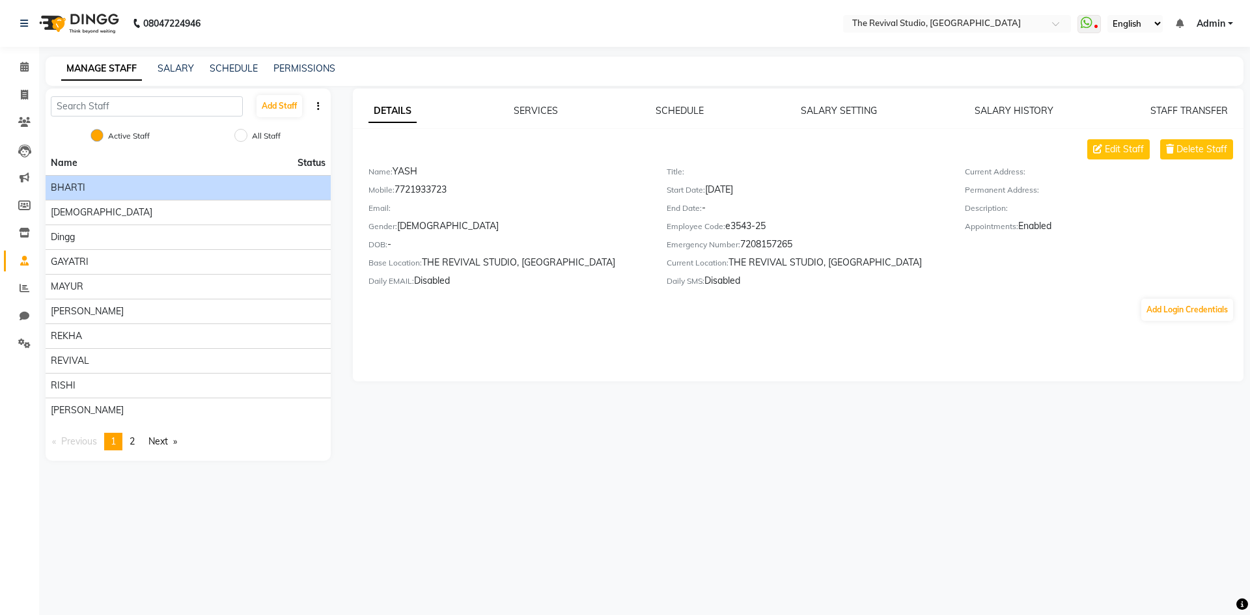
click at [124, 191] on div "BHARTI" at bounding box center [188, 188] width 275 height 14
click at [1011, 281] on div "Current Address: Permanent Address: Description: Appointments: Enabled" at bounding box center [1104, 229] width 298 height 128
click at [830, 108] on link "SALARY SETTING" at bounding box center [839, 111] width 76 height 12
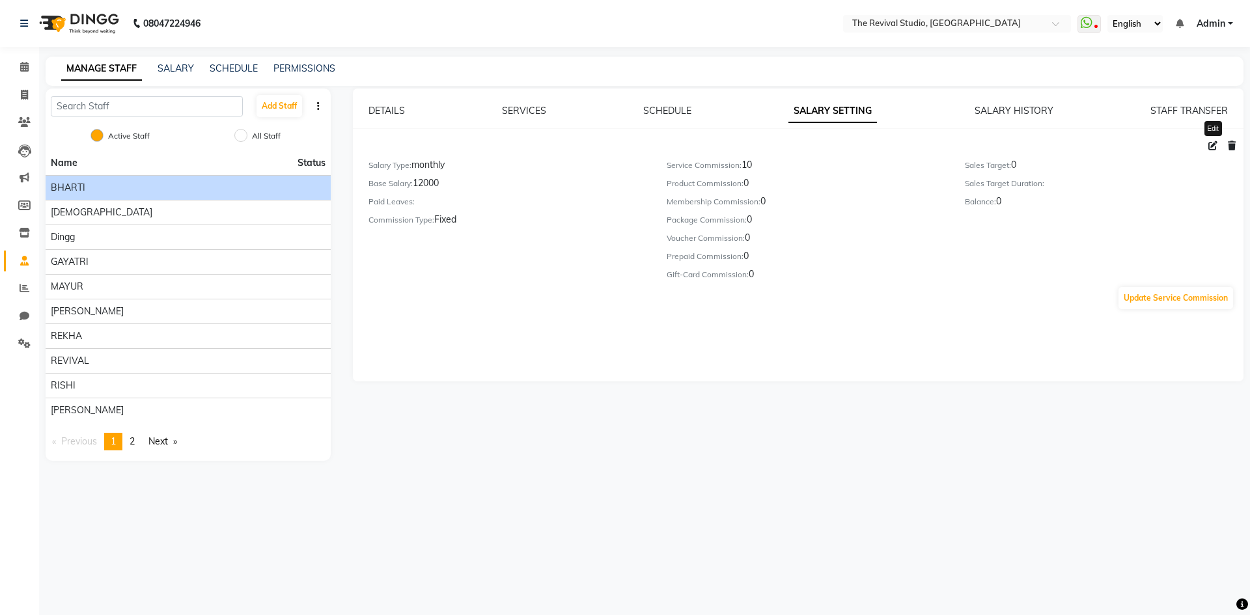
click at [1214, 149] on icon at bounding box center [1212, 145] width 9 height 9
select select "monthly"
select select "flat"
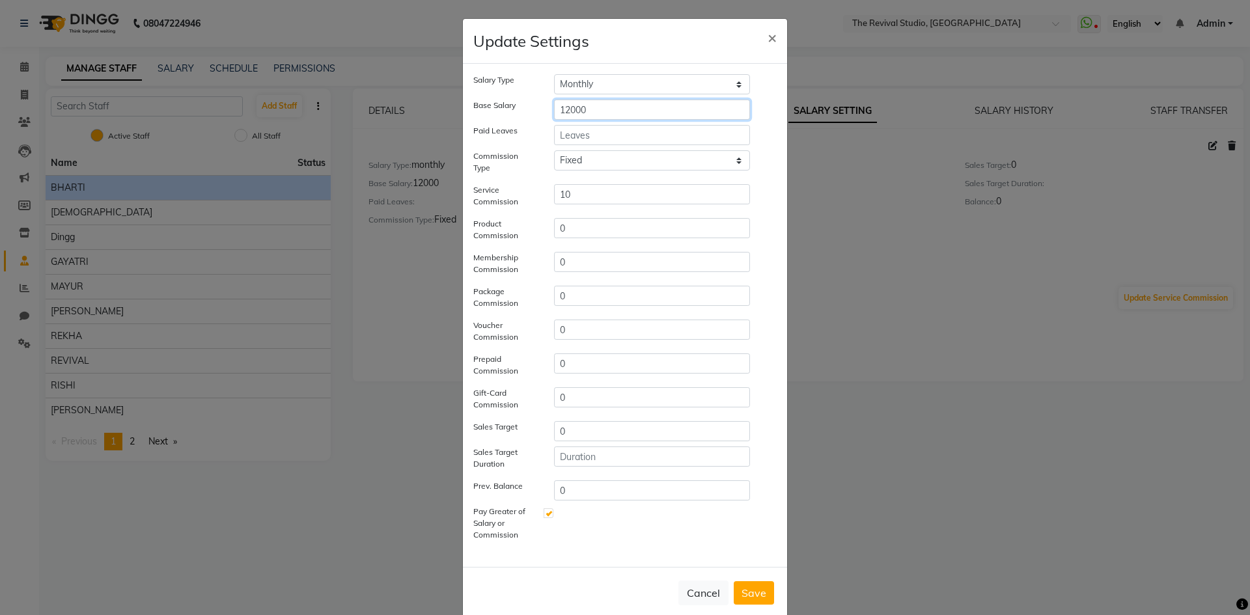
click at [637, 109] on input "12000" at bounding box center [652, 110] width 196 height 20
type input "1"
click at [759, 589] on button "Save" at bounding box center [754, 592] width 40 height 23
click at [684, 113] on input "number" at bounding box center [652, 110] width 196 height 20
type input "0"
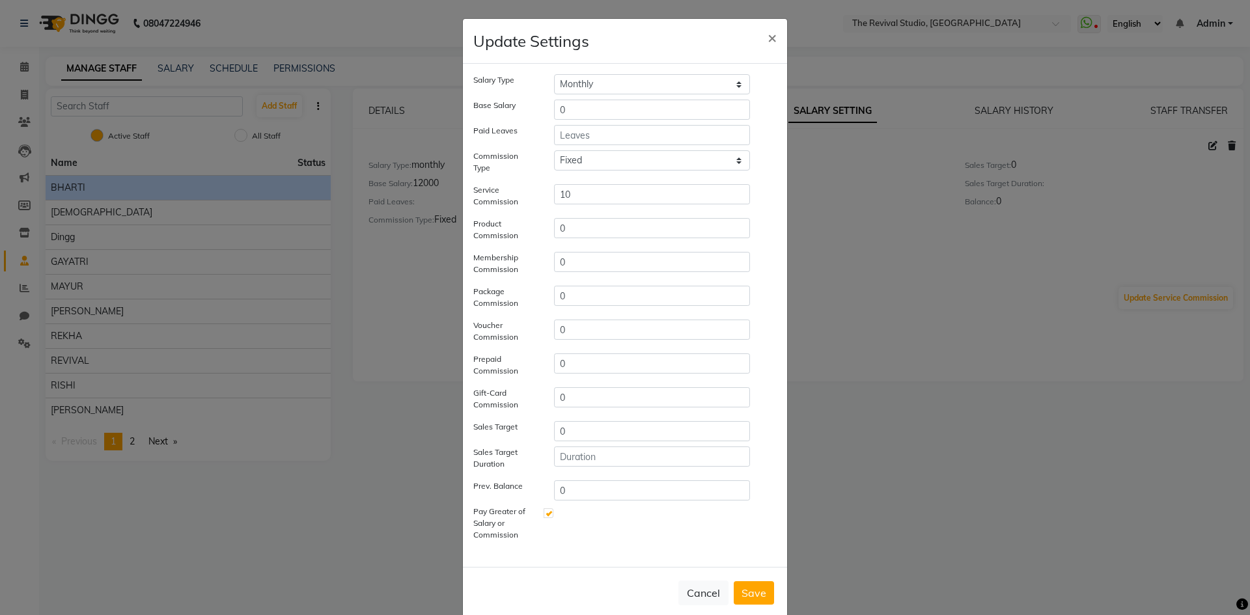
click at [751, 590] on button "Save" at bounding box center [754, 592] width 40 height 23
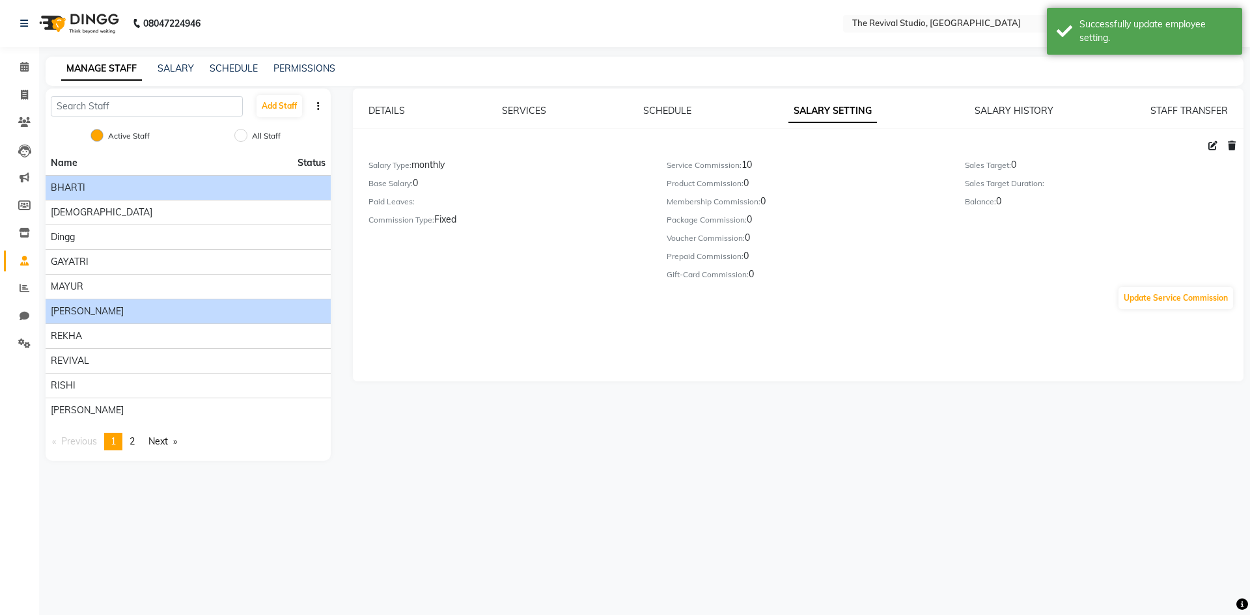
click at [88, 313] on span "[PERSON_NAME]" at bounding box center [87, 312] width 73 height 14
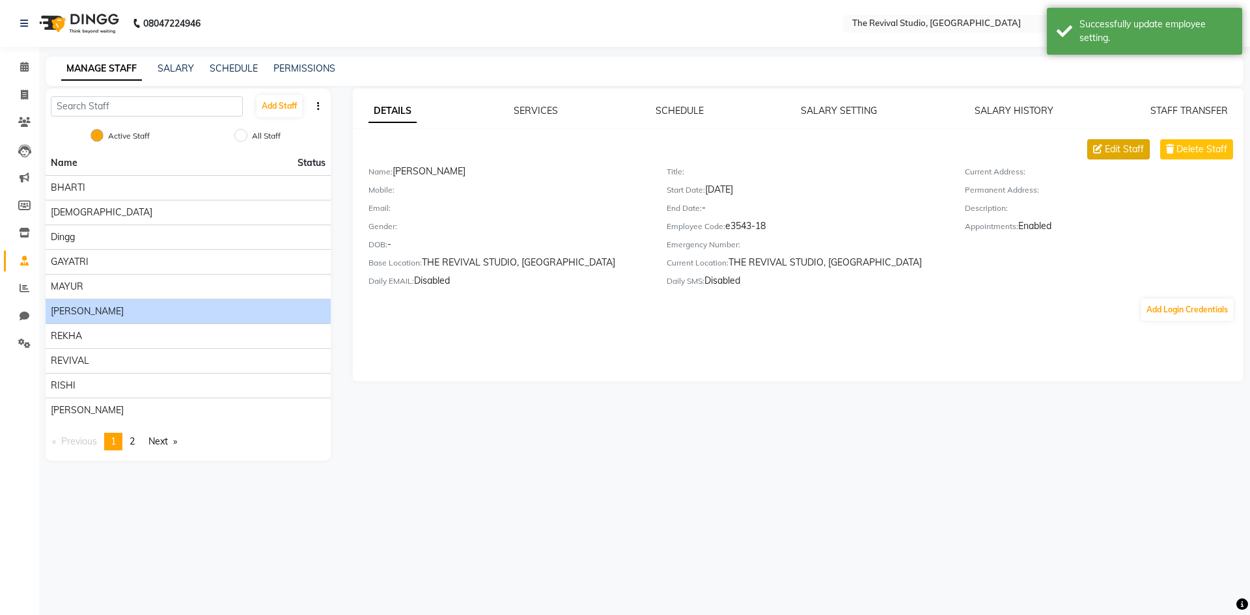
click at [1130, 147] on span "Edit Staff" at bounding box center [1124, 150] width 39 height 14
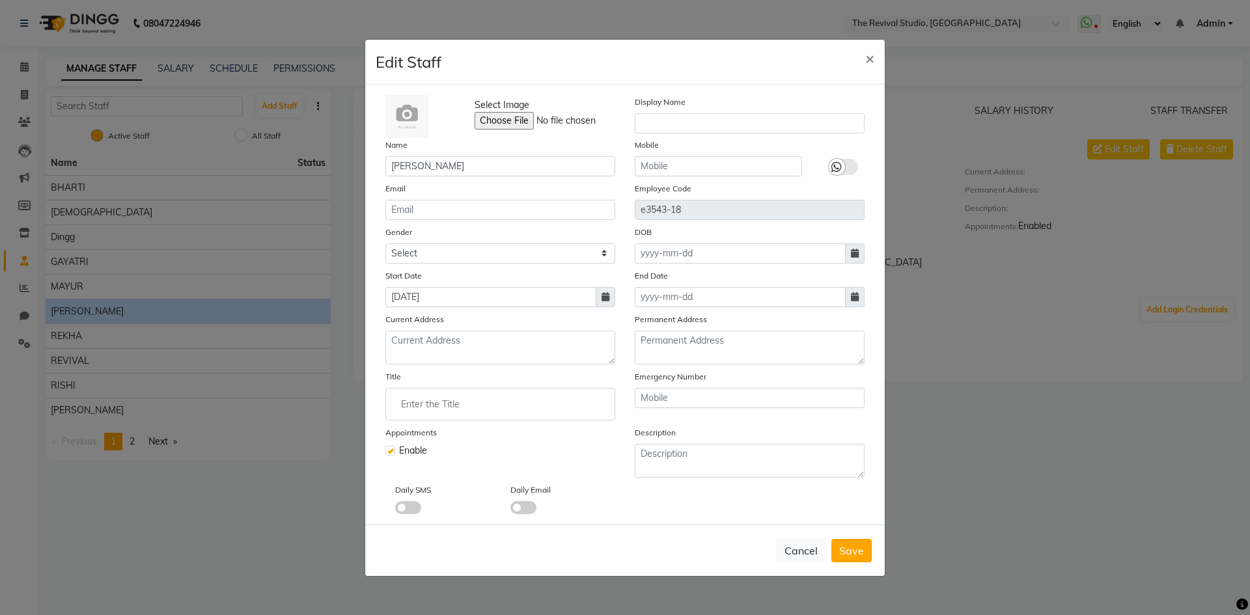
click at [1005, 347] on ngb-modal-window "Edit Staff × Select Image Display Name Name [PERSON_NAME] Mobile Email Employee…" at bounding box center [625, 307] width 1250 height 615
click at [869, 57] on span "×" at bounding box center [869, 58] width 9 height 20
checkbox input "false"
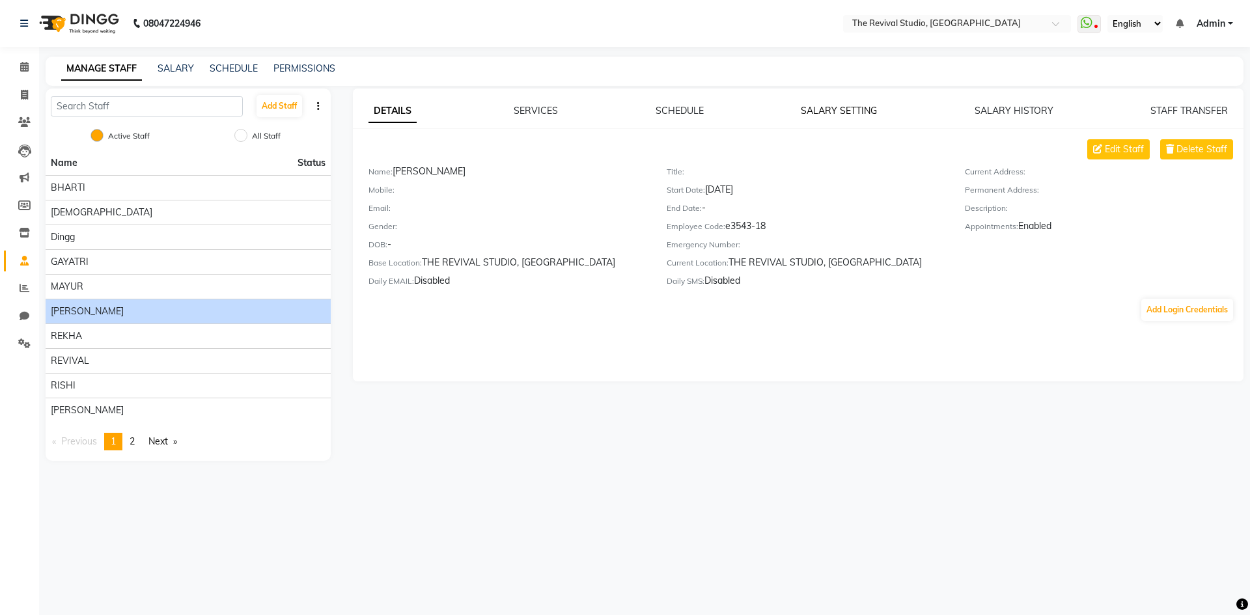
click at [845, 105] on link "SALARY SETTING" at bounding box center [839, 111] width 76 height 12
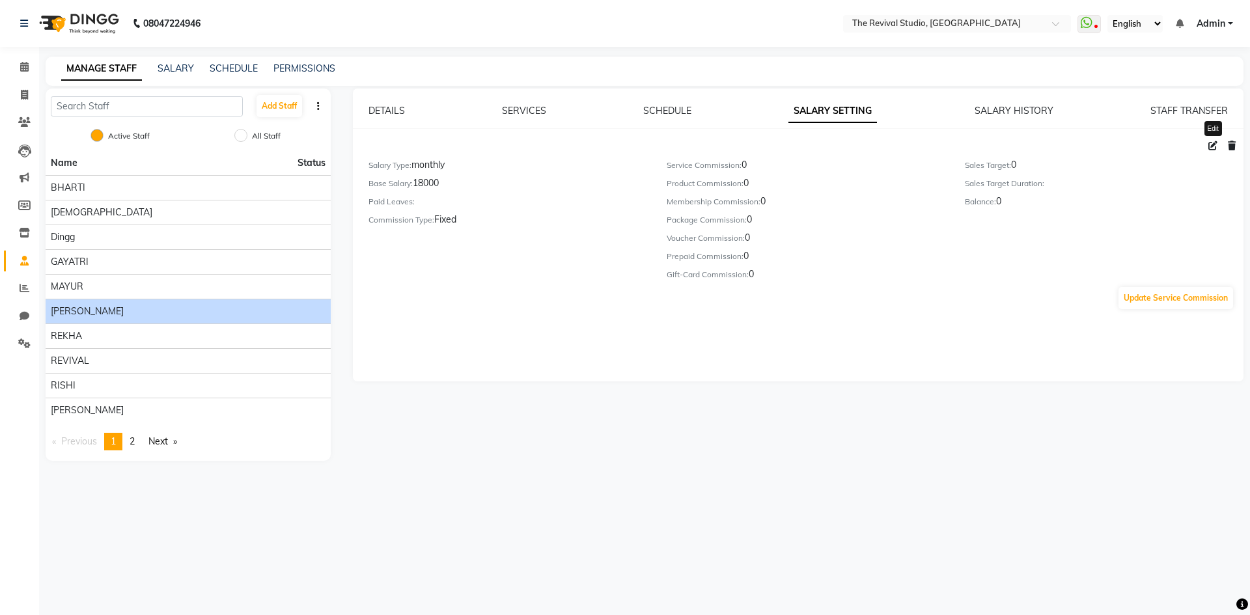
click at [1212, 148] on icon at bounding box center [1212, 145] width 9 height 9
select select "monthly"
select select "flat"
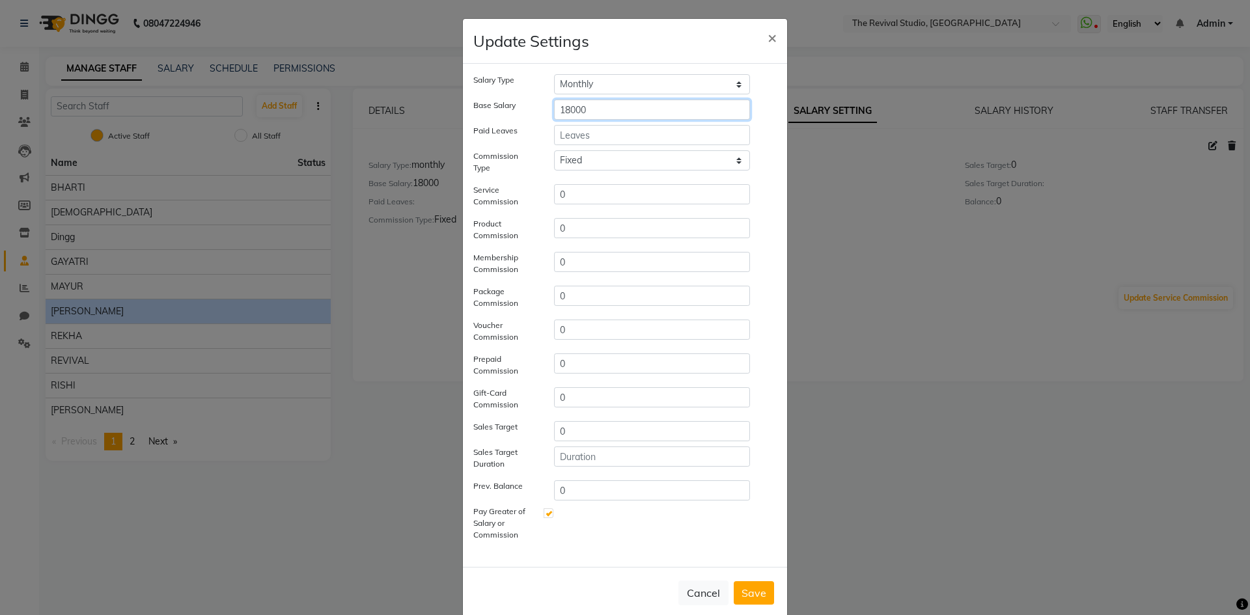
click at [661, 113] on input "18000" at bounding box center [652, 110] width 196 height 20
type input "1"
type input "0"
click at [758, 594] on button "Save" at bounding box center [754, 592] width 40 height 23
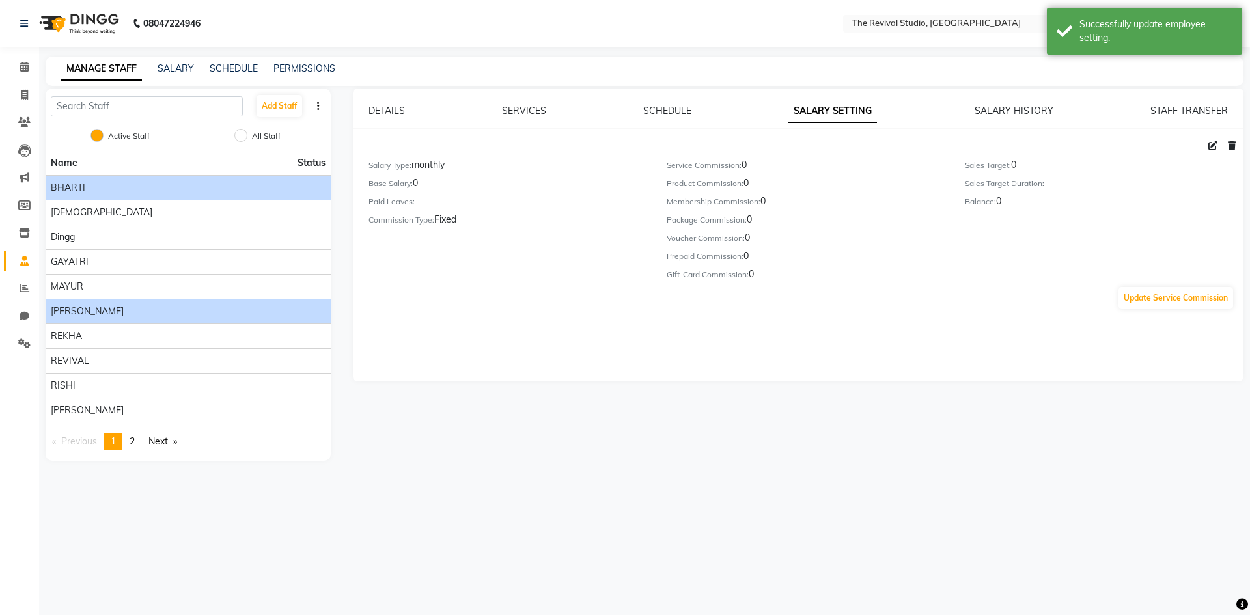
click at [102, 188] on div "BHARTI" at bounding box center [188, 188] width 275 height 14
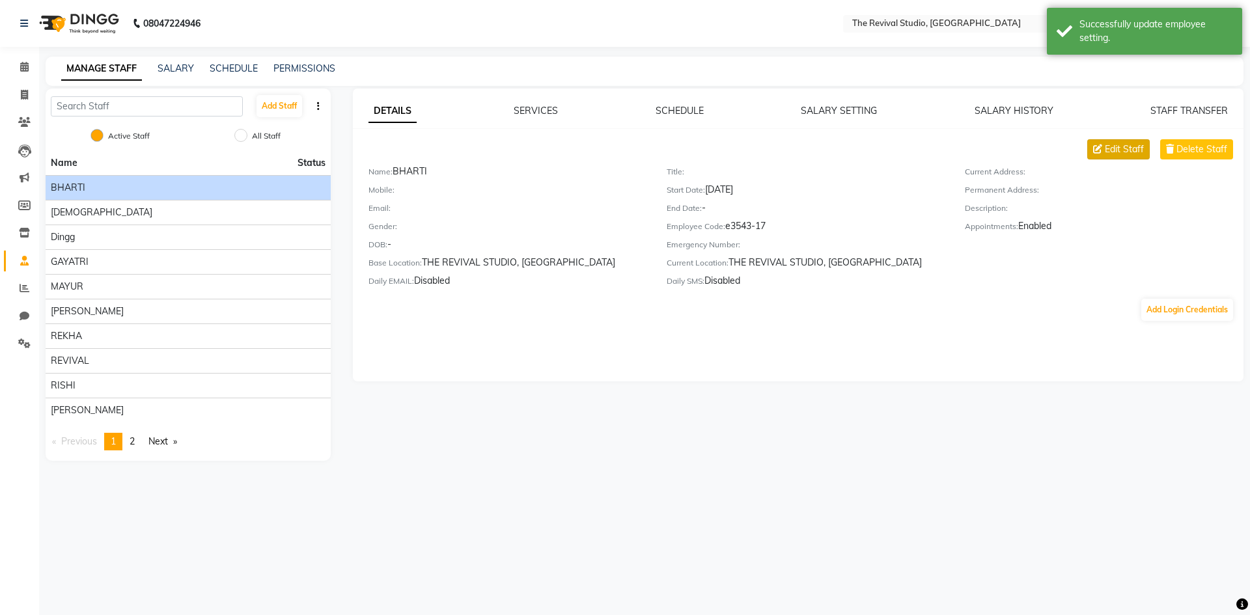
click at [1119, 146] on span "Edit Staff" at bounding box center [1124, 150] width 39 height 14
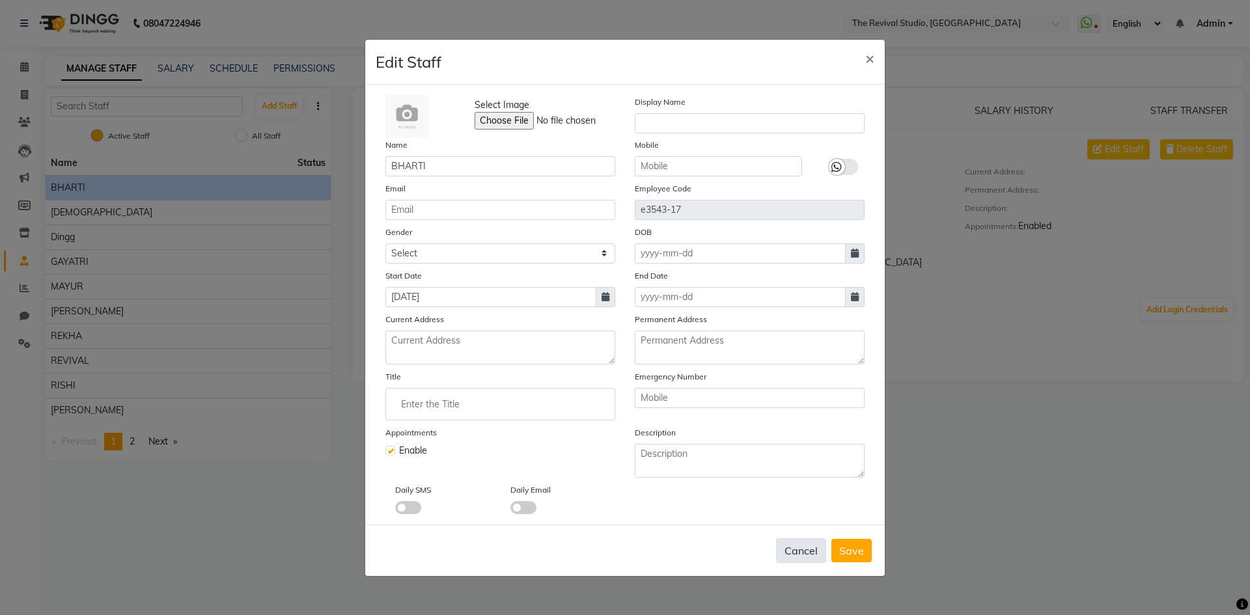
click at [811, 551] on button "Cancel" at bounding box center [801, 550] width 50 height 25
checkbox input "false"
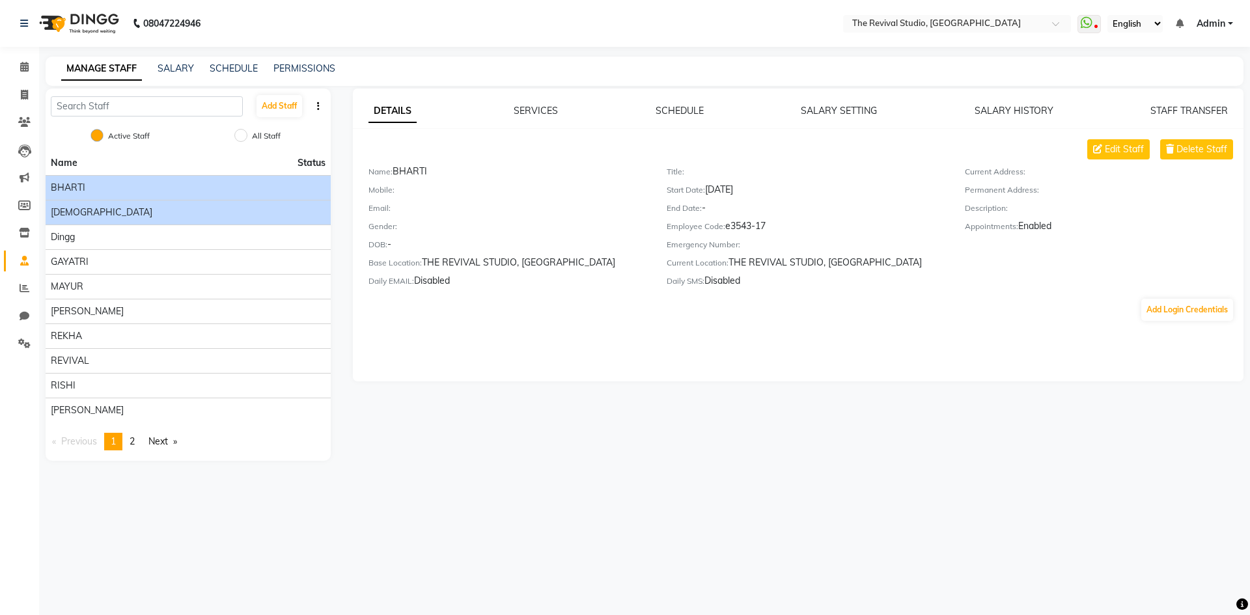
click at [157, 217] on div "[DEMOGRAPHIC_DATA]" at bounding box center [188, 213] width 275 height 14
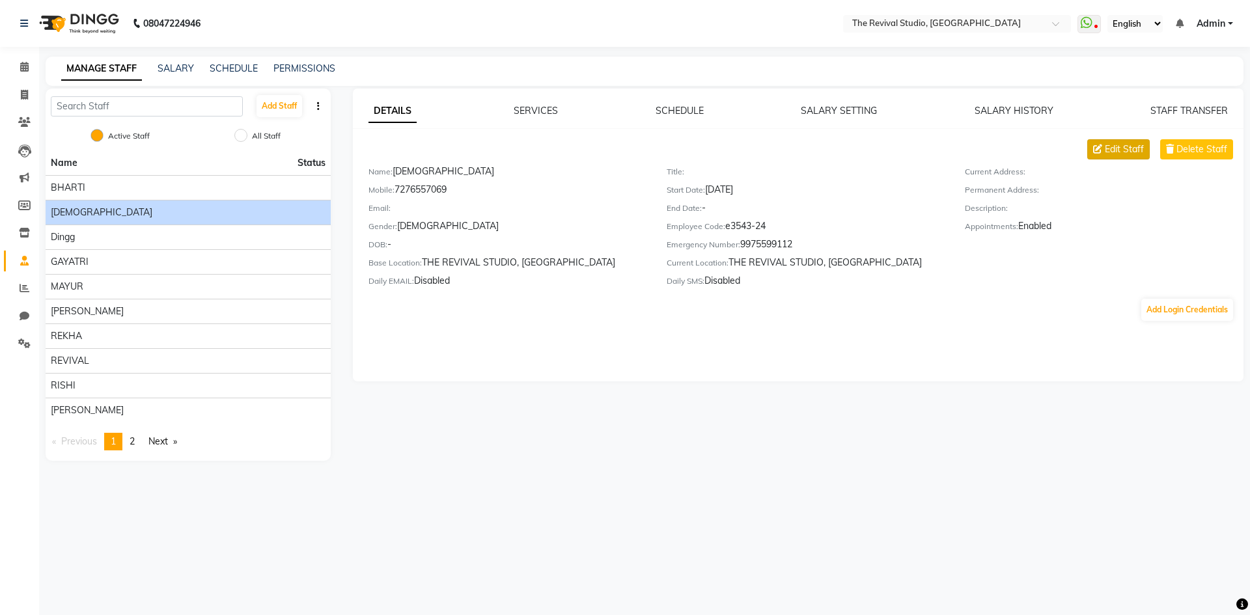
click at [1130, 152] on span "Edit Staff" at bounding box center [1124, 150] width 39 height 14
select select "[DEMOGRAPHIC_DATA]"
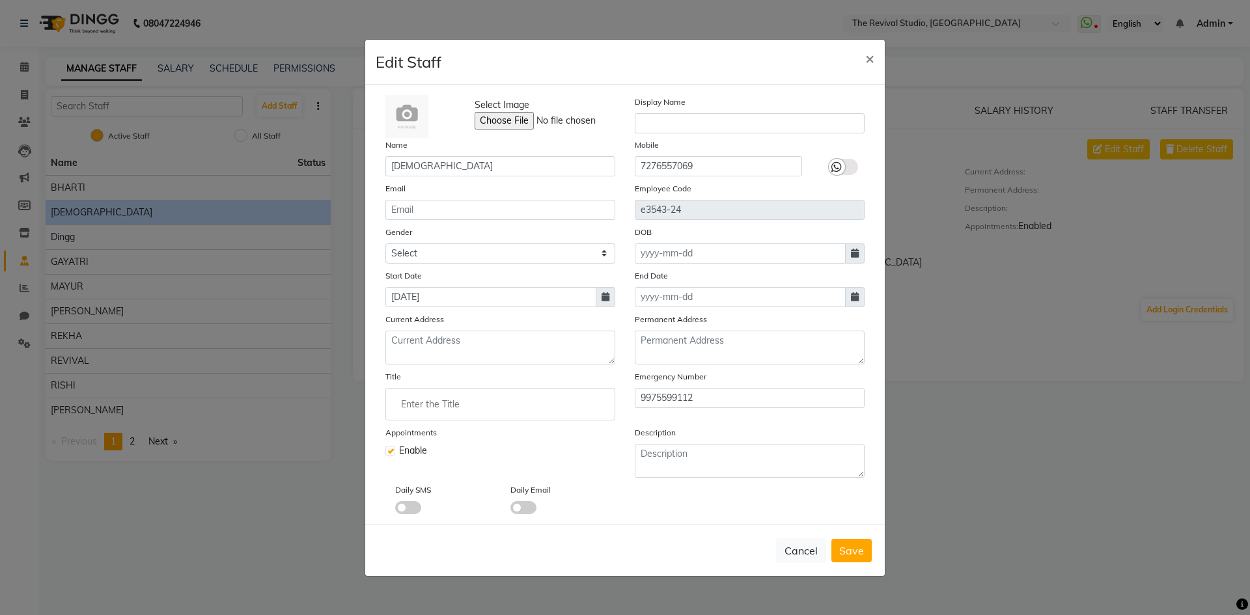
click at [393, 451] on label at bounding box center [390, 451] width 10 height 10
click at [393, 451] on input "checkbox" at bounding box center [389, 449] width 8 height 8
checkbox input "false"
click at [859, 551] on span "Save" at bounding box center [851, 550] width 25 height 13
select select
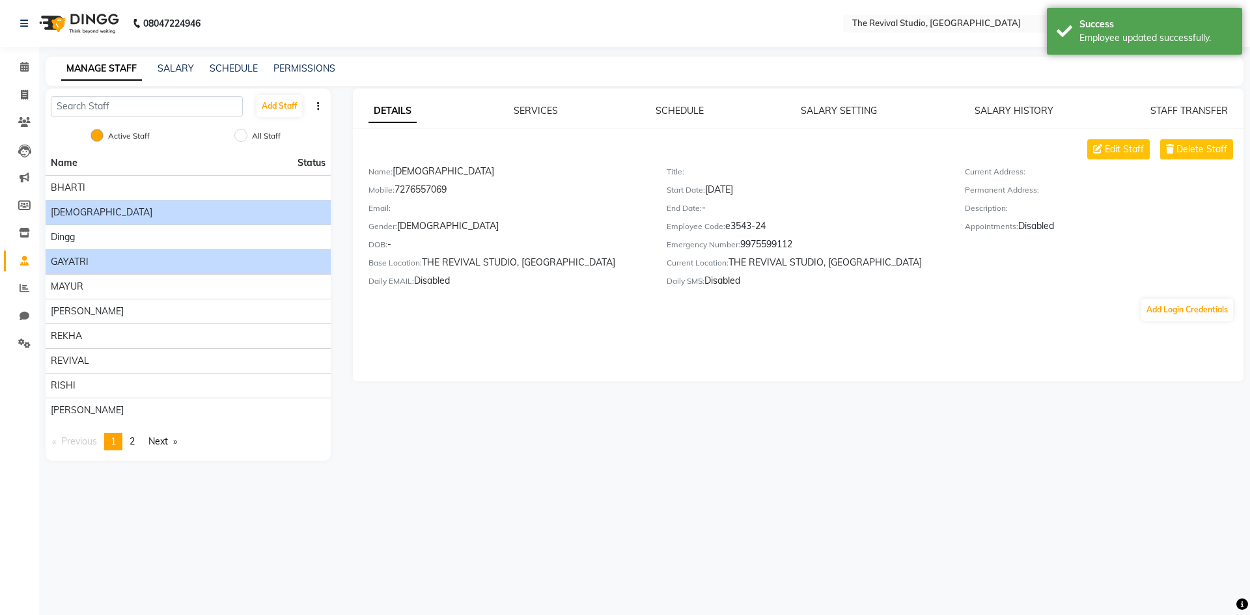
click at [100, 264] on div "GAYATRI" at bounding box center [188, 262] width 275 height 14
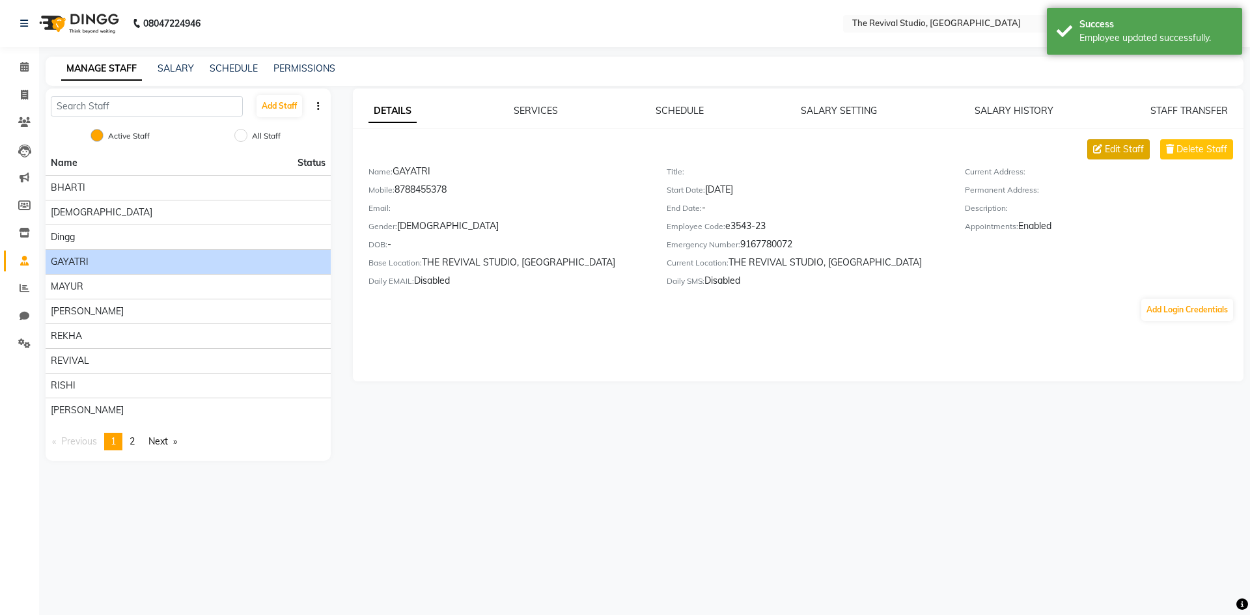
click at [1117, 152] on span "Edit Staff" at bounding box center [1124, 150] width 39 height 14
select select "[DEMOGRAPHIC_DATA]"
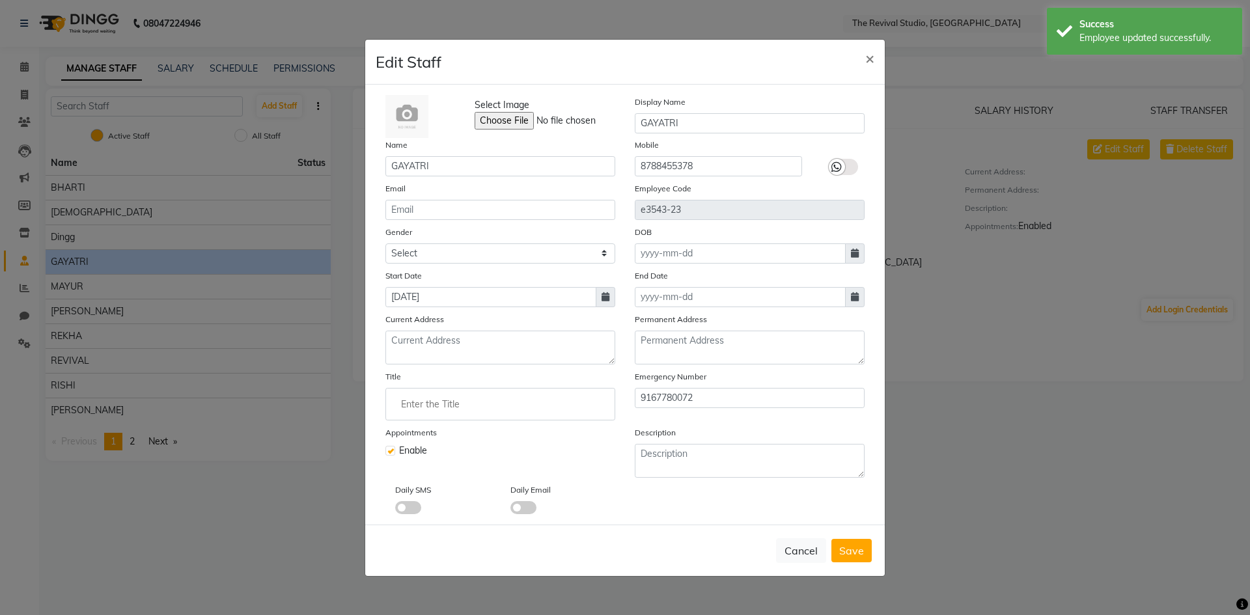
click at [391, 449] on label at bounding box center [390, 451] width 10 height 10
click at [391, 449] on input "checkbox" at bounding box center [389, 449] width 8 height 8
checkbox input "false"
click at [853, 546] on span "Save" at bounding box center [851, 550] width 25 height 13
select select
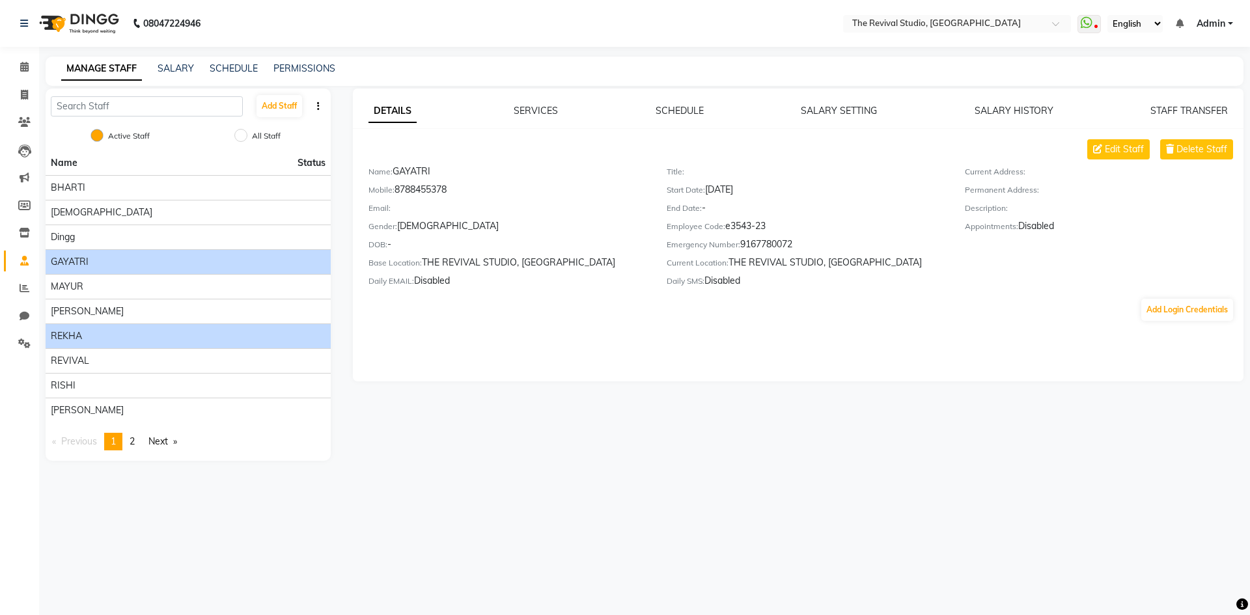
click at [126, 337] on div "REKHA" at bounding box center [188, 336] width 275 height 14
click at [1128, 152] on span "Edit Staff" at bounding box center [1124, 150] width 39 height 14
select select "[DEMOGRAPHIC_DATA]"
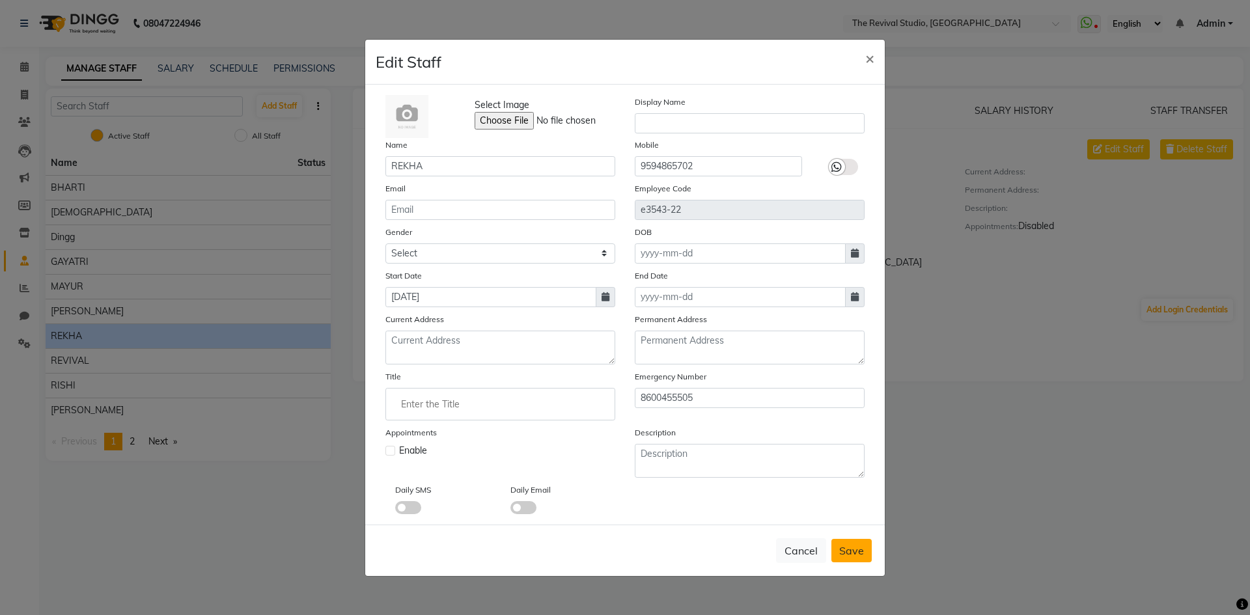
click at [854, 553] on span "Save" at bounding box center [851, 550] width 25 height 13
select select
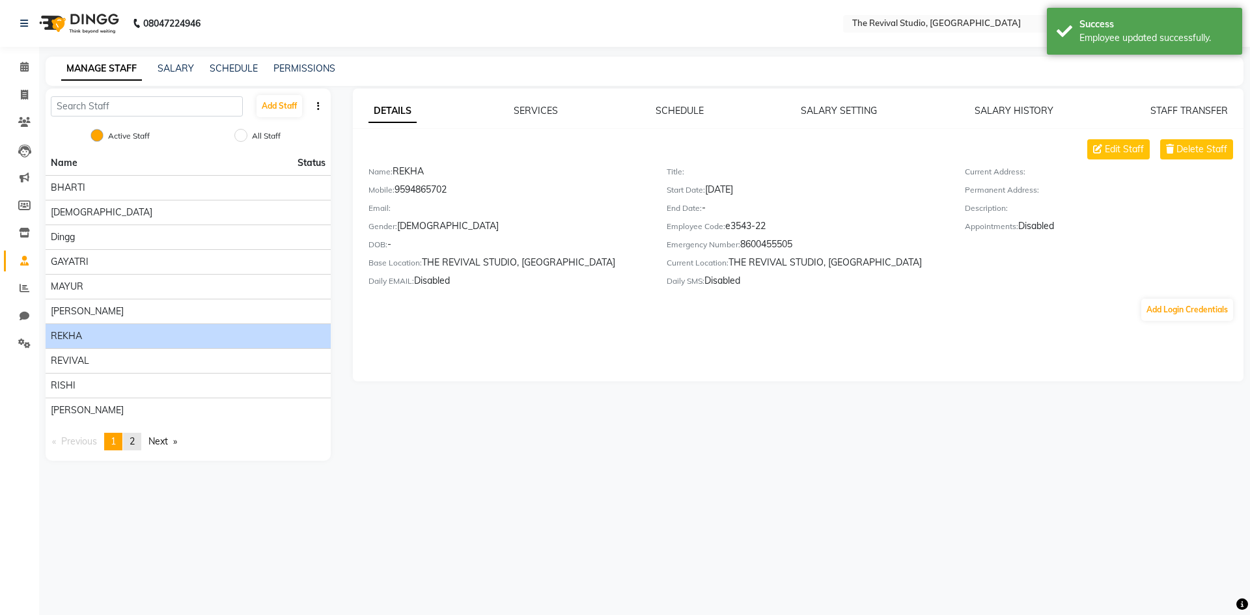
click at [134, 443] on span "2" at bounding box center [132, 442] width 5 height 12
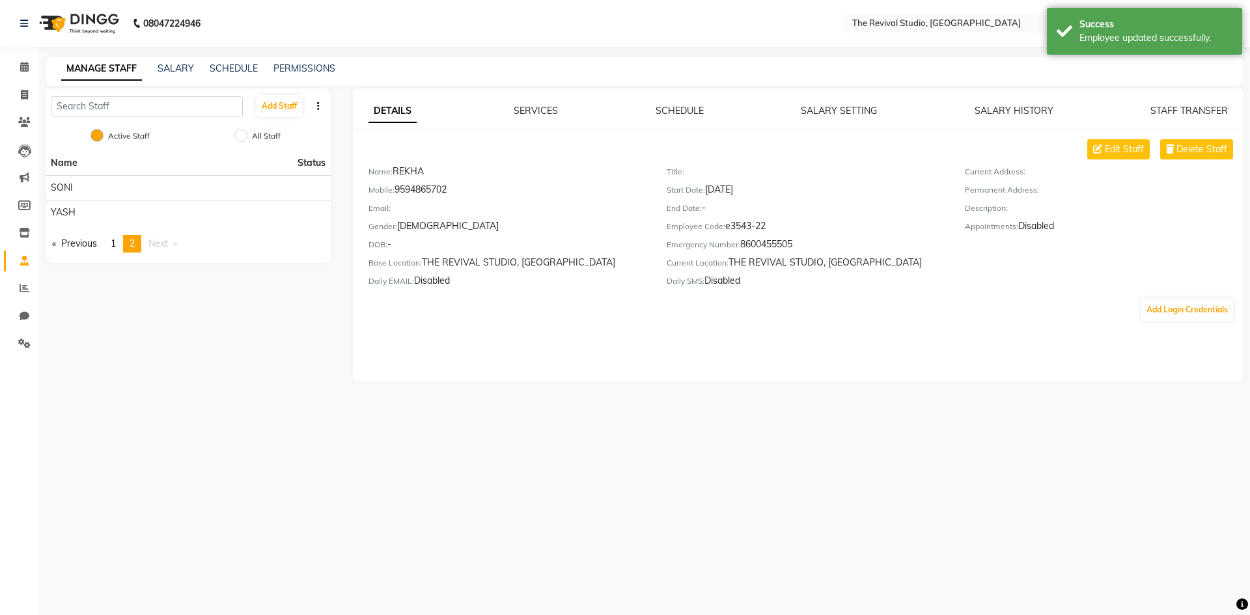
click at [270, 362] on div "Add Staff Active Staff All Staff Name Status [PERSON_NAME] Previous page 2 / 2 …" at bounding box center [188, 235] width 305 height 293
click at [143, 361] on div "Add Staff Active Staff All Staff Name Status [PERSON_NAME] Previous page 2 / 2 …" at bounding box center [188, 235] width 305 height 293
click at [27, 65] on icon at bounding box center [24, 67] width 8 height 10
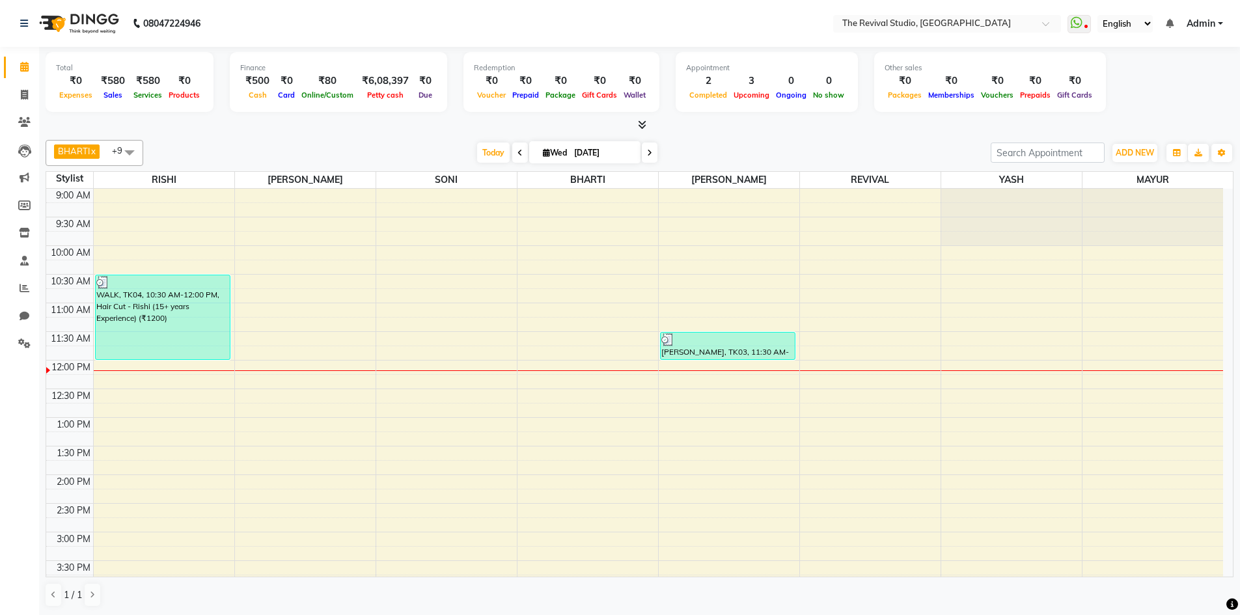
click at [92, 150] on link "x" at bounding box center [93, 151] width 6 height 10
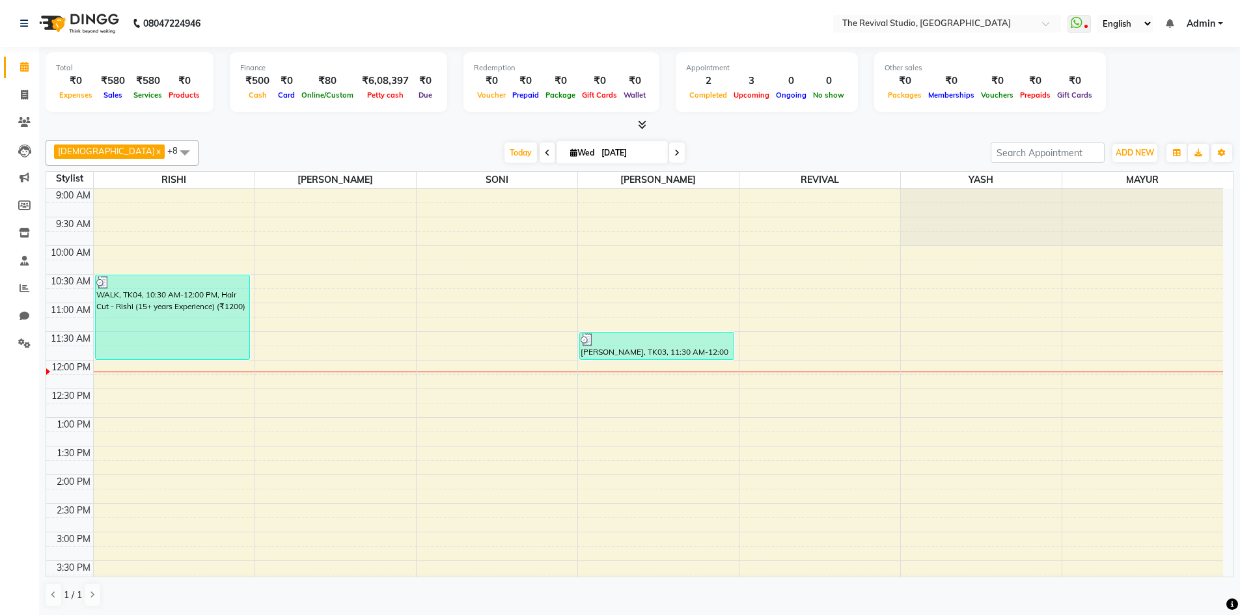
click at [92, 150] on span "[DEMOGRAPHIC_DATA]" at bounding box center [106, 151] width 97 height 10
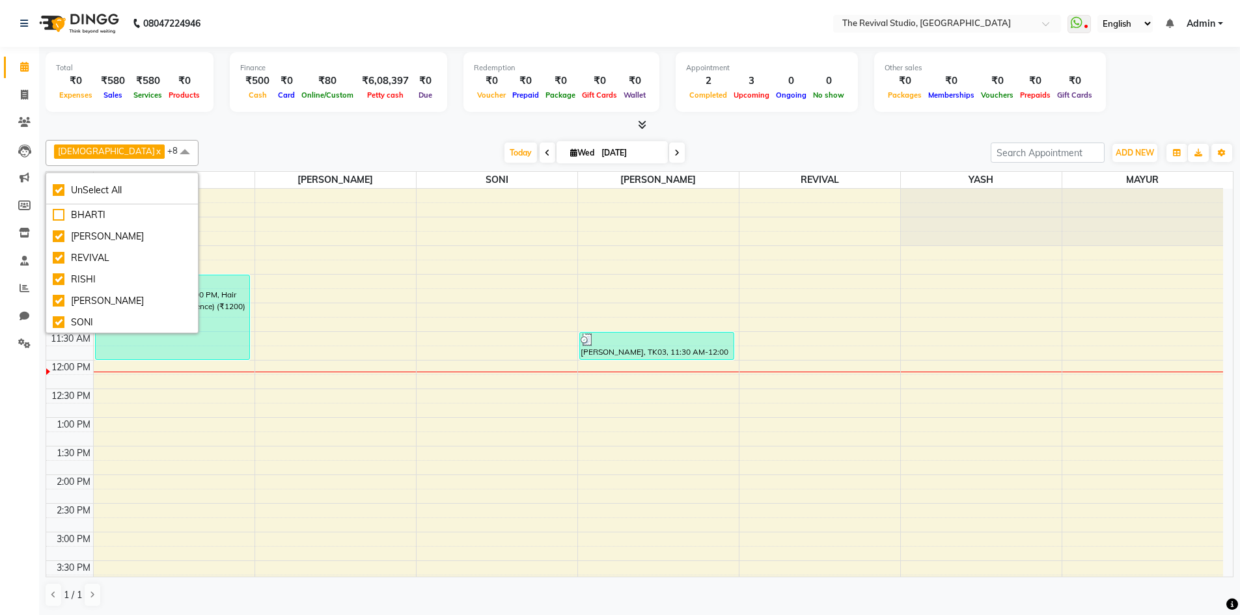
click at [172, 152] on span at bounding box center [185, 152] width 26 height 25
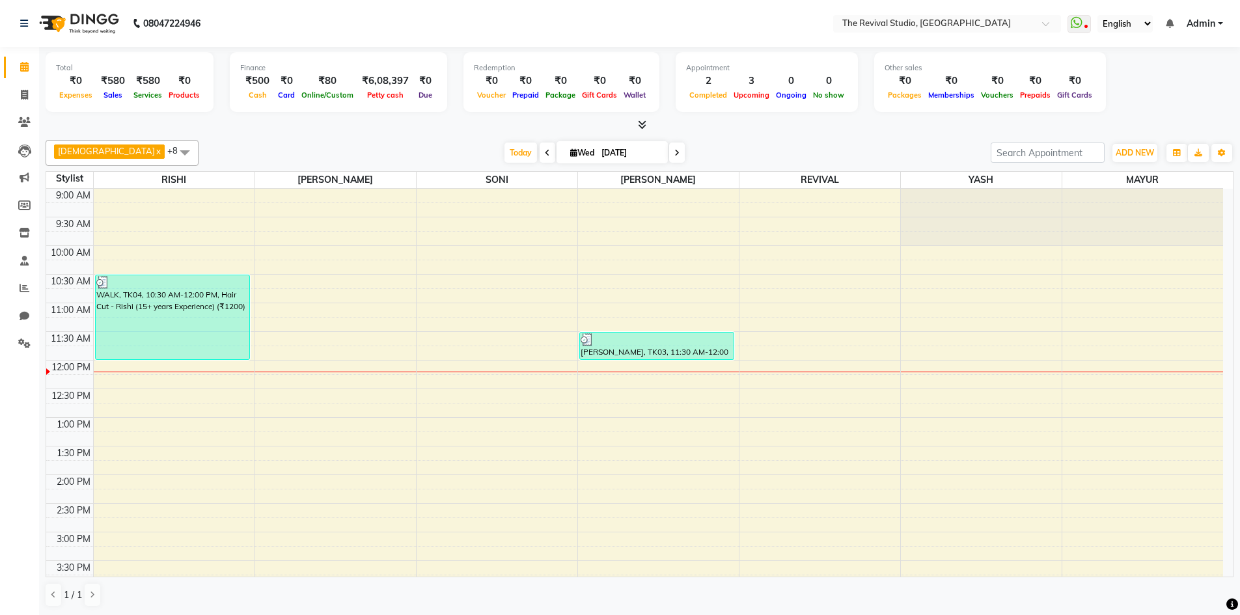
click at [172, 152] on span at bounding box center [185, 152] width 26 height 25
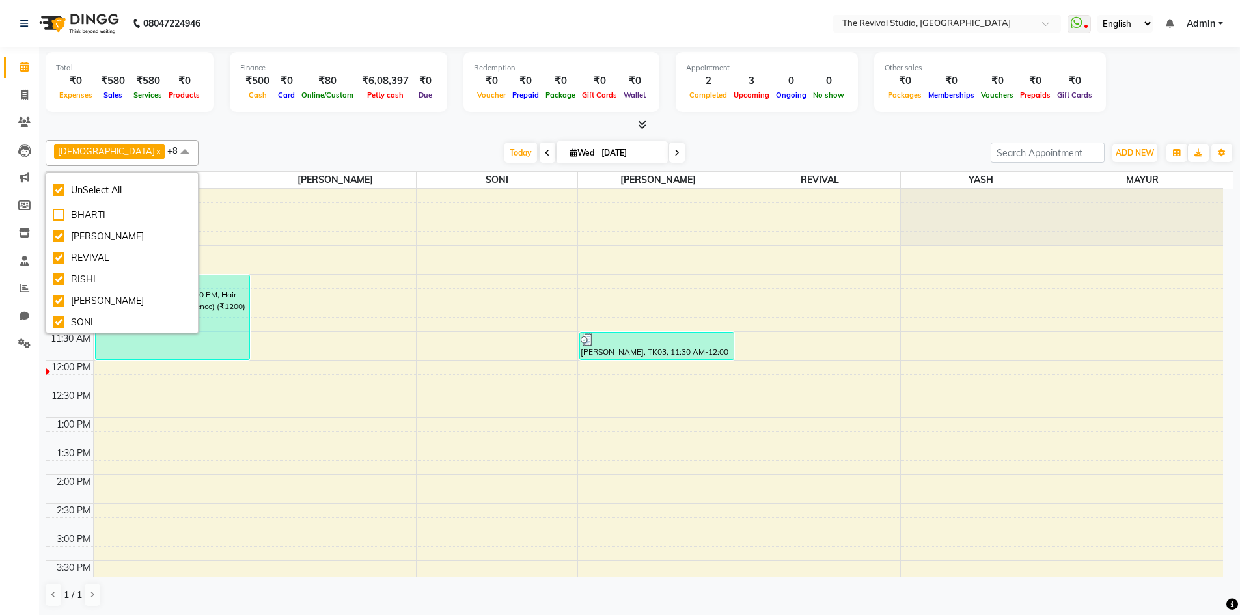
click at [96, 154] on span "[DEMOGRAPHIC_DATA]" at bounding box center [106, 151] width 97 height 10
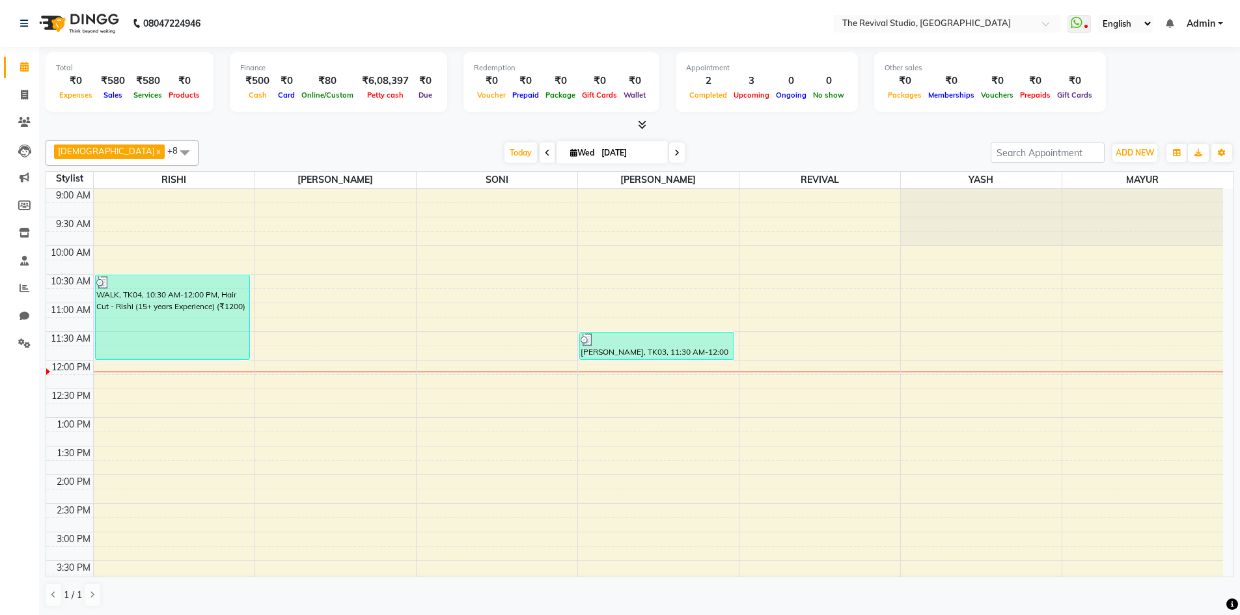
click at [155, 153] on link "x" at bounding box center [158, 151] width 6 height 10
click at [61, 152] on span "[PERSON_NAME]" at bounding box center [93, 151] width 70 height 10
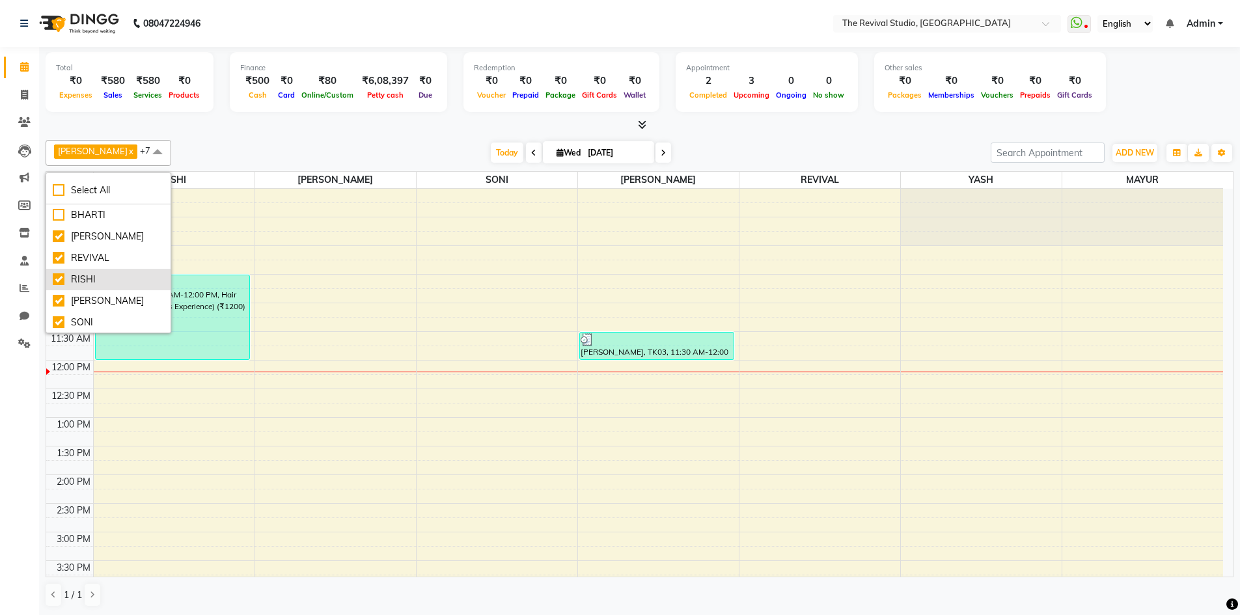
scroll to position [65, 0]
click at [57, 278] on div "Dingg" at bounding box center [108, 279] width 111 height 14
checkbox input "true"
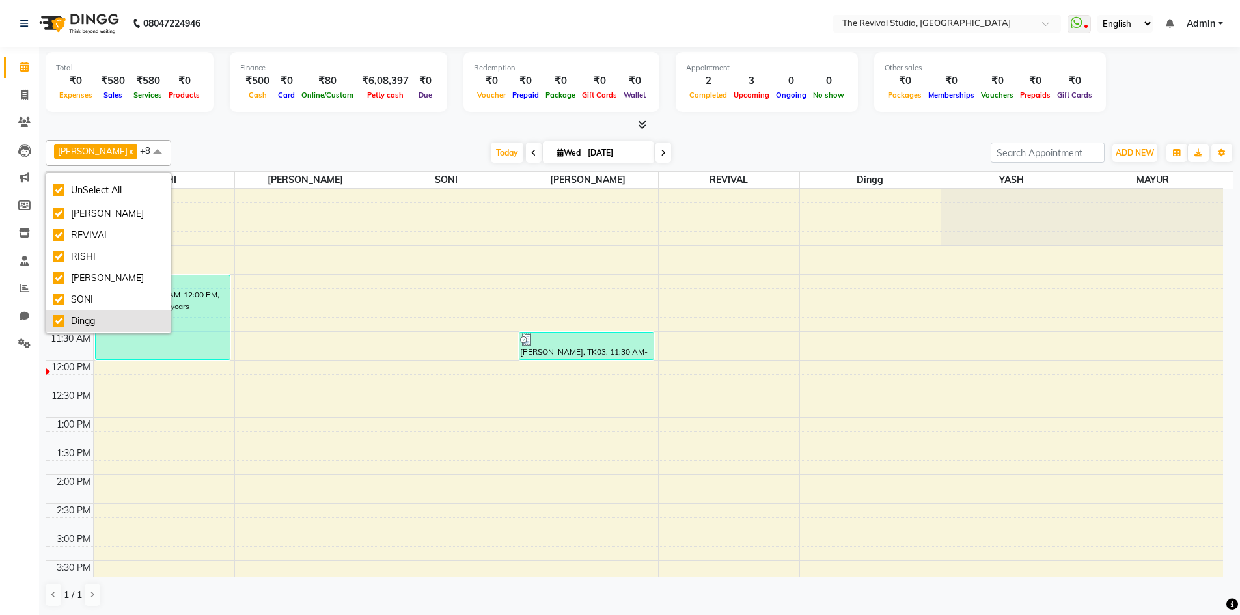
scroll to position [0, 0]
click at [55, 216] on div "BHARTI" at bounding box center [108, 215] width 111 height 14
checkbox input "false"
checkbox input "true"
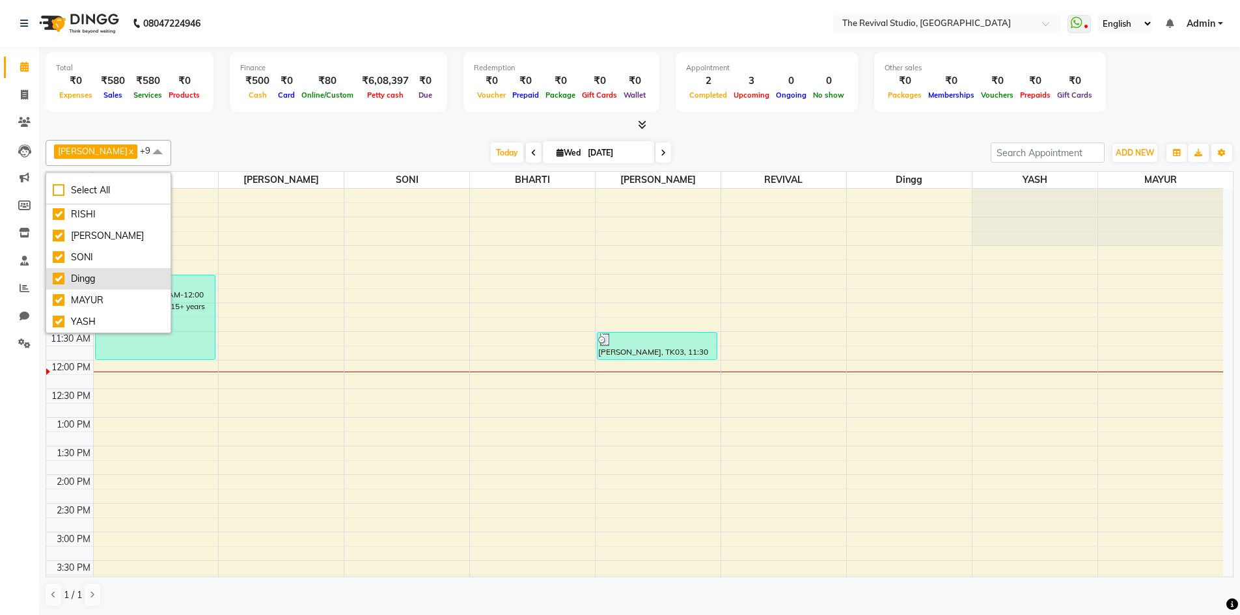
scroll to position [1, 0]
click at [208, 143] on div "[DATE] [DATE]" at bounding box center [581, 153] width 807 height 20
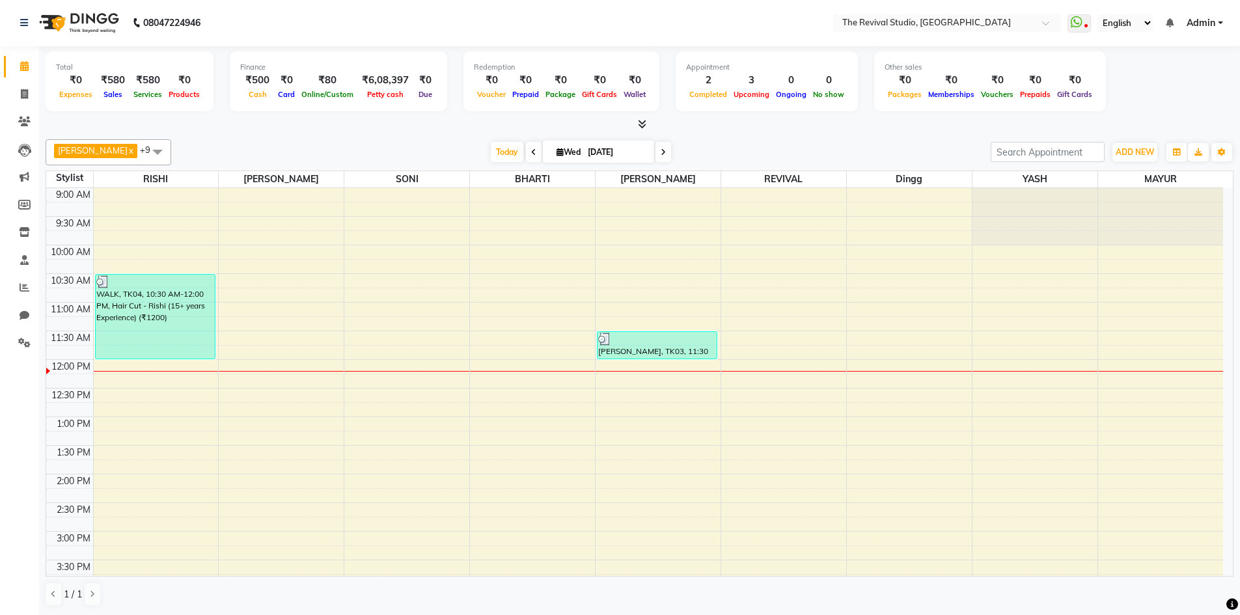
click at [73, 151] on span "[PERSON_NAME]" at bounding box center [93, 150] width 70 height 10
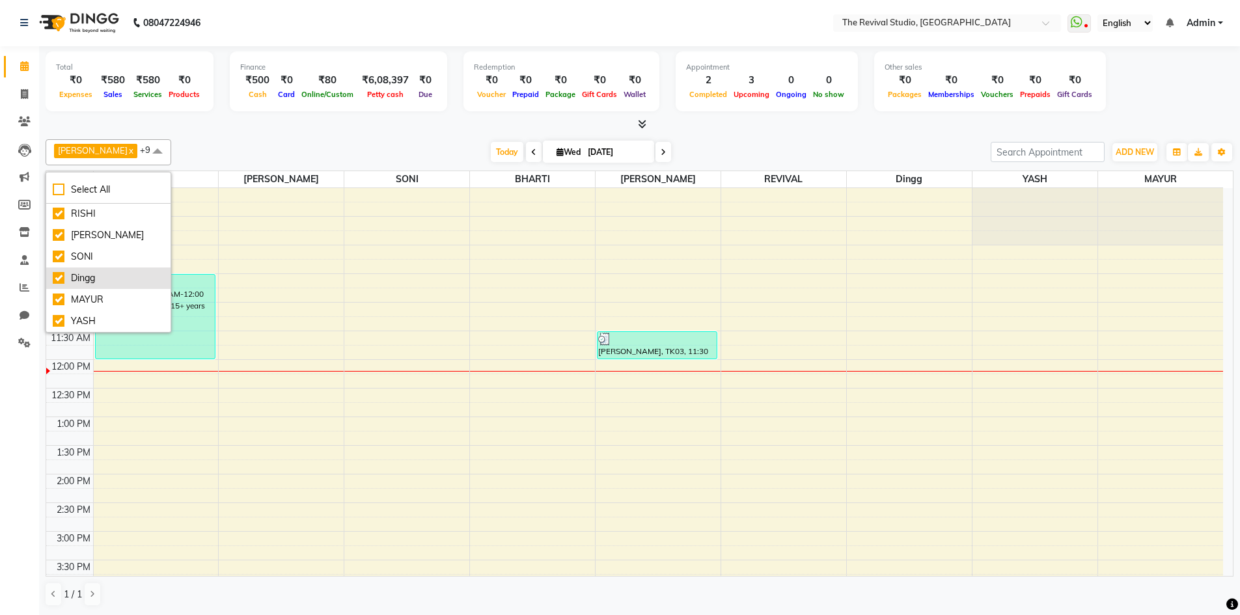
click at [57, 277] on div "Dingg" at bounding box center [108, 278] width 111 height 14
checkbox input "true"
checkbox input "false"
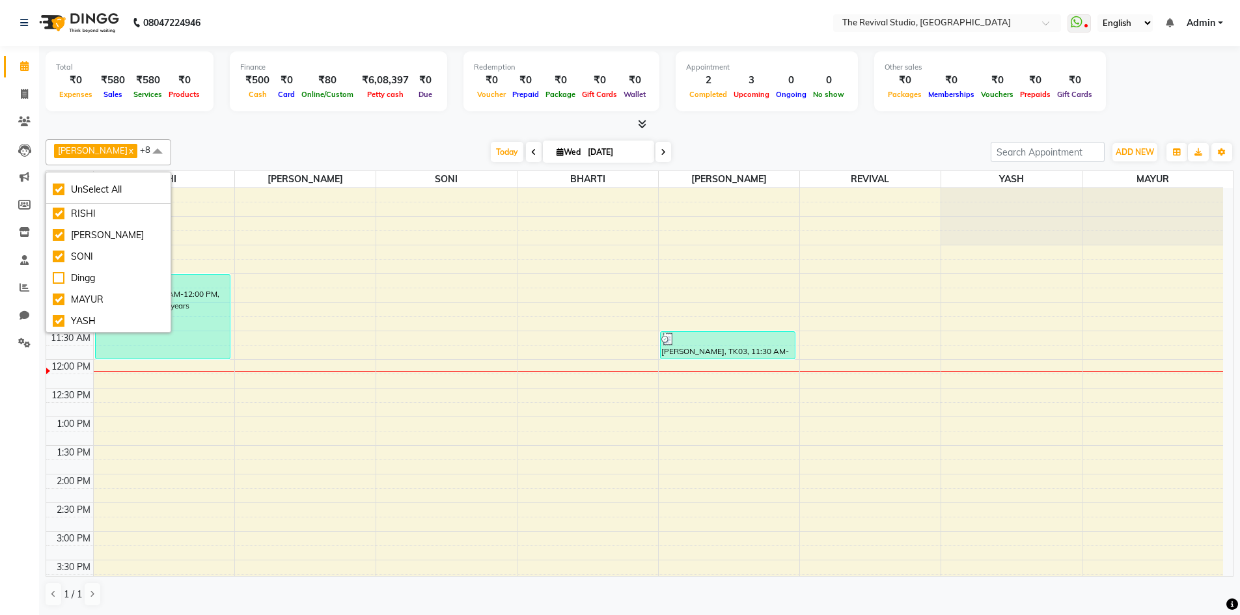
click at [214, 137] on div "[PERSON_NAME] x REVIVAL x RISHI x [PERSON_NAME] x GAYATRI x YASH x [PERSON_NAME…" at bounding box center [640, 373] width 1188 height 478
